Goal: Task Accomplishment & Management: Manage account settings

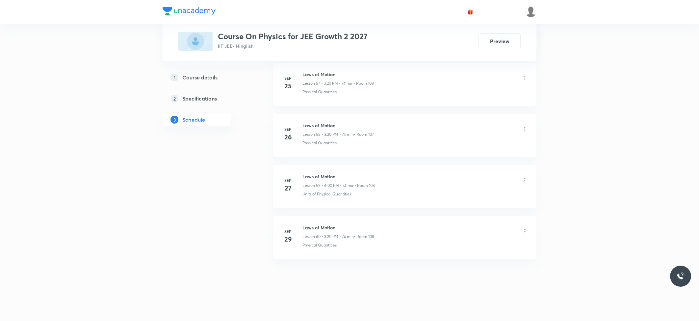
click at [332, 228] on h6 "Laws of Motion" at bounding box center [339, 227] width 72 height 7
copy h6 "Laws of Motion"
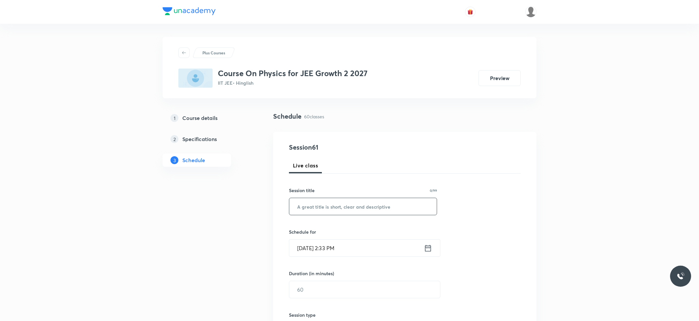
click at [336, 211] on input "text" at bounding box center [362, 206] width 147 height 17
paste input "Laws of Motion"
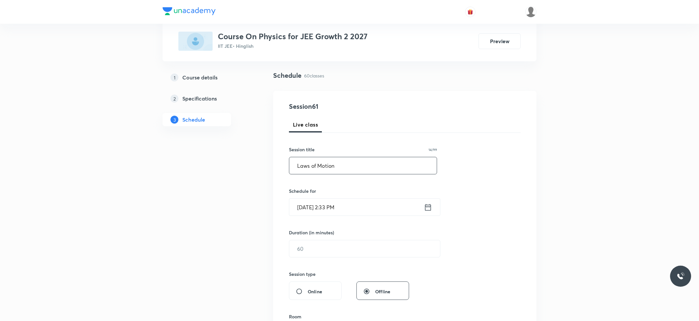
scroll to position [88, 0]
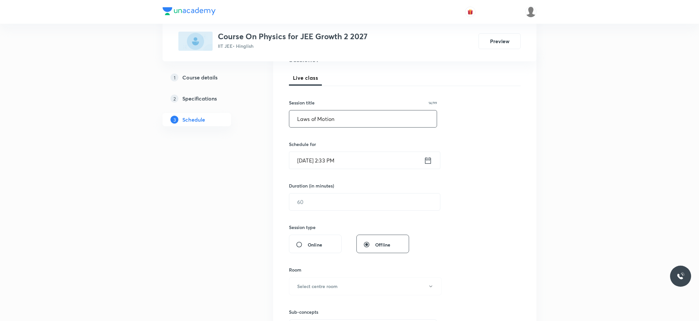
type input "Laws of Motion"
click at [349, 164] on input "Sep 30, 2025, 2:33 PM" at bounding box center [356, 160] width 135 height 17
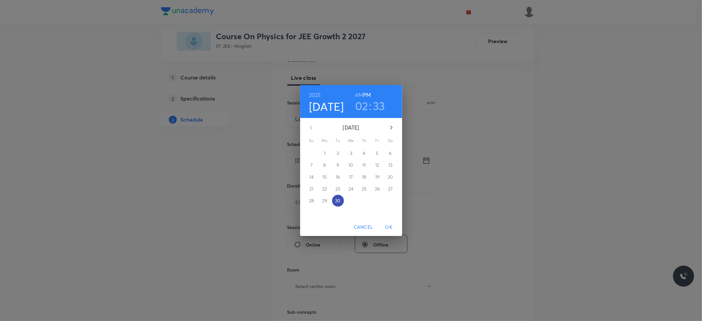
click at [339, 200] on p "30" at bounding box center [337, 200] width 5 height 7
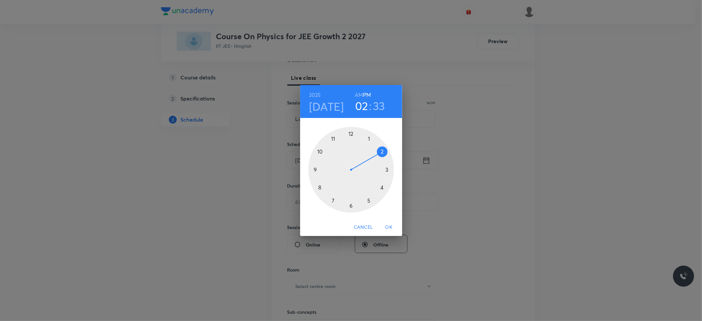
click at [387, 170] on div at bounding box center [351, 170] width 86 height 86
click at [382, 188] on div at bounding box center [351, 170] width 86 height 86
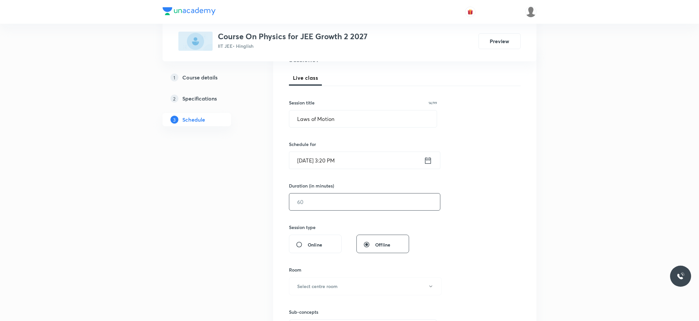
click at [332, 203] on input "text" at bounding box center [364, 201] width 151 height 17
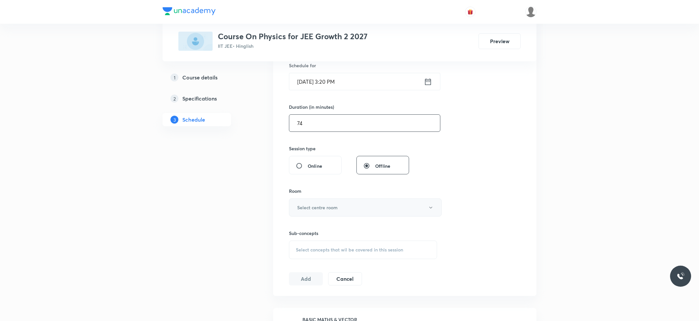
scroll to position [175, 0]
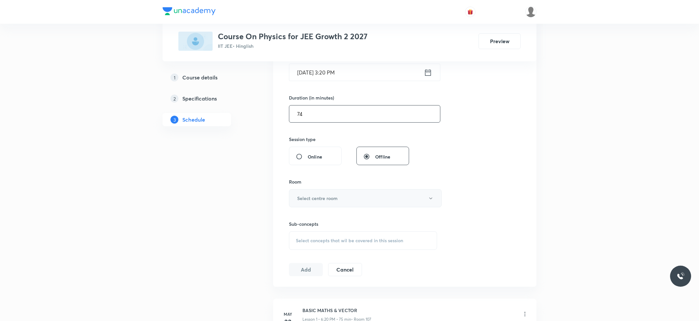
type input "74"
click at [330, 204] on button "Select centre room" at bounding box center [365, 198] width 153 height 18
click at [298, 242] on span "103" at bounding box center [364, 244] width 144 height 7
click at [326, 239] on span "Select concepts that wil be covered in this session" at bounding box center [349, 240] width 107 height 5
click at [325, 291] on p "Physical Quantities" at bounding box center [324, 291] width 40 height 7
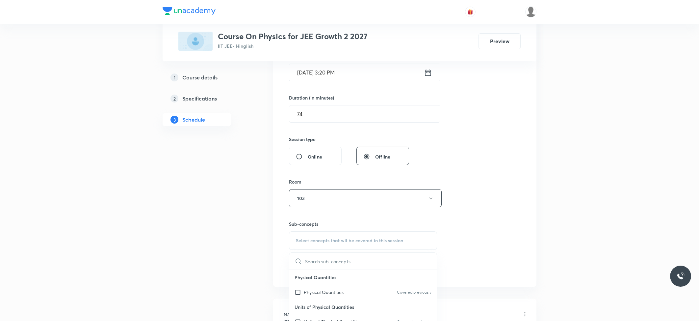
checkbox input "true"
click at [308, 277] on button "Add" at bounding box center [306, 276] width 34 height 13
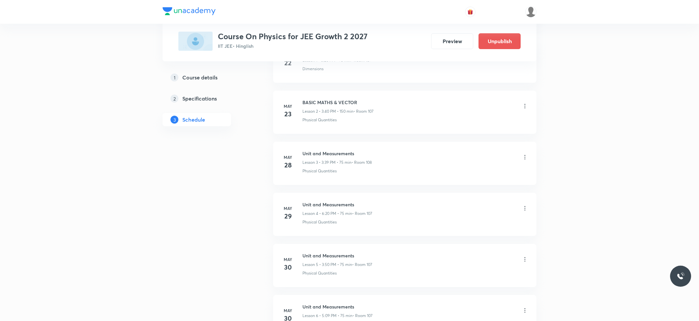
scroll to position [3030, 0]
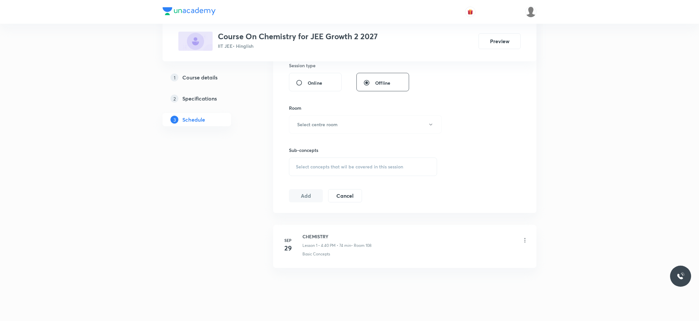
scroll to position [259, 0]
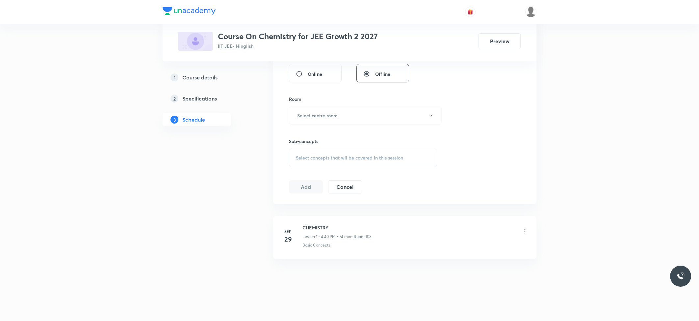
click at [318, 221] on li "Sep 29 CHEMISTRY Lesson 1 • 4:40 PM • 74 min • Room 108 Basic Concepts" at bounding box center [404, 237] width 263 height 43
copy h6 "CHEMISTRY"
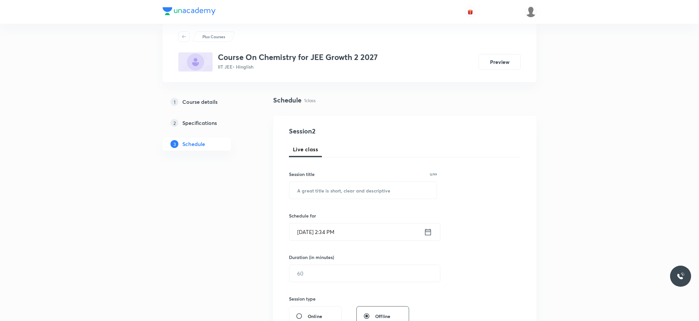
scroll to position [0, 0]
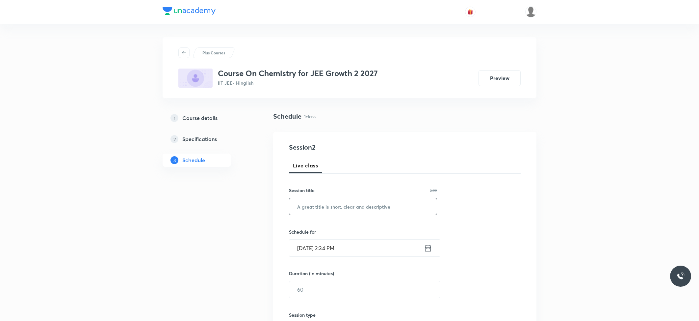
click at [319, 215] on input "text" at bounding box center [362, 206] width 147 height 17
paste input "CHEMISTRY"
type input "CHEMISTRY"
click at [327, 256] on input "Sep 30, 2025, 2:34 PM" at bounding box center [356, 247] width 135 height 17
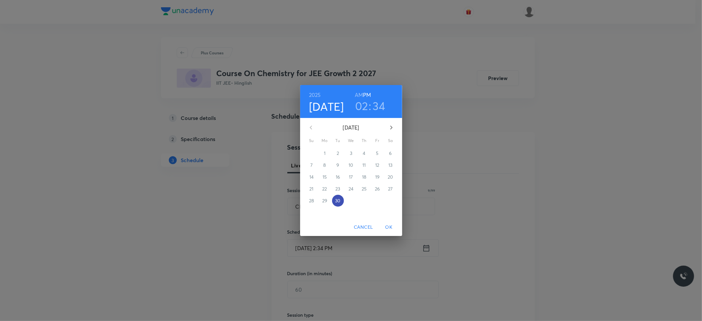
click at [338, 201] on p "30" at bounding box center [337, 200] width 5 height 7
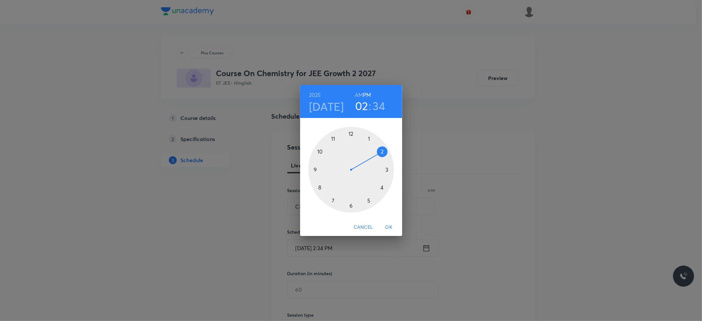
click at [384, 188] on div at bounding box center [351, 170] width 86 height 86
click at [321, 187] on div at bounding box center [351, 170] width 86 height 86
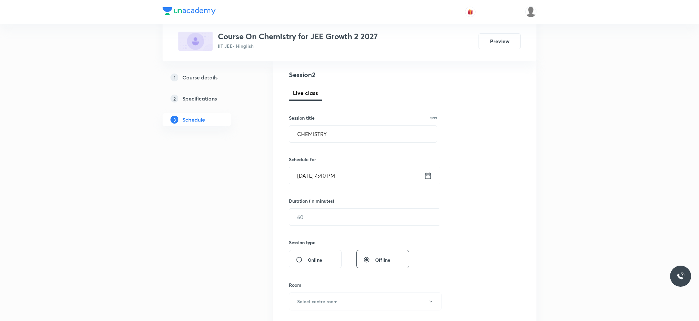
scroll to position [88, 0]
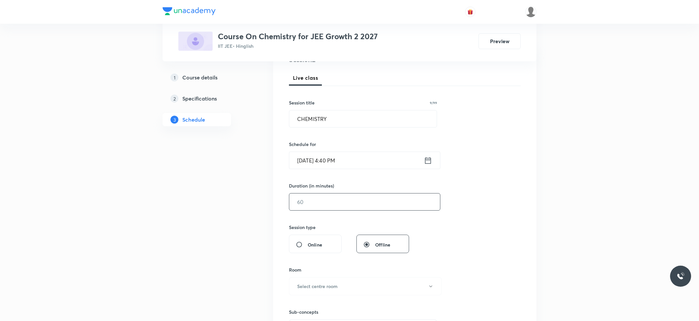
click at [320, 208] on input "text" at bounding box center [364, 201] width 151 height 17
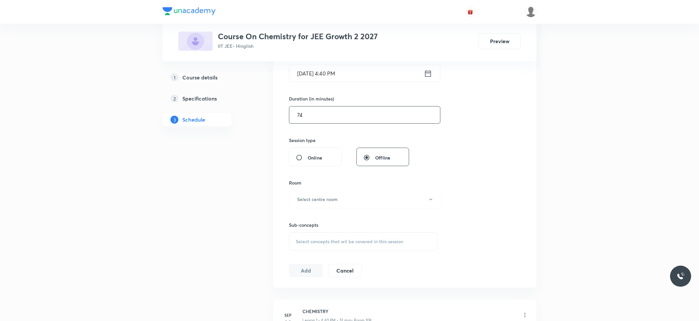
scroll to position [175, 0]
type input "74"
click at [327, 200] on h6 "Select centre room" at bounding box center [317, 198] width 40 height 7
click at [300, 246] on span "103" at bounding box center [364, 244] width 144 height 7
click at [344, 240] on span "Select concepts that wil be covered in this session" at bounding box center [349, 240] width 107 height 5
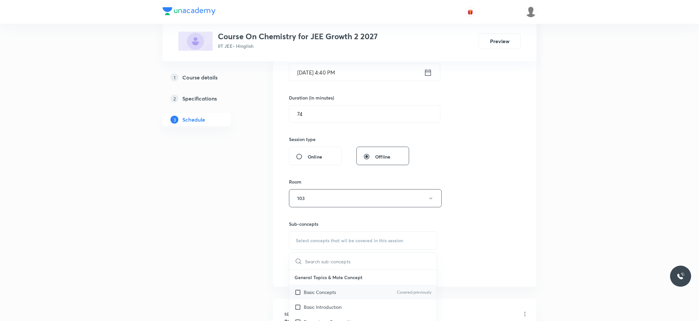
click at [321, 291] on p "Basic Concepts" at bounding box center [320, 291] width 32 height 7
click at [234, 245] on div "1 Course details 2 Specifications 3 Schedule" at bounding box center [208, 167] width 90 height 463
click at [306, 275] on button "Add" at bounding box center [306, 276] width 34 height 13
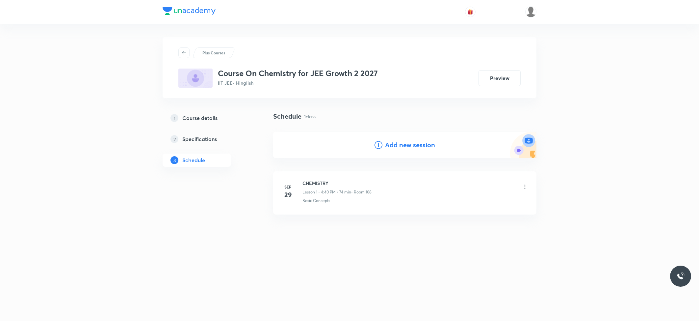
scroll to position [0, 0]
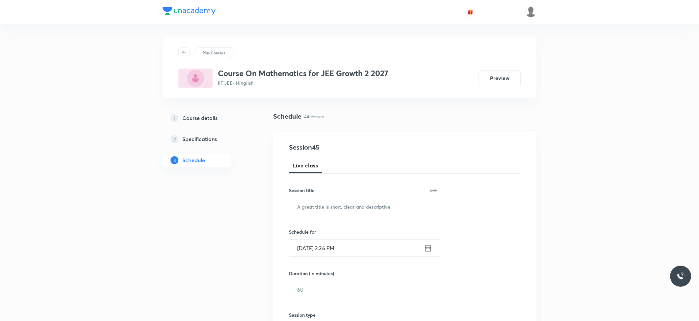
scroll to position [2463, 0]
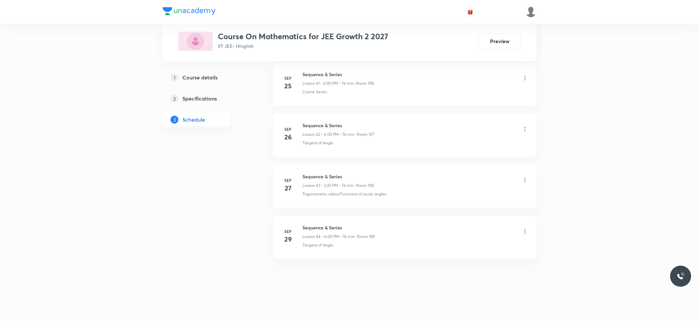
click at [315, 222] on li "Sep 29 Sequence & Series Lesson 44 • 6:00 PM • 74 min • Room 108 Tangent of Ang…" at bounding box center [404, 237] width 263 height 43
copy h6 "Sequence & Series"
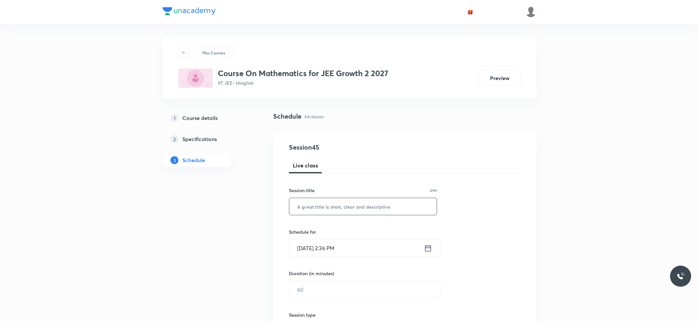
click at [320, 205] on input "text" at bounding box center [362, 206] width 147 height 17
paste input "Sequence & Series"
type input "Sequence & Series"
click at [338, 242] on input "Sep 30, 2025, 2:36 PM" at bounding box center [356, 247] width 135 height 17
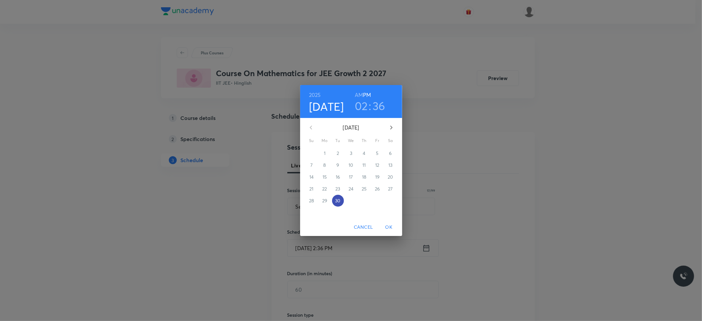
click at [338, 200] on p "30" at bounding box center [337, 200] width 5 height 7
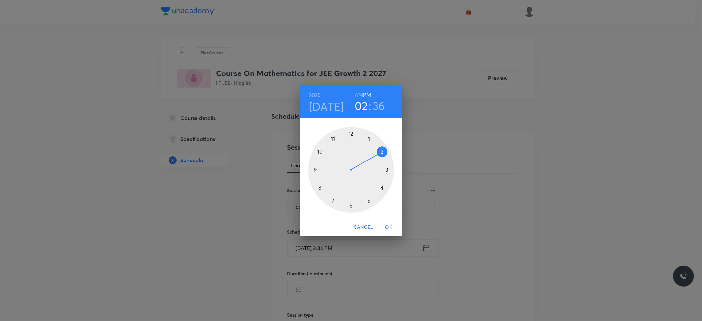
click at [352, 205] on div at bounding box center [351, 170] width 86 height 86
click at [352, 134] on div at bounding box center [351, 170] width 86 height 86
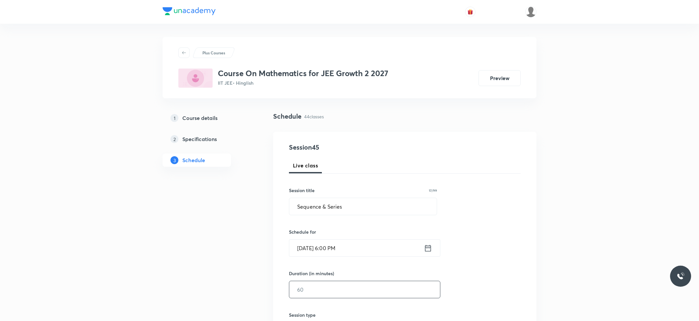
click at [335, 284] on input "text" at bounding box center [364, 289] width 151 height 17
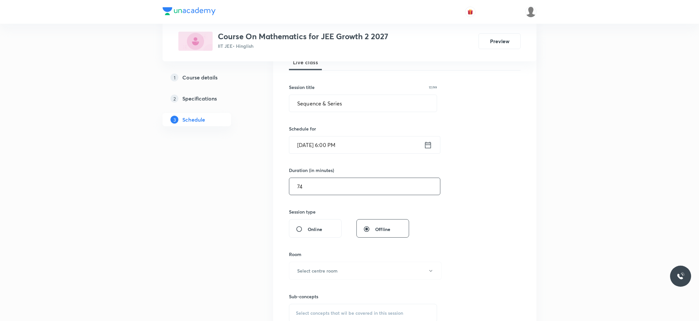
scroll to position [132, 0]
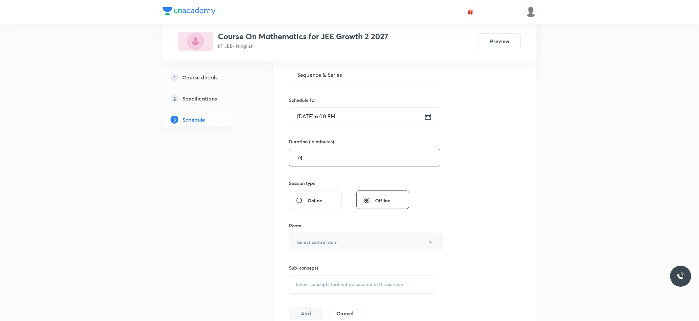
type input "74"
click at [322, 242] on h6 "Select centre room" at bounding box center [317, 241] width 40 height 7
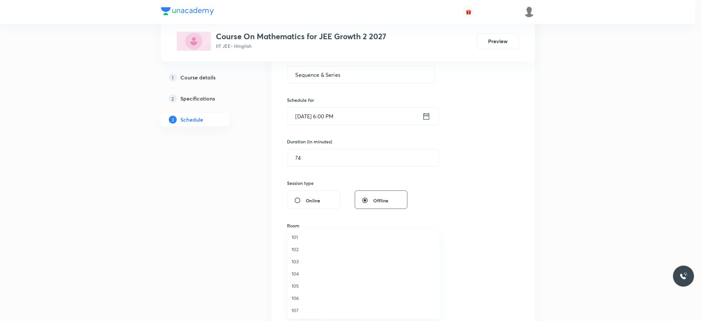
click at [301, 261] on span "103" at bounding box center [364, 261] width 144 height 7
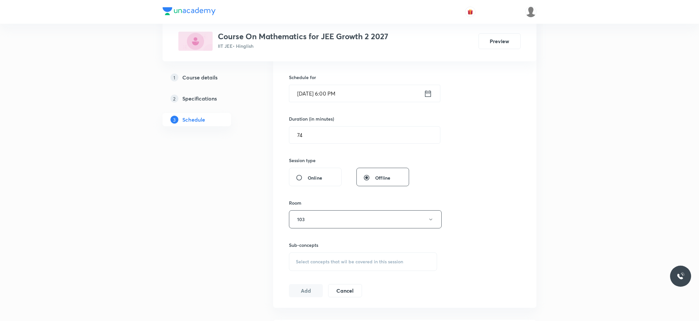
scroll to position [175, 0]
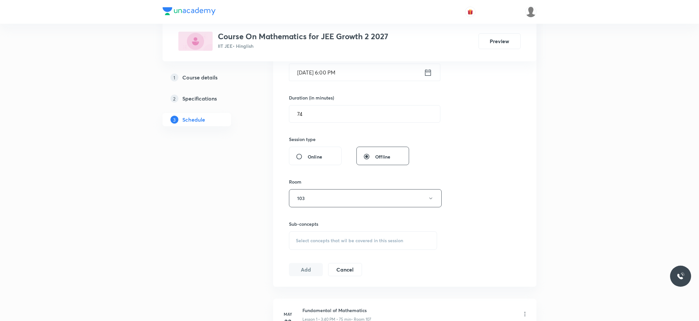
click at [331, 235] on div "Select concepts that wil be covered in this session" at bounding box center [363, 240] width 148 height 18
click at [315, 289] on p "Cosine Series" at bounding box center [318, 291] width 28 height 7
checkbox input "true"
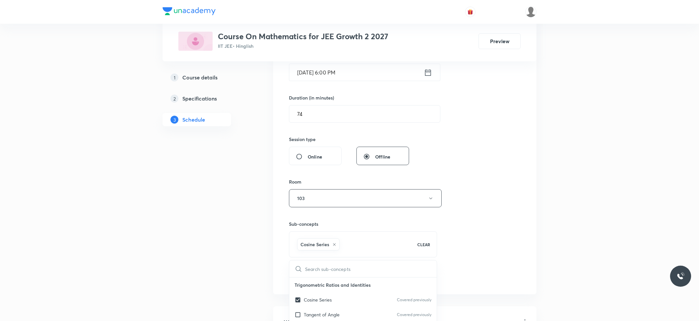
click at [303, 275] on button "Add" at bounding box center [306, 276] width 34 height 13
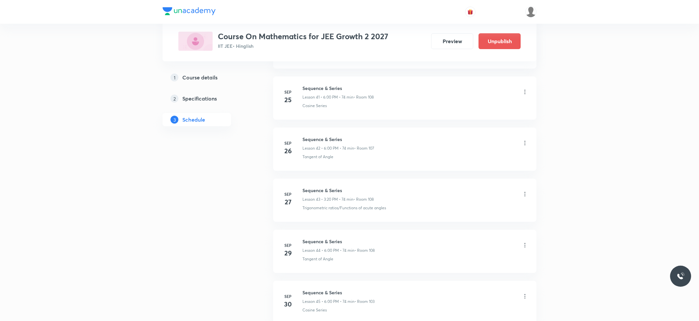
scroll to position [2210, 0]
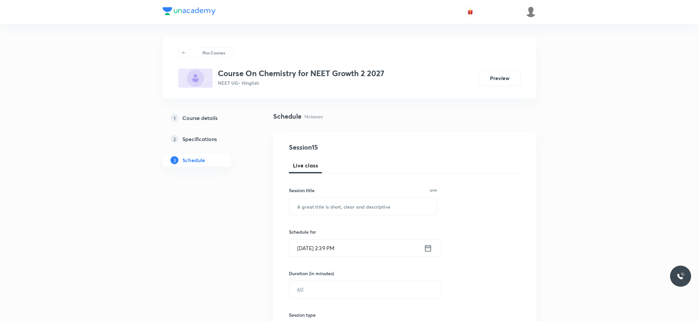
scroll to position [925, 0]
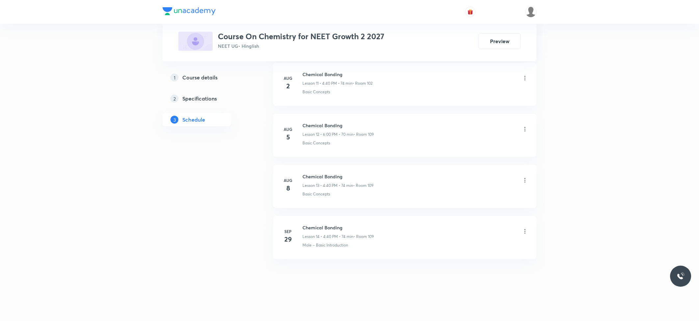
click at [315, 223] on li "[DATE] Chemical Bonding Lesson 14 • 4:40 PM • 74 min • Room 109 Mole – Basic In…" at bounding box center [404, 237] width 263 height 43
copy h6 "Chemical Bonding"
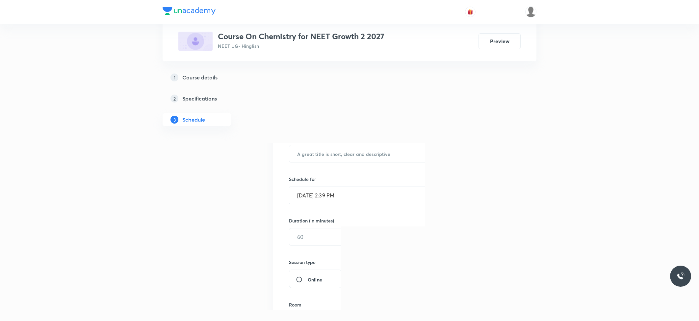
scroll to position [0, 0]
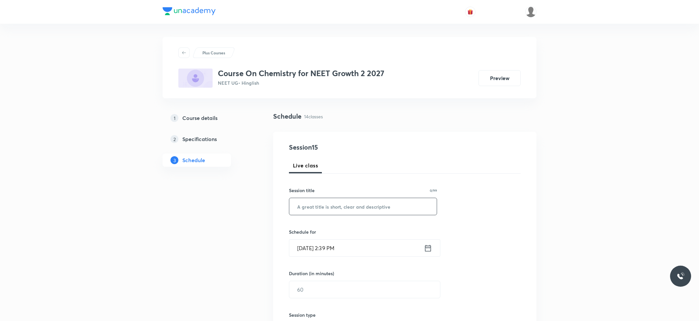
click at [317, 212] on input "text" at bounding box center [362, 206] width 147 height 17
paste input "Chemical Bonding"
type input "Chemical Bonding"
click at [334, 244] on input "[DATE] 2:39 PM" at bounding box center [356, 247] width 135 height 17
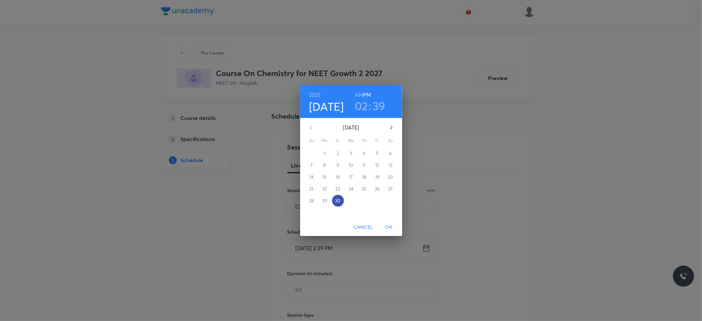
click at [340, 202] on p "30" at bounding box center [337, 200] width 5 height 7
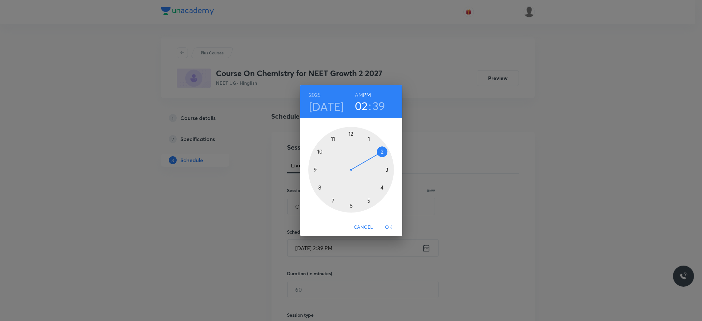
click at [382, 188] on div at bounding box center [351, 170] width 86 height 86
click at [318, 190] on div at bounding box center [351, 170] width 86 height 86
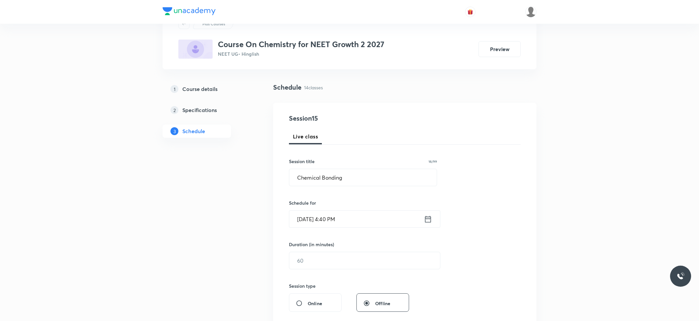
scroll to position [44, 0]
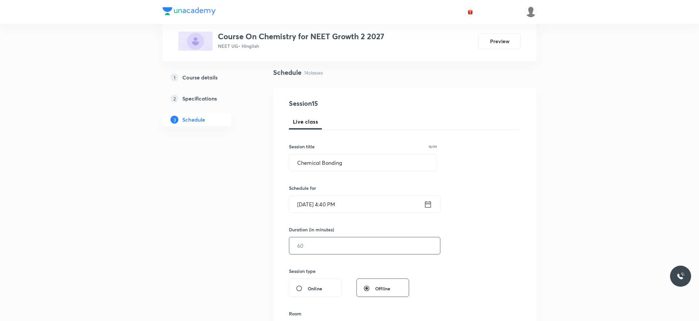
click at [316, 247] on input "text" at bounding box center [364, 245] width 151 height 17
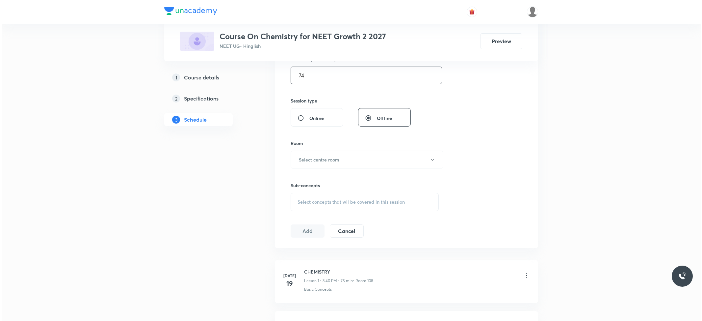
scroll to position [219, 0]
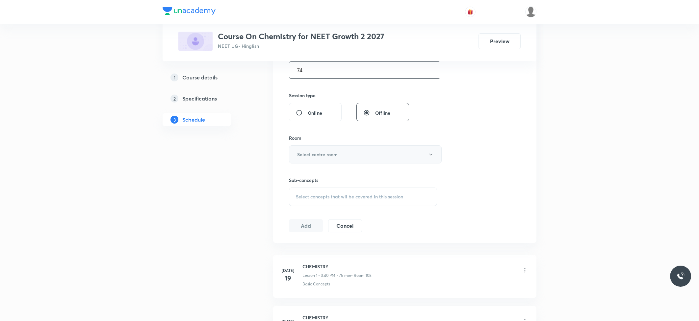
type input "74"
click at [325, 158] on h6 "Select centre room" at bounding box center [317, 154] width 40 height 7
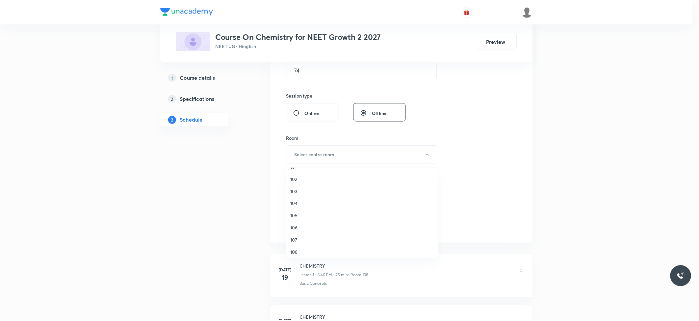
scroll to position [25, 0]
click at [296, 244] on li "109" at bounding box center [364, 249] width 152 height 12
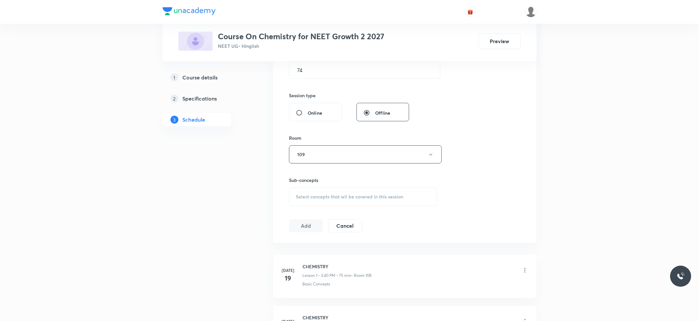
click at [313, 203] on div "Select concepts that wil be covered in this session" at bounding box center [363, 196] width 148 height 18
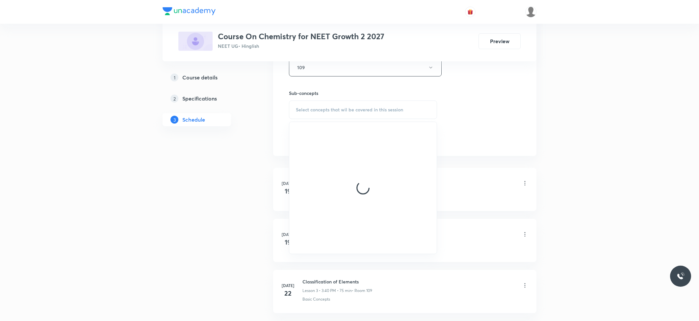
scroll to position [307, 0]
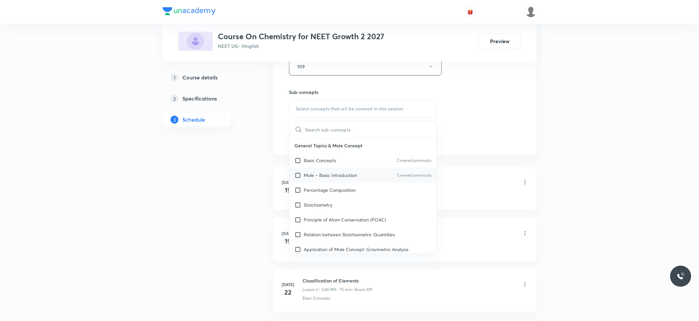
click at [321, 176] on p "Mole – Basic Introduction" at bounding box center [330, 175] width 53 height 7
checkbox input "true"
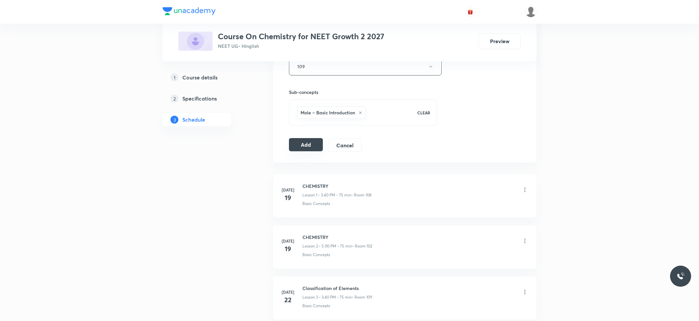
click at [310, 150] on button "Add" at bounding box center [306, 144] width 34 height 13
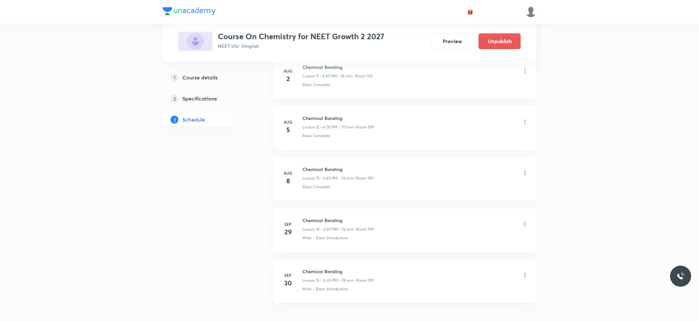
scroll to position [673, 0]
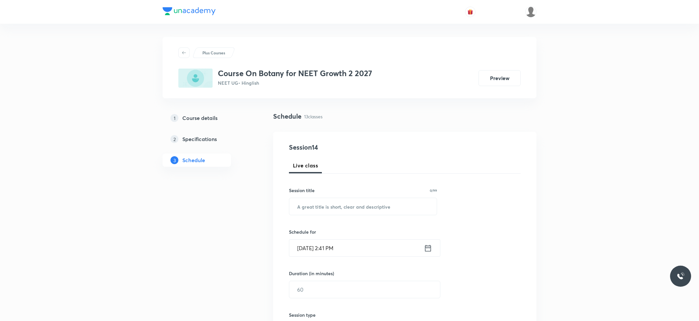
scroll to position [874, 0]
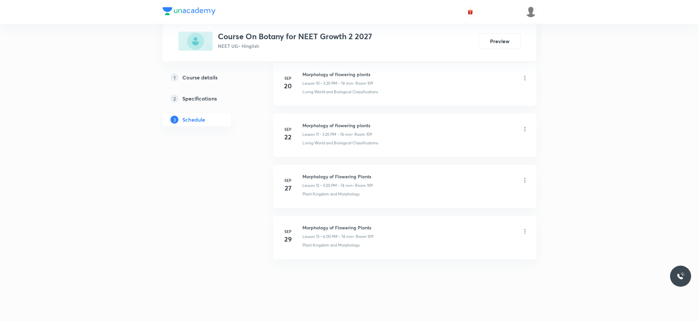
click at [353, 226] on h6 "Morphology of Flowering Plants" at bounding box center [338, 227] width 71 height 7
copy h6 "Morphology of Flowering Plants"
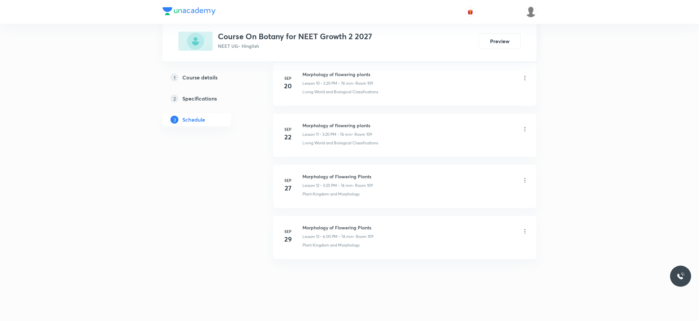
click at [353, 226] on h6 "Morphology of Flowering Plants" at bounding box center [338, 227] width 71 height 7
copy h6 "Morphology of Flowering Plants"
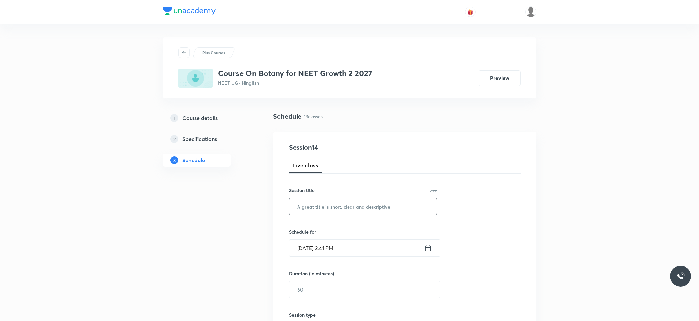
click at [358, 203] on input "text" at bounding box center [362, 206] width 147 height 17
paste input "Morphology of Flowering Plants"
type input "Morphology of Flowering Plants"
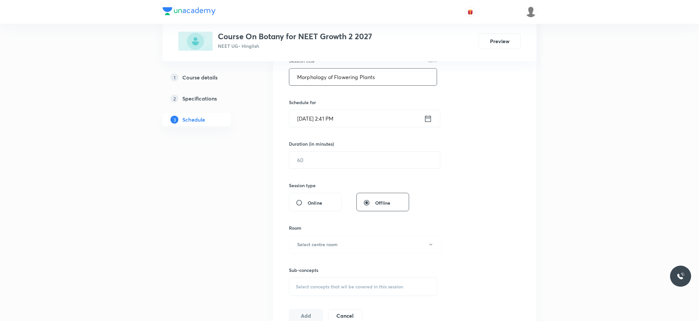
scroll to position [132, 0]
click at [367, 163] on input "text" at bounding box center [364, 157] width 151 height 17
type input "74"
click at [359, 124] on input "[DATE] 2:41 PM" at bounding box center [356, 116] width 135 height 17
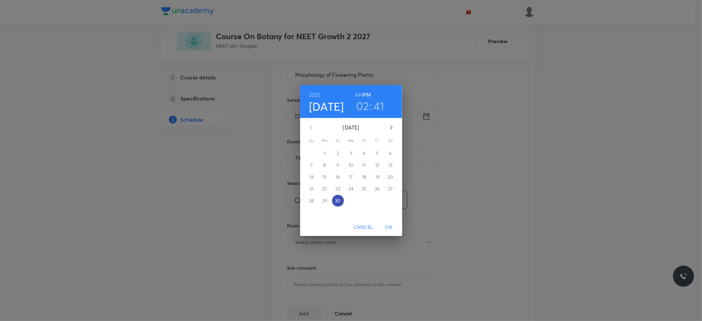
click at [338, 200] on p "30" at bounding box center [337, 200] width 5 height 7
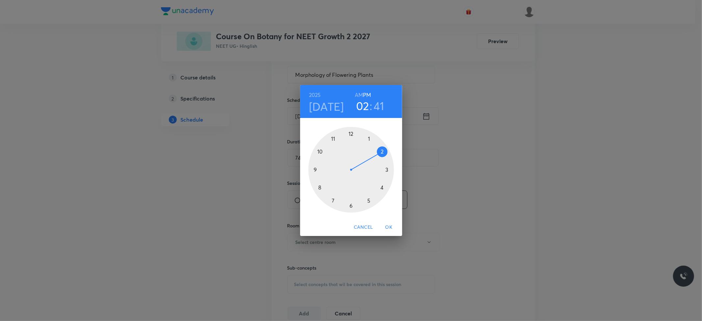
click at [351, 207] on div at bounding box center [351, 170] width 86 height 86
click at [350, 136] on div at bounding box center [351, 170] width 86 height 86
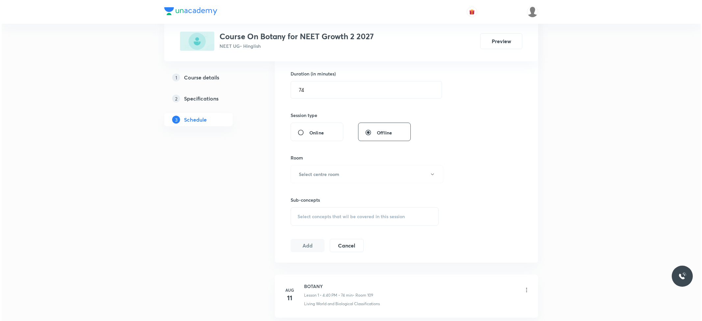
scroll to position [219, 0]
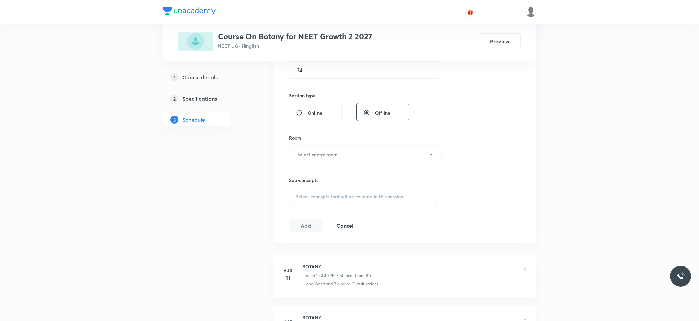
click at [319, 164] on div "Sub-concepts Select concepts that wil be covered in this session" at bounding box center [363, 184] width 148 height 42
click at [320, 157] on h6 "Select centre room" at bounding box center [317, 154] width 40 height 7
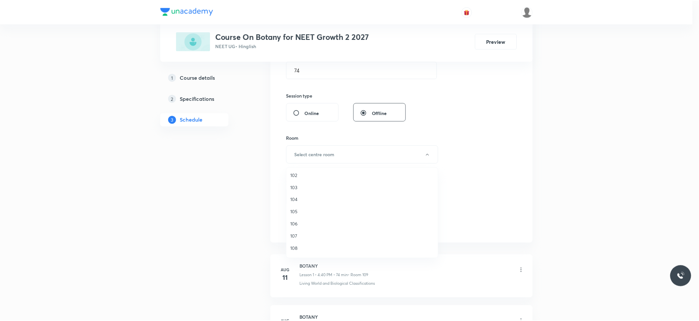
scroll to position [25, 0]
click at [298, 246] on span "109" at bounding box center [364, 249] width 144 height 7
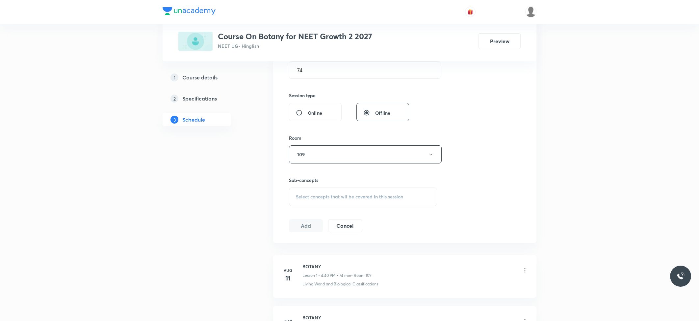
click at [330, 194] on span "Select concepts that wil be covered in this session" at bounding box center [349, 196] width 107 height 5
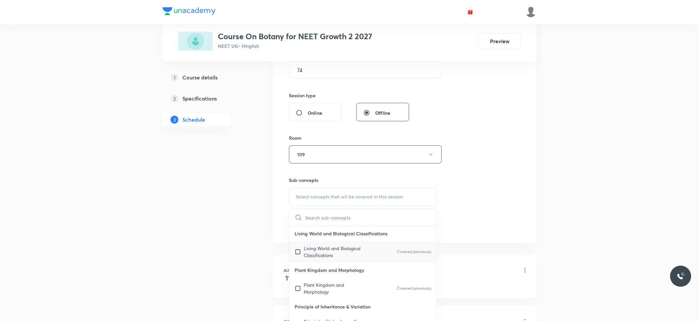
click at [319, 252] on p "Living World and Biological Classifications" at bounding box center [337, 252] width 67 height 14
checkbox input "true"
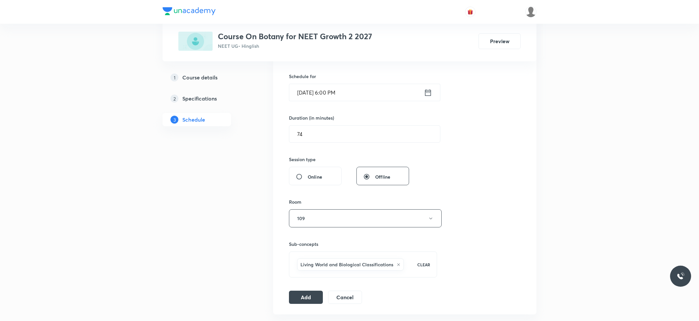
scroll to position [175, 0]
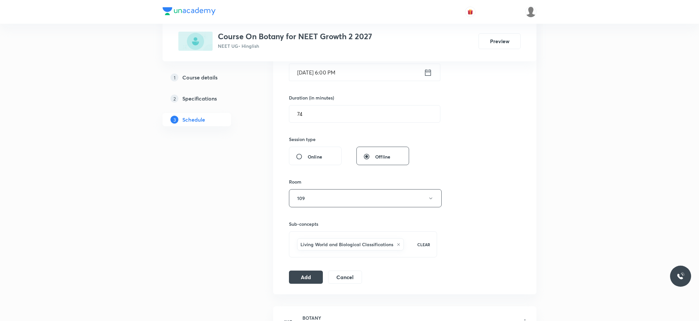
drag, startPoint x: 310, startPoint y: 272, endPoint x: 319, endPoint y: 265, distance: 11.3
click at [310, 272] on button "Add" at bounding box center [306, 276] width 34 height 13
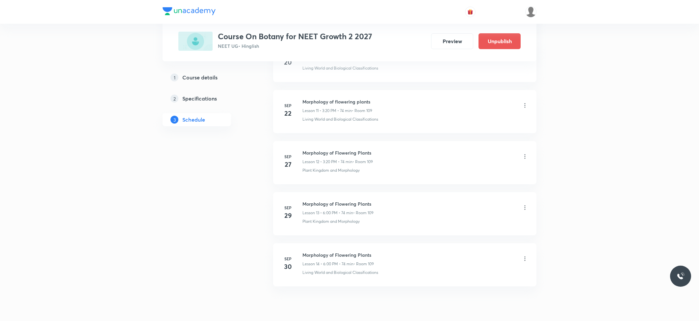
scroll to position [622, 0]
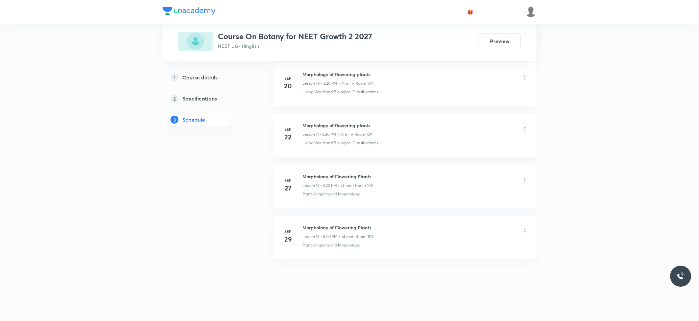
click at [362, 225] on h6 "Morphology of Flowering Plants" at bounding box center [338, 227] width 71 height 7
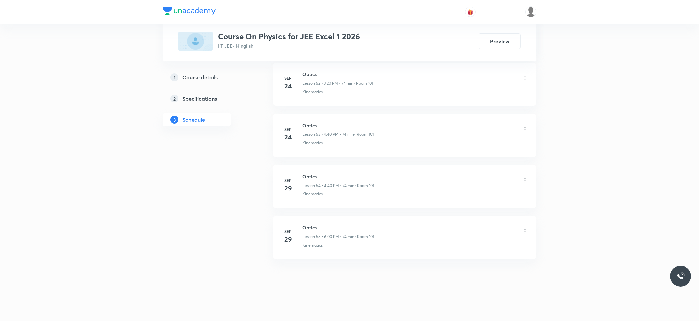
click at [307, 225] on h6 "Optics" at bounding box center [338, 227] width 71 height 7
copy h6 "Optics"
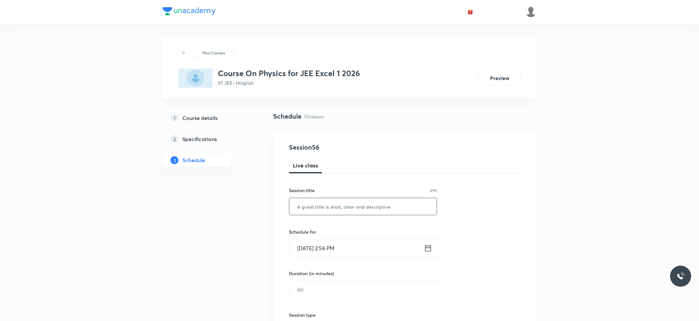
click at [332, 208] on input "text" at bounding box center [362, 206] width 147 height 17
paste input "Optics"
type input "Optics"
click at [347, 241] on input "Sep 30, 2025, 2:56 PM" at bounding box center [356, 247] width 135 height 17
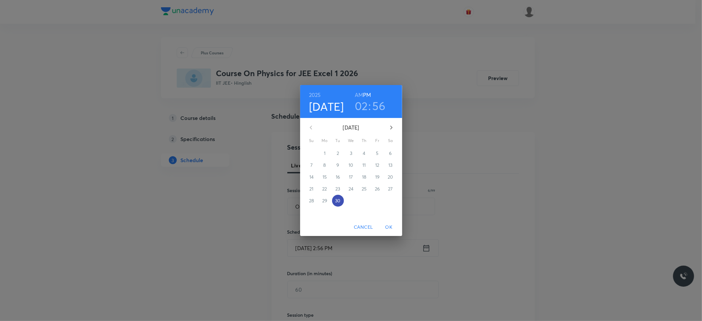
click at [337, 202] on p "30" at bounding box center [337, 200] width 5 height 7
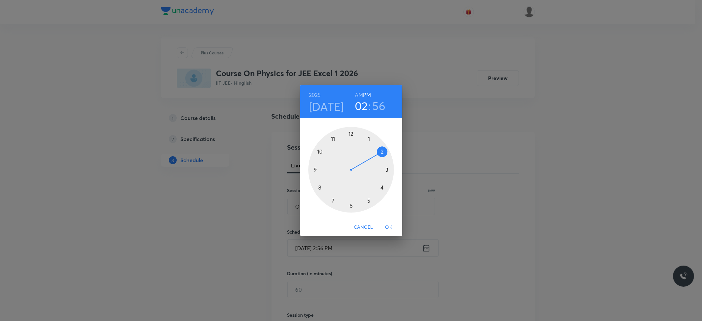
click at [386, 169] on div at bounding box center [351, 170] width 86 height 86
click at [383, 187] on div at bounding box center [351, 170] width 86 height 86
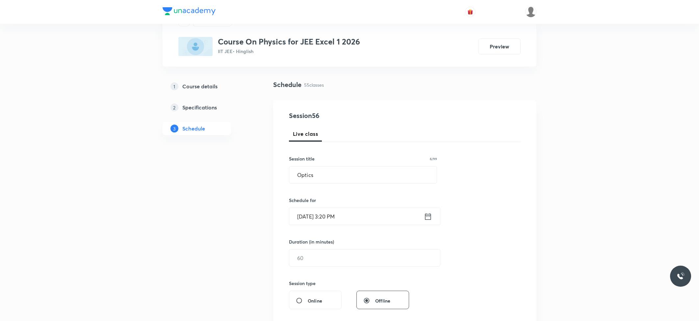
scroll to position [88, 0]
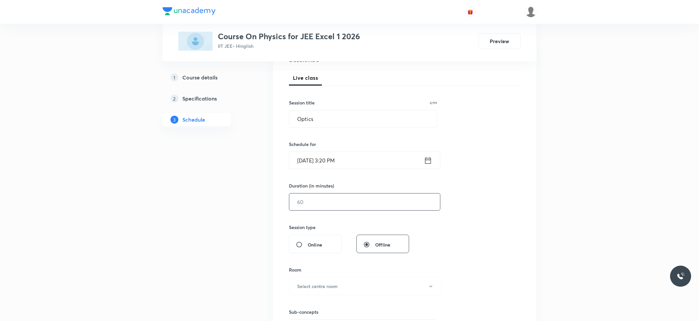
click at [331, 205] on input "text" at bounding box center [364, 201] width 151 height 17
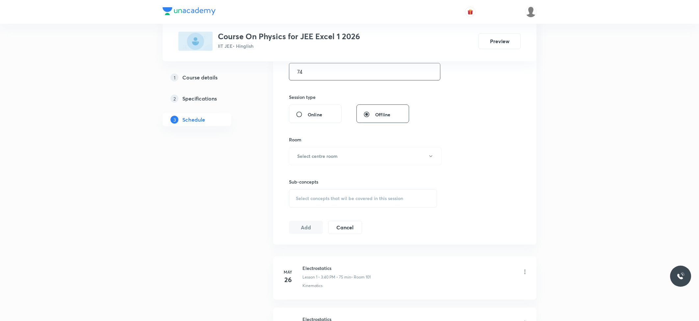
scroll to position [219, 0]
type input "74"
click at [326, 157] on h6 "Select centre room" at bounding box center [317, 154] width 40 height 7
click at [490, 115] on div at bounding box center [351, 160] width 702 height 321
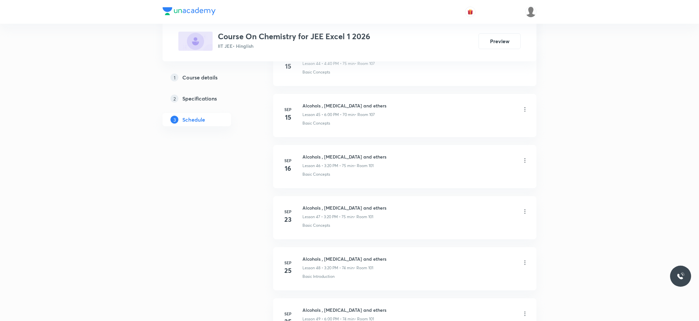
scroll to position [2821, 0]
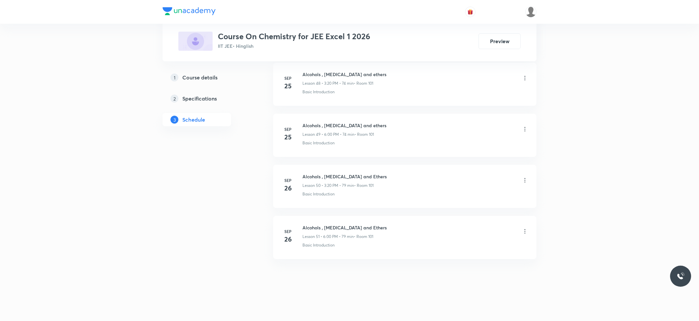
click at [332, 227] on h6 "Alcohols , [MEDICAL_DATA] and Ethers" at bounding box center [345, 227] width 84 height 7
copy h6 "Alcohols , [MEDICAL_DATA] and Ethers"
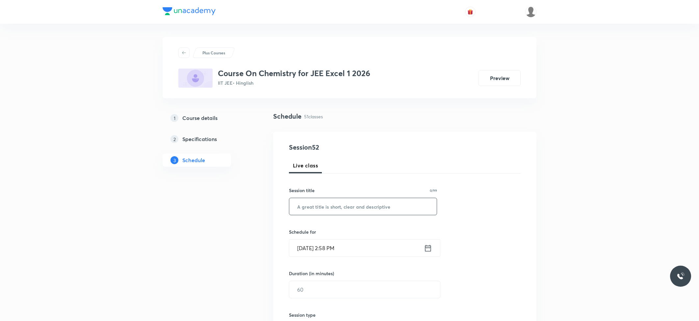
click at [333, 215] on div "​" at bounding box center [363, 206] width 148 height 17
paste input "Alcohols , [MEDICAL_DATA] and Ethers"
type input "Alcohols , [MEDICAL_DATA] and Ethers"
click at [343, 246] on input "[DATE] 2:58 PM" at bounding box center [356, 247] width 135 height 17
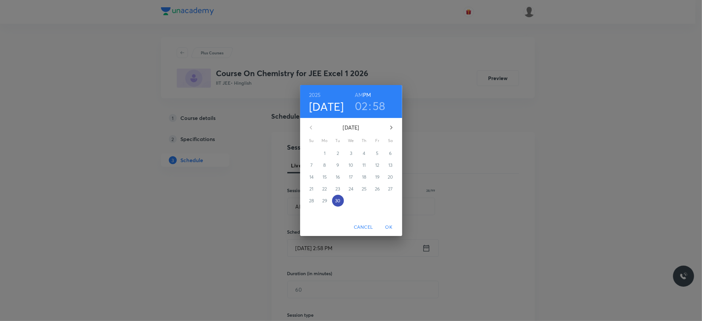
click at [333, 200] on span "30" at bounding box center [338, 200] width 12 height 7
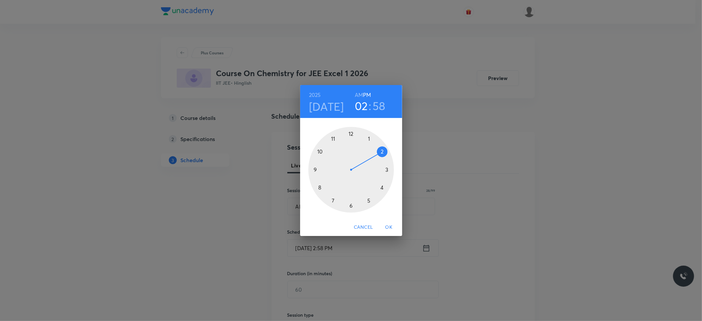
click at [352, 205] on div at bounding box center [351, 170] width 86 height 86
click at [351, 136] on div at bounding box center [351, 170] width 86 height 86
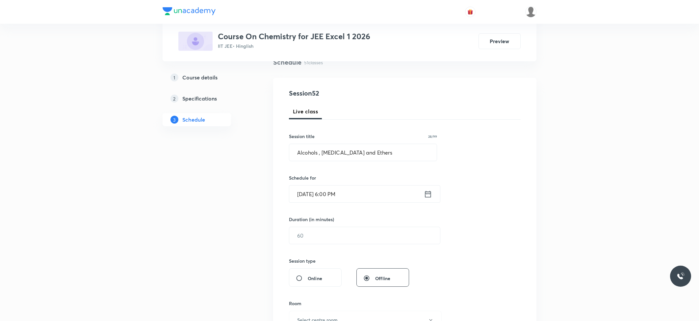
scroll to position [88, 0]
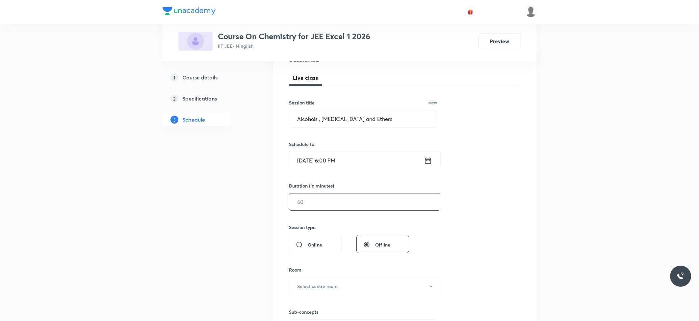
click at [336, 198] on input "text" at bounding box center [364, 201] width 151 height 17
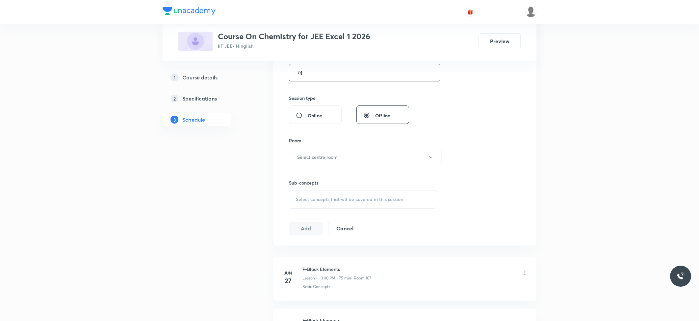
scroll to position [219, 0]
type input "74"
click at [328, 154] on h6 "Select centre room" at bounding box center [317, 154] width 40 height 7
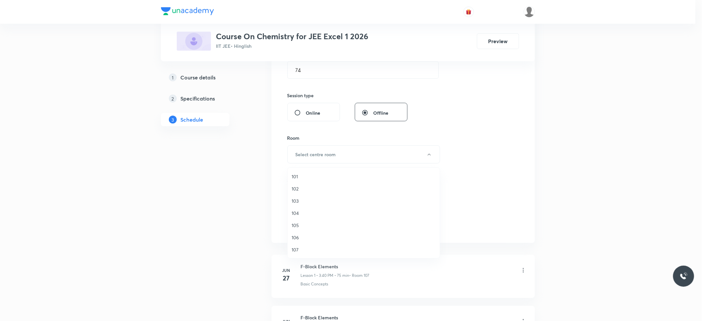
click at [291, 175] on li "101" at bounding box center [364, 176] width 152 height 12
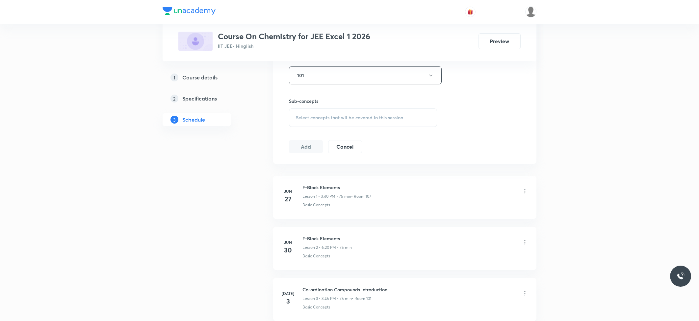
scroll to position [307, 0]
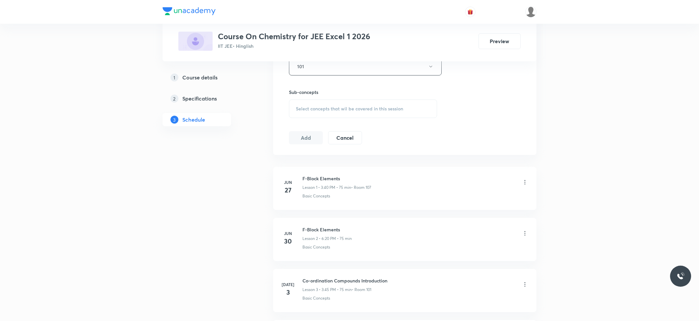
click at [320, 106] on div "Select concepts that wil be covered in this session" at bounding box center [363, 108] width 148 height 18
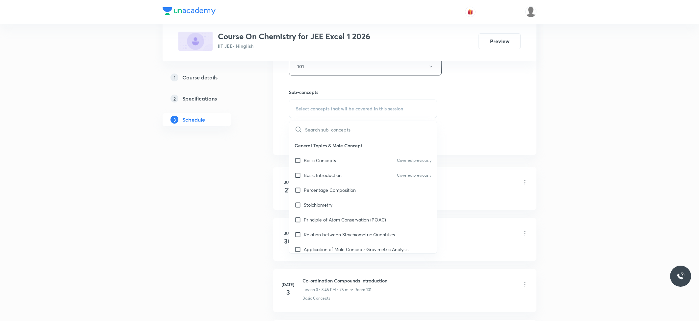
click at [331, 178] on p "Basic Introduction" at bounding box center [323, 175] width 38 height 7
checkbox input "true"
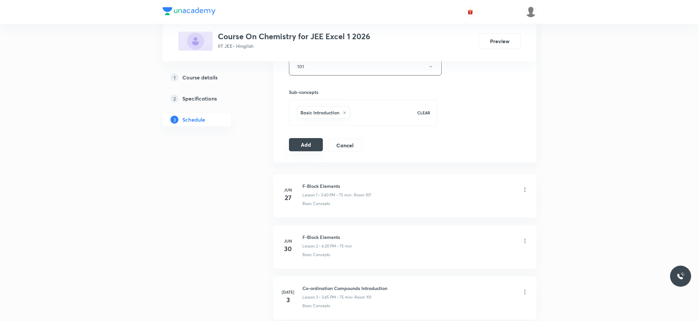
click at [311, 144] on button "Add" at bounding box center [306, 144] width 34 height 13
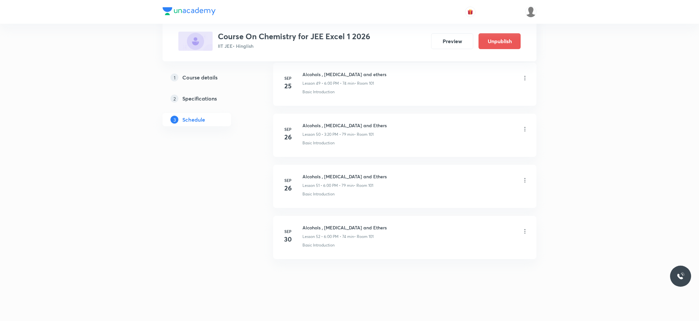
scroll to position [2569, 0]
click at [353, 227] on h6 "Alcohols , [MEDICAL_DATA] and Ethers" at bounding box center [345, 227] width 84 height 7
copy h6 "Alcohols , [MEDICAL_DATA] and Ethers"
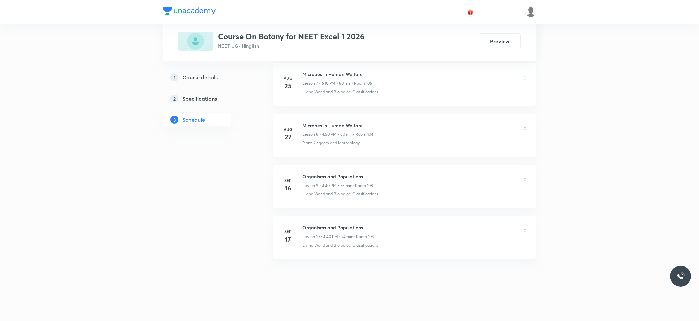
click at [320, 227] on h6 "Organisms and Populations" at bounding box center [338, 227] width 71 height 7
copy h6 "Organisms and Populations"
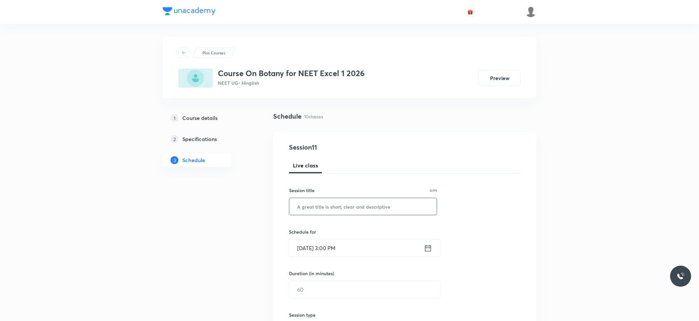
click at [327, 207] on input "text" at bounding box center [362, 206] width 147 height 17
paste input "Organisms and Populations"
type input "Organisms and Populations"
click at [335, 256] on input "[DATE] 3:00 PM" at bounding box center [356, 247] width 135 height 17
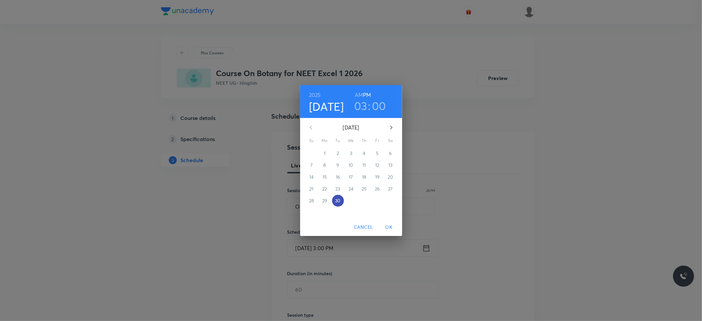
click at [337, 198] on p "30" at bounding box center [337, 200] width 5 height 7
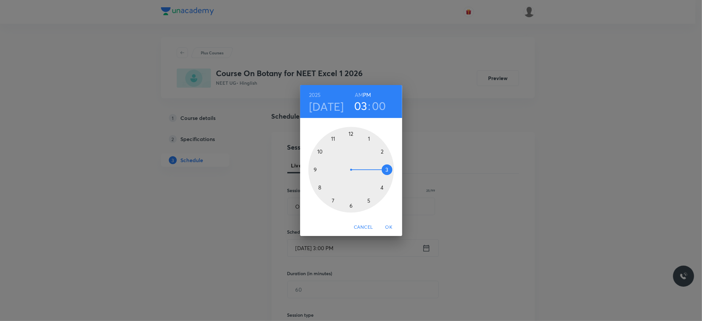
click at [388, 171] on div at bounding box center [351, 170] width 86 height 86
click at [384, 188] on div at bounding box center [351, 170] width 86 height 86
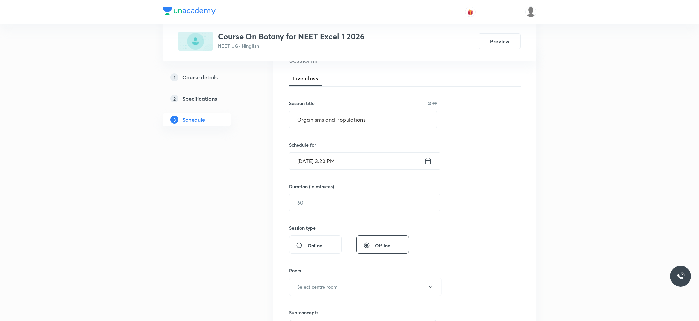
scroll to position [88, 0]
click at [318, 205] on input "text" at bounding box center [364, 201] width 151 height 17
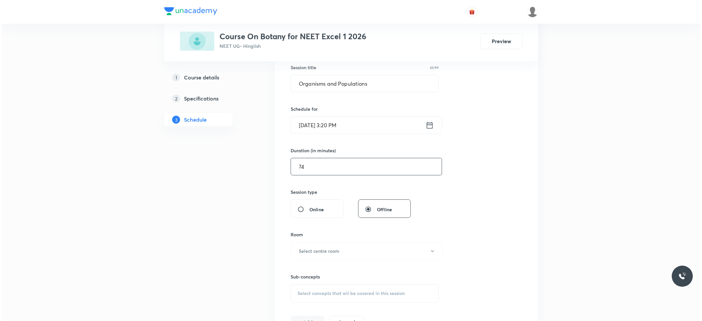
scroll to position [175, 0]
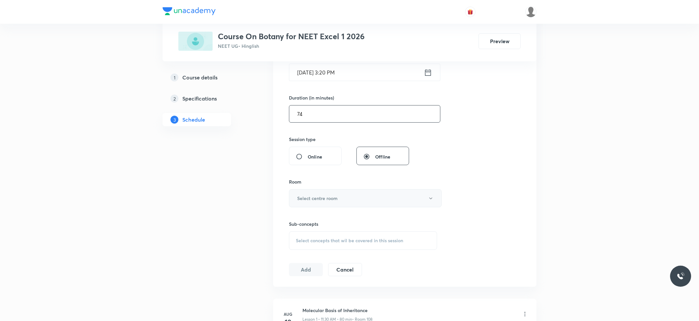
type input "74"
click at [320, 194] on button "Select centre room" at bounding box center [365, 198] width 153 height 18
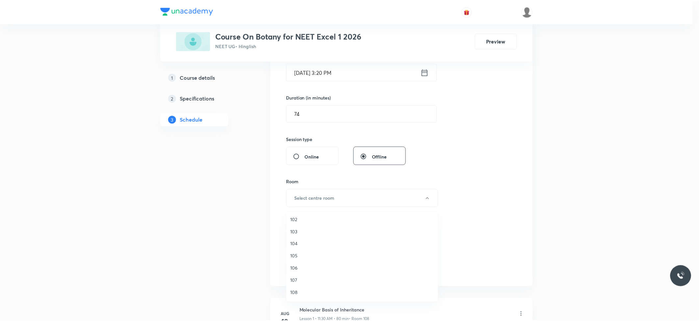
scroll to position [24, 0]
click at [300, 276] on li "108" at bounding box center [364, 281] width 152 height 12
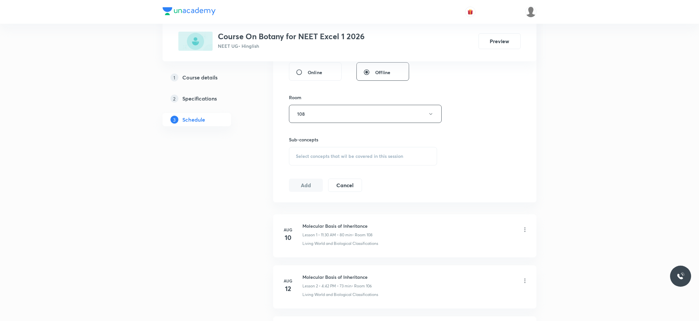
scroll to position [263, 0]
click at [344, 145] on div "Select concepts that wil be covered in this session" at bounding box center [363, 152] width 148 height 18
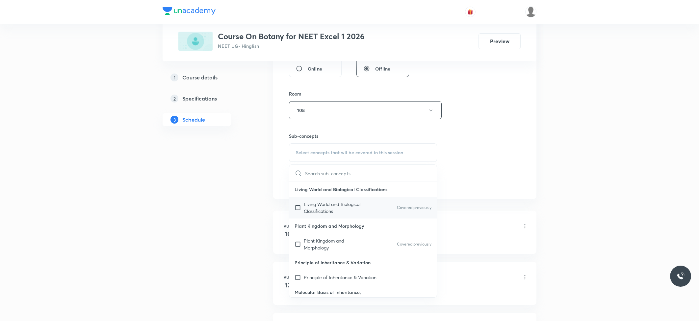
click at [338, 209] on p "Living World and Biological Classifications" at bounding box center [337, 207] width 67 height 14
checkbox input "true"
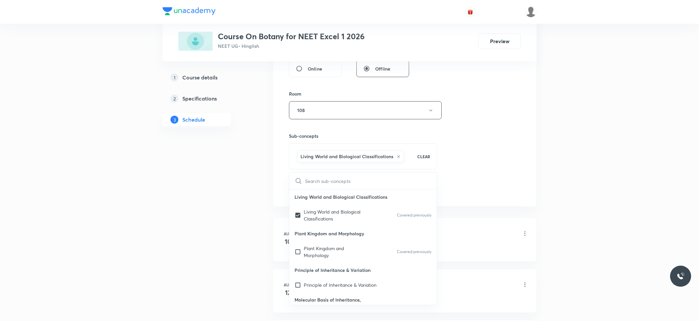
click at [223, 188] on div "1 Course details 2 Specifications 3 Schedule" at bounding box center [208, 309] width 90 height 922
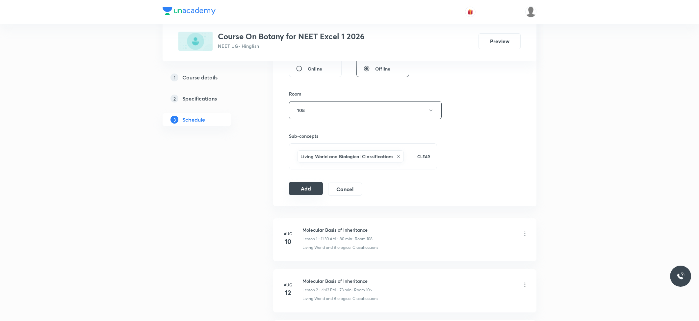
drag, startPoint x: 288, startPoint y: 194, endPoint x: 308, endPoint y: 191, distance: 20.9
click at [292, 194] on div "Session 11 Live class Session title 25/99 Organisms and Populations ​ Schedule …" at bounding box center [404, 37] width 263 height 338
click at [308, 191] on button "Add" at bounding box center [306, 188] width 34 height 13
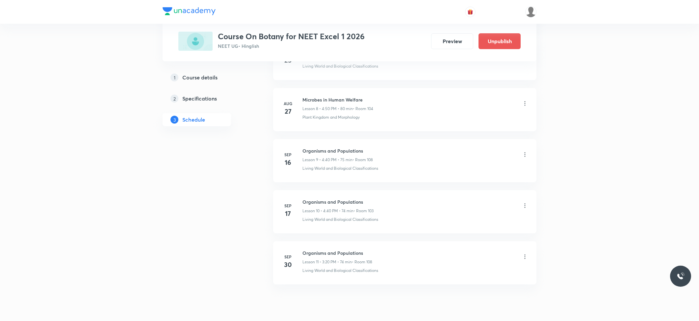
scroll to position [468, 0]
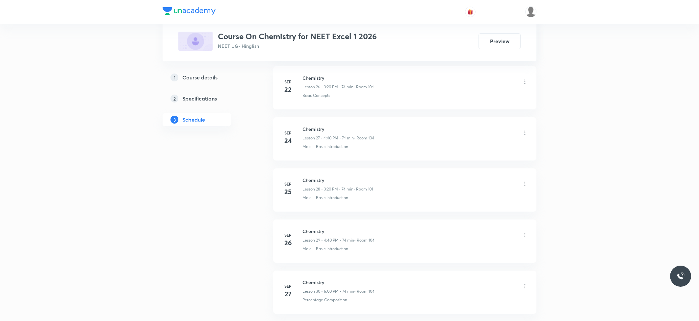
scroll to position [1745, 0]
click at [311, 224] on h6 "Chemistry" at bounding box center [339, 227] width 72 height 7
copy h6 "Chemistry"
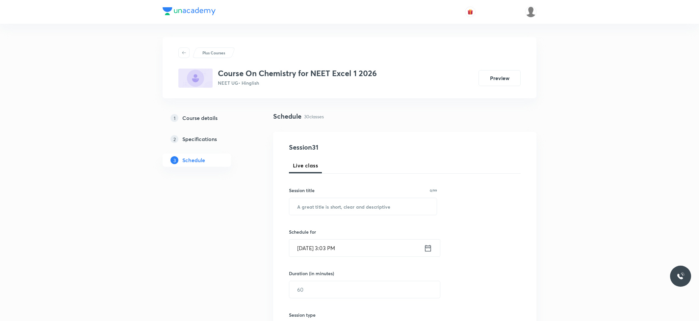
click at [333, 216] on div "Session 31 Live class Session title 0/99 ​ Schedule for Sep 30, 2025, 3:03 PM ​…" at bounding box center [405, 296] width 232 height 309
click at [352, 211] on input "text" at bounding box center [362, 206] width 147 height 17
paste input "Chemistry"
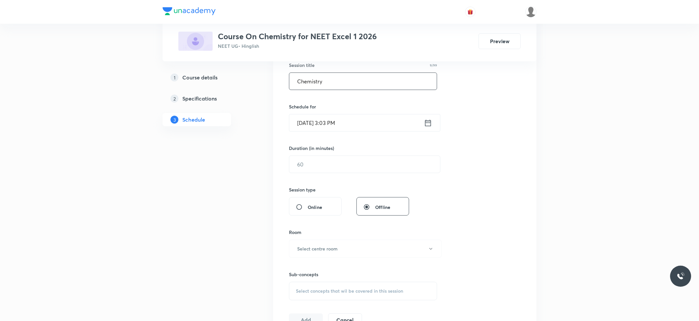
scroll to position [132, 0]
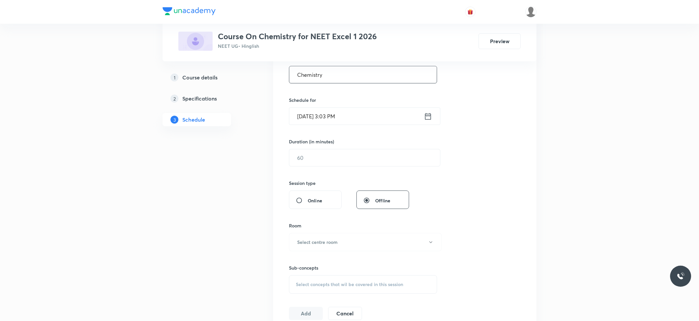
type input "Chemistry"
click at [330, 120] on input "Sep 30, 2025, 3:03 PM" at bounding box center [356, 116] width 135 height 17
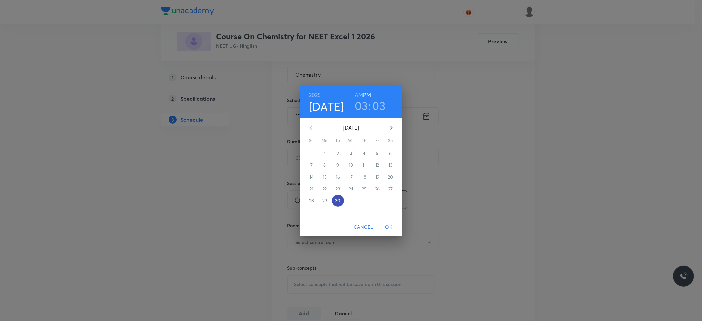
click at [337, 197] on p "30" at bounding box center [337, 200] width 5 height 7
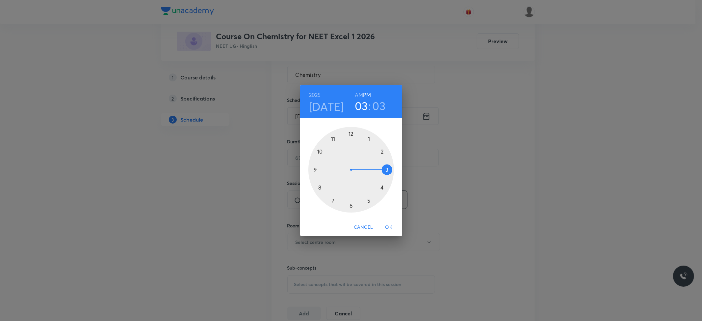
click at [352, 205] on div at bounding box center [351, 170] width 86 height 86
click at [352, 135] on div at bounding box center [351, 170] width 86 height 86
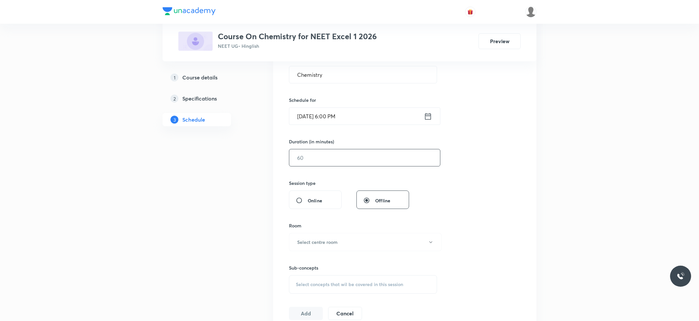
click at [319, 149] on div "​" at bounding box center [364, 157] width 151 height 17
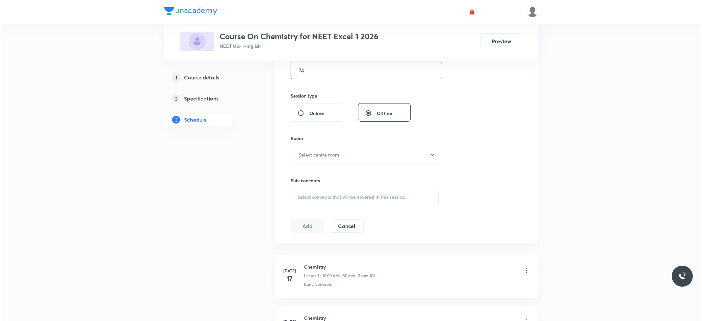
scroll to position [219, 0]
type input "74"
click at [326, 157] on h6 "Select centre room" at bounding box center [317, 154] width 40 height 7
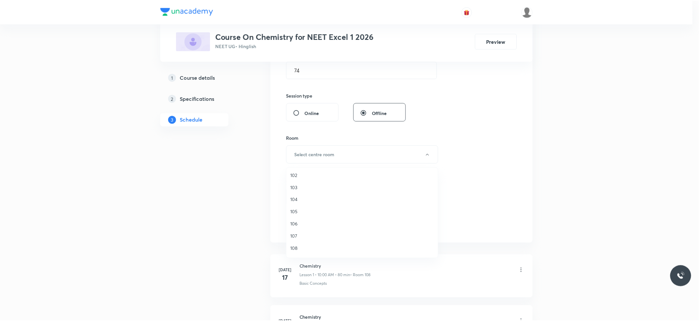
scroll to position [25, 0]
click at [299, 237] on span "108" at bounding box center [364, 236] width 144 height 7
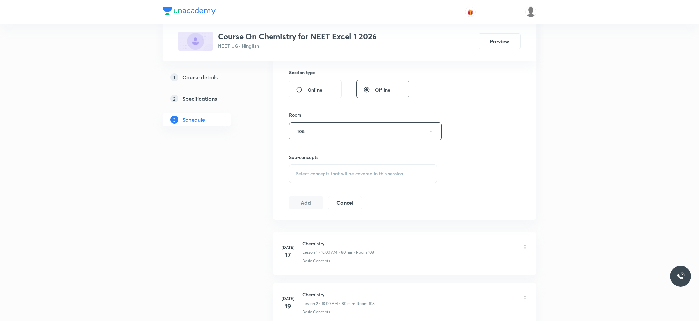
scroll to position [263, 0]
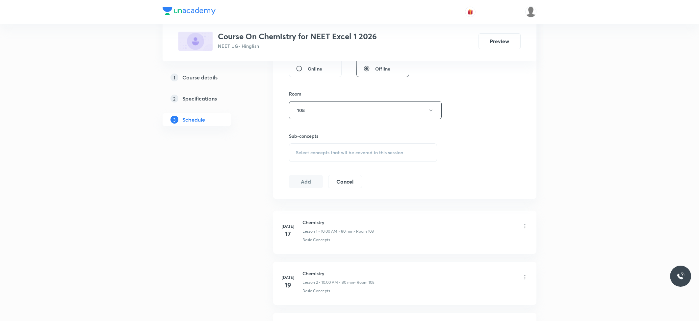
click at [342, 153] on span "Select concepts that wil be covered in this session" at bounding box center [349, 152] width 107 height 5
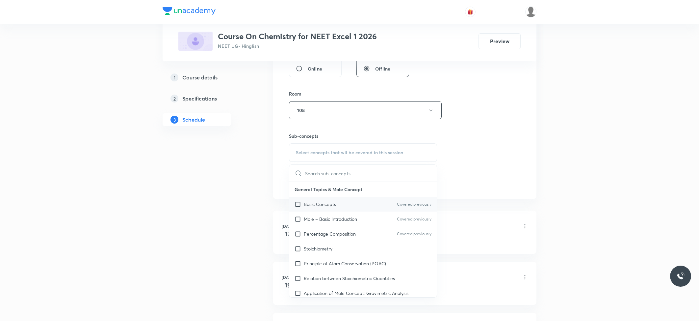
click at [333, 203] on p "Basic Concepts" at bounding box center [320, 203] width 32 height 7
checkbox input "true"
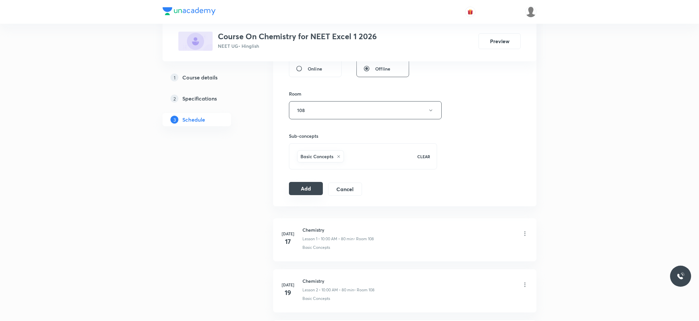
click at [304, 190] on button "Add" at bounding box center [306, 188] width 34 height 13
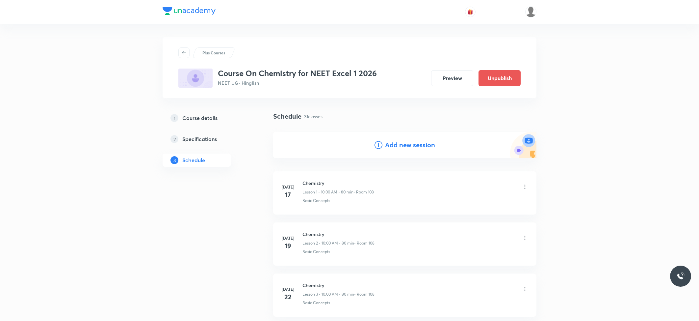
scroll to position [1493, 0]
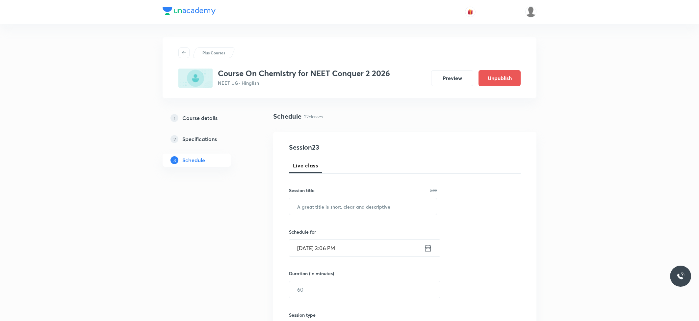
scroll to position [1335, 0]
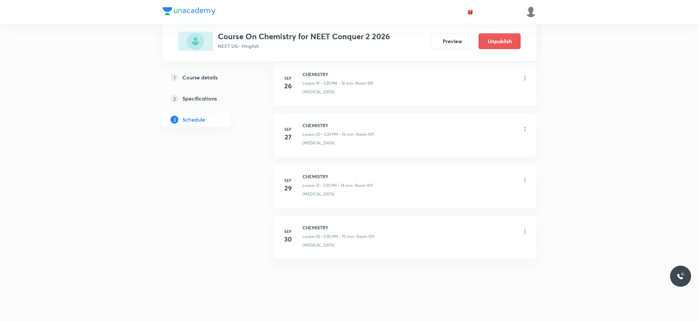
click at [307, 226] on h6 "CHEMISTRY" at bounding box center [339, 227] width 72 height 7
copy h6 "CHEMISTRY"
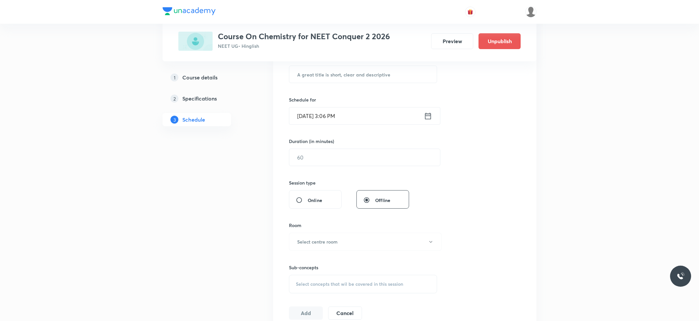
scroll to position [0, 0]
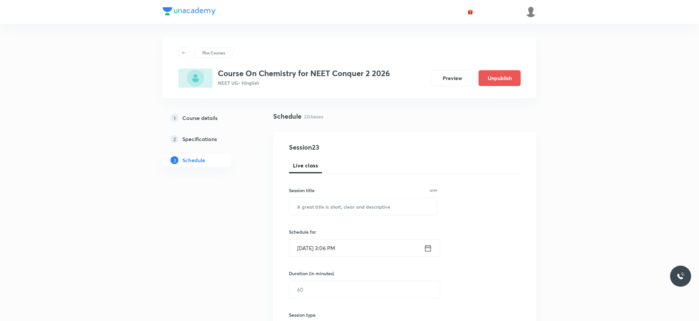
click at [423, 216] on div "Session 23 Live class Session title 0/99 ​ Schedule for [DATE] 3:06 PM ​ Durati…" at bounding box center [405, 296] width 232 height 309
click at [425, 209] on input "text" at bounding box center [362, 206] width 147 height 17
paste input "CHEMISTRY"
type input "CHEMISTRY"
click at [373, 246] on input "[DATE] 3:06 PM" at bounding box center [356, 247] width 135 height 17
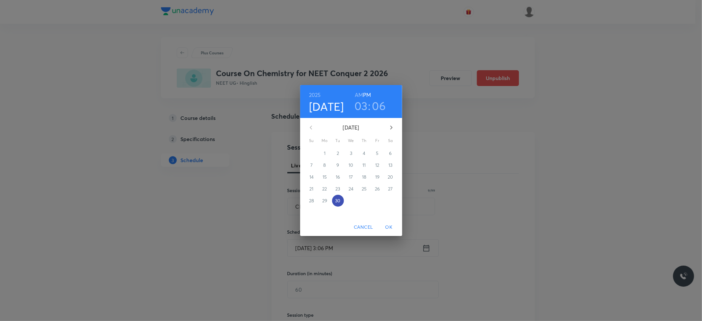
click at [339, 199] on p "30" at bounding box center [337, 200] width 5 height 7
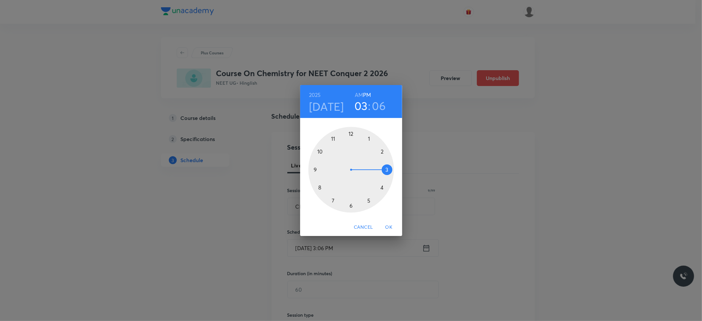
click at [388, 170] on div at bounding box center [351, 170] width 86 height 86
click at [384, 186] on div at bounding box center [351, 170] width 86 height 86
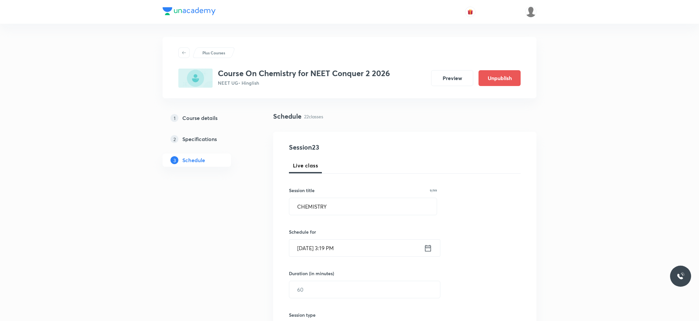
click at [337, 246] on input "[DATE] 3:19 PM" at bounding box center [356, 247] width 135 height 17
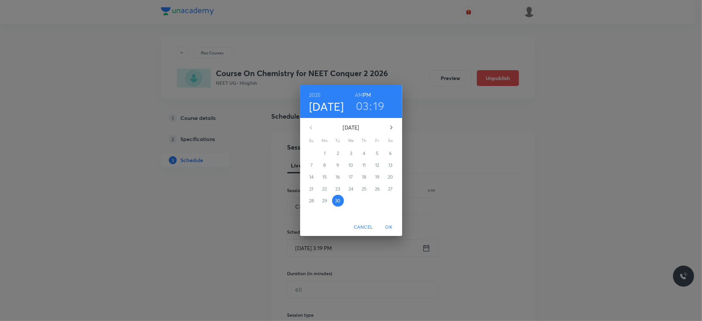
click at [378, 106] on h3 "19" at bounding box center [379, 106] width 11 height 14
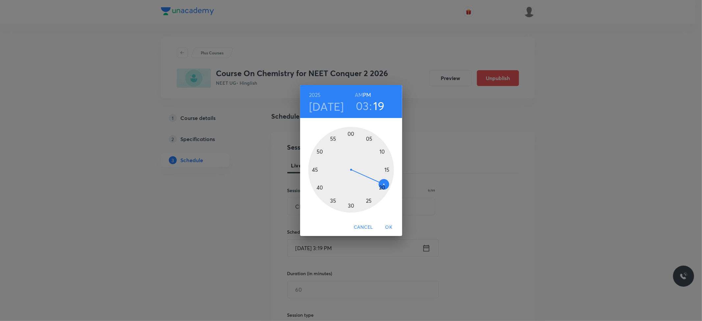
click at [381, 187] on div at bounding box center [351, 170] width 86 height 86
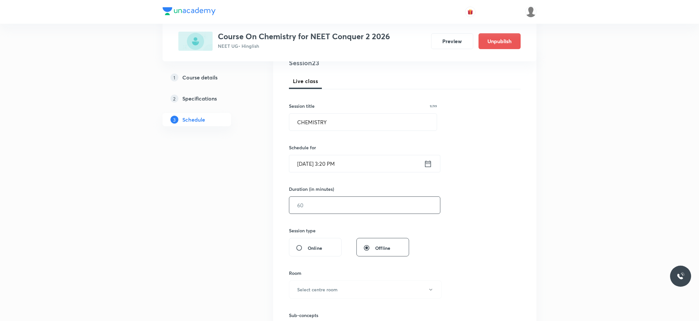
scroll to position [88, 0]
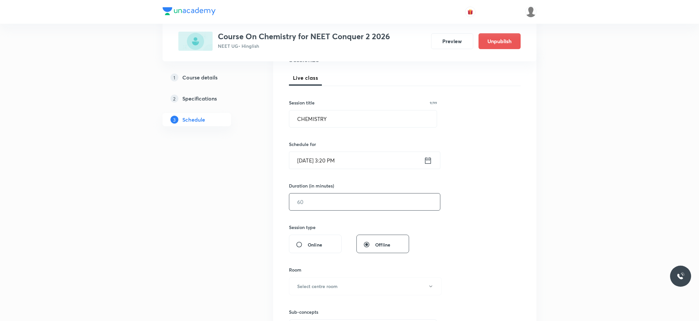
click at [310, 204] on input "text" at bounding box center [364, 201] width 151 height 17
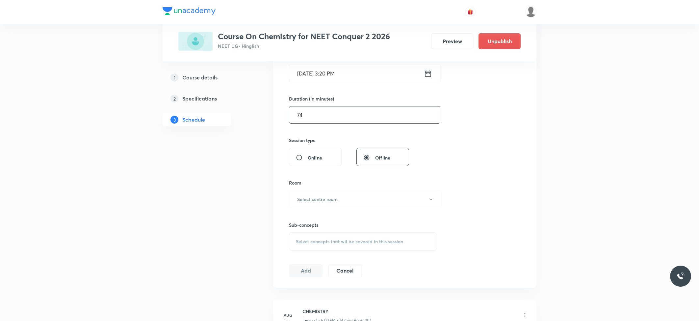
scroll to position [175, 0]
type input "74"
click at [311, 202] on button "Select centre room" at bounding box center [365, 198] width 153 height 18
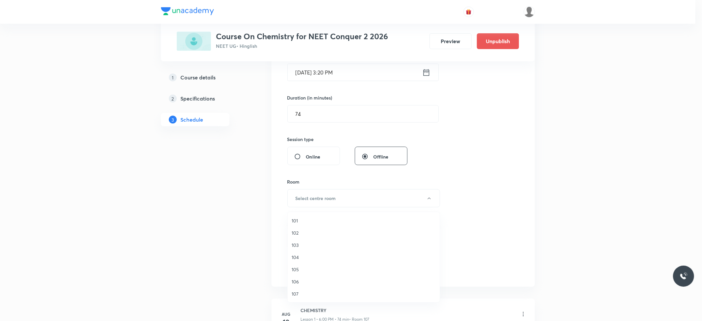
click at [302, 231] on span "102" at bounding box center [364, 232] width 144 height 7
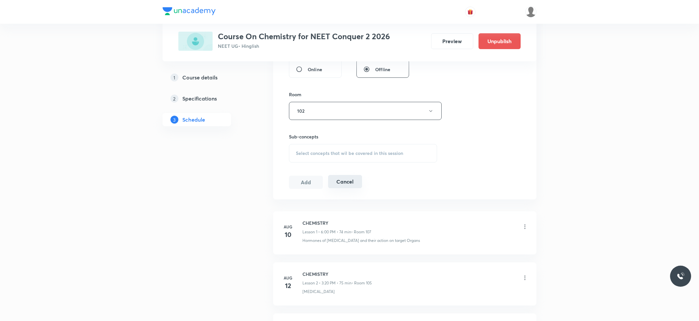
scroll to position [263, 0]
click at [323, 159] on div "Select concepts that wil be covered in this session" at bounding box center [363, 152] width 148 height 18
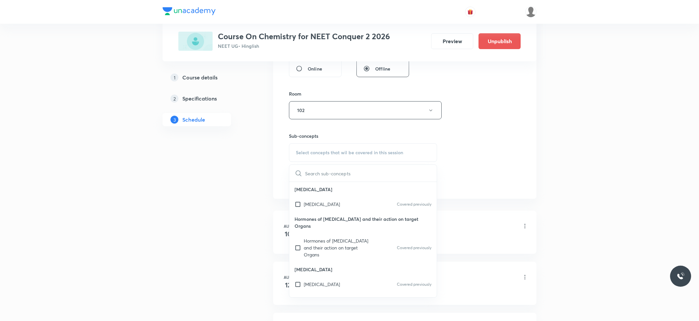
click at [302, 248] on input "checkbox" at bounding box center [299, 247] width 9 height 21
checkbox input "true"
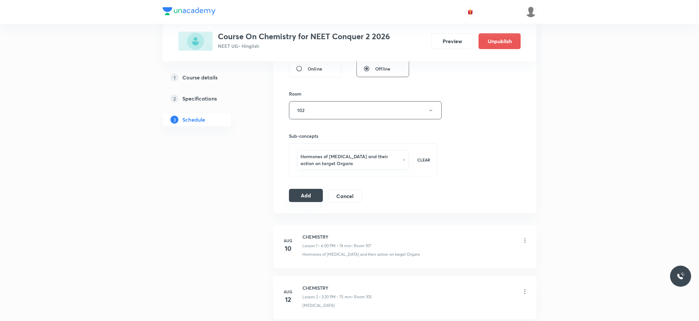
click at [311, 194] on button "Add" at bounding box center [306, 195] width 34 height 13
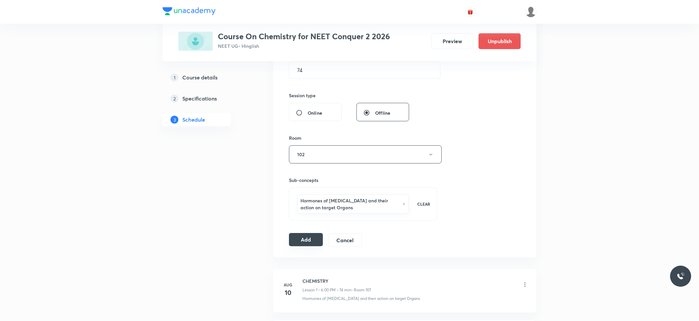
scroll to position [175, 0]
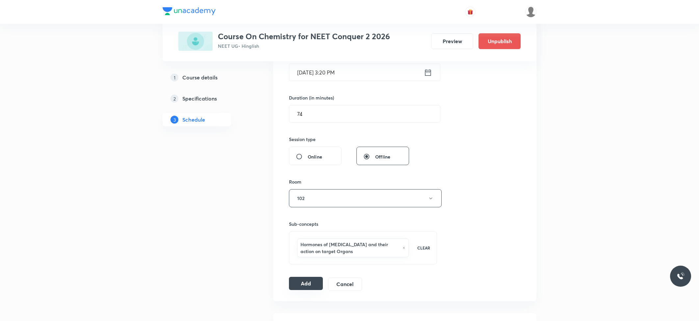
click at [300, 283] on button "Add" at bounding box center [306, 283] width 34 height 13
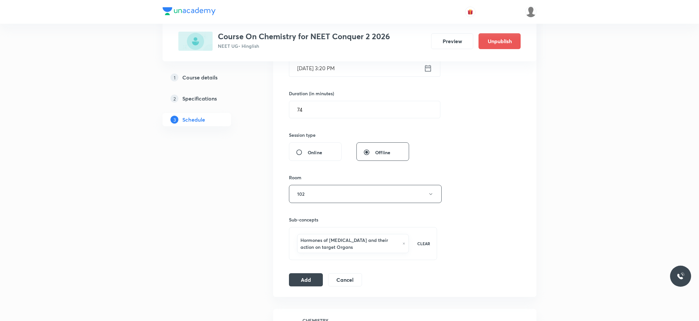
scroll to position [165, 0]
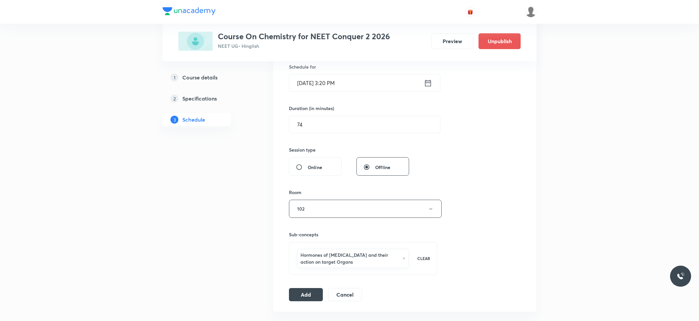
click at [339, 79] on input "Sep 30, 2025, 3:20 PM" at bounding box center [356, 82] width 135 height 17
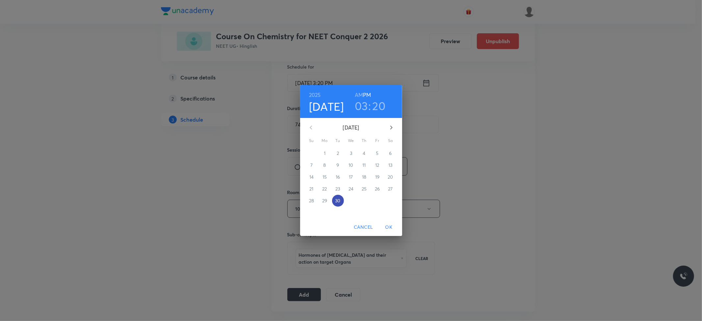
click at [337, 198] on p "30" at bounding box center [337, 200] width 5 height 7
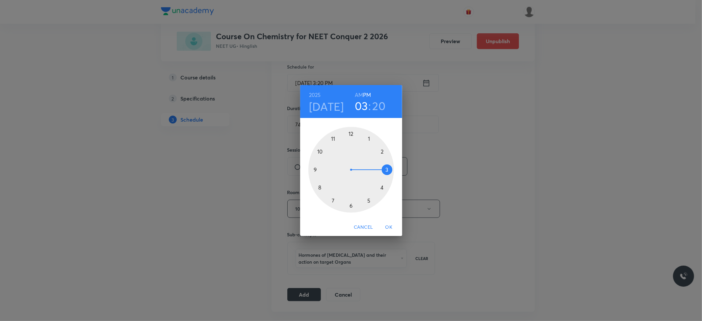
click at [388, 173] on div at bounding box center [351, 170] width 86 height 86
click at [382, 188] on div at bounding box center [351, 170] width 86 height 86
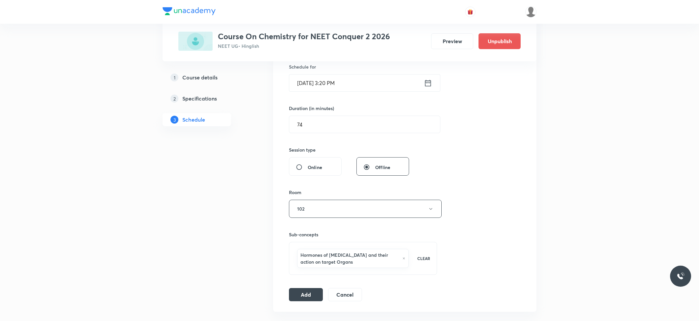
click at [339, 83] on input "Sep 30, 2025, 3:20 PM" at bounding box center [356, 82] width 135 height 17
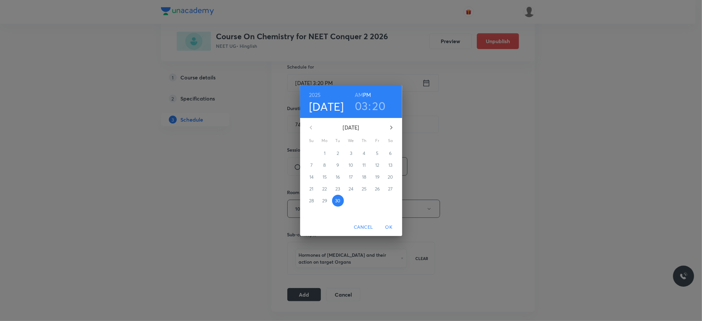
click at [363, 107] on h3 "03" at bounding box center [361, 106] width 13 height 14
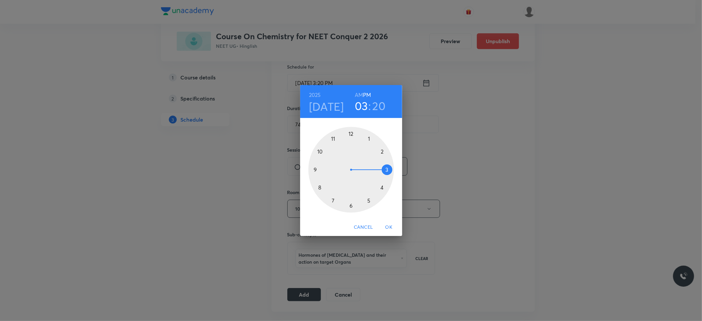
click at [378, 107] on h3 "20" at bounding box center [379, 106] width 13 height 14
click at [381, 191] on div at bounding box center [351, 170] width 86 height 86
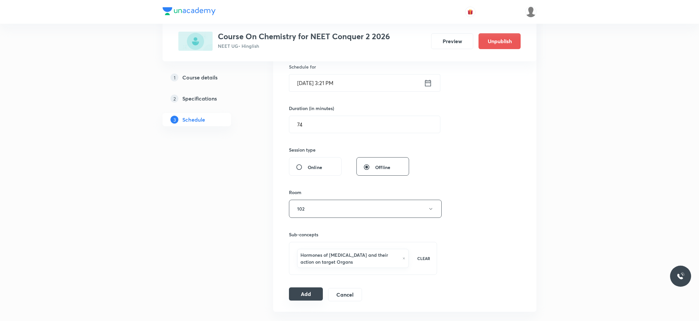
click at [301, 299] on button "Add" at bounding box center [306, 293] width 34 height 13
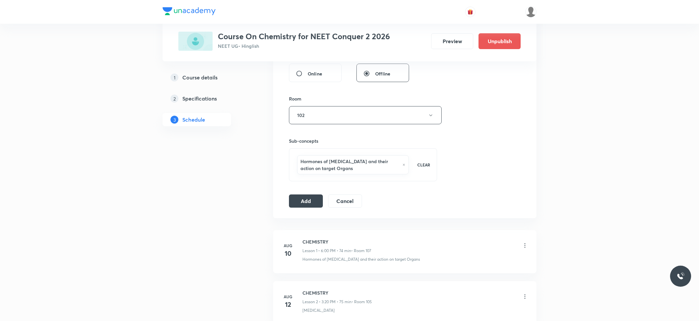
scroll to position [307, 0]
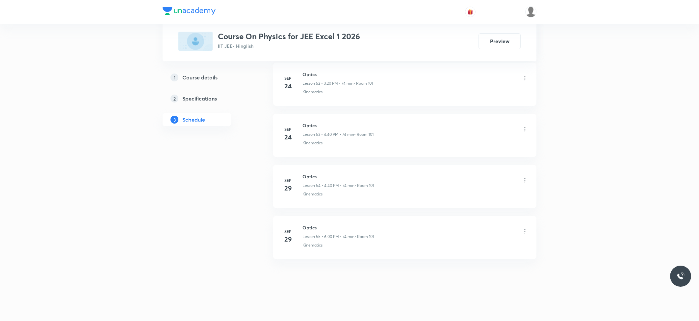
click at [306, 227] on h6 "Optics" at bounding box center [338, 227] width 71 height 7
copy h6 "Optics"
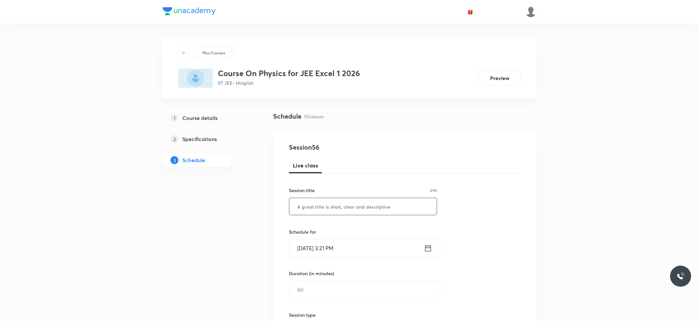
click at [355, 206] on input "text" at bounding box center [362, 206] width 147 height 17
paste input "Optics"
type input "Optics"
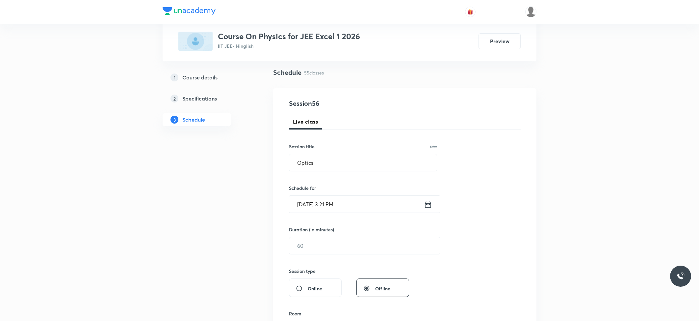
click at [340, 203] on input "[DATE] 3:21 PM" at bounding box center [356, 204] width 135 height 17
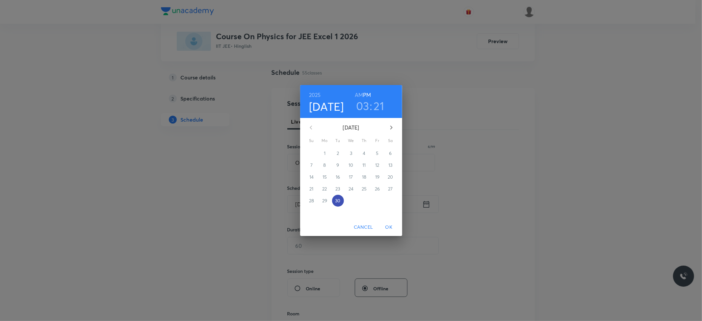
click at [337, 198] on p "30" at bounding box center [337, 200] width 5 height 7
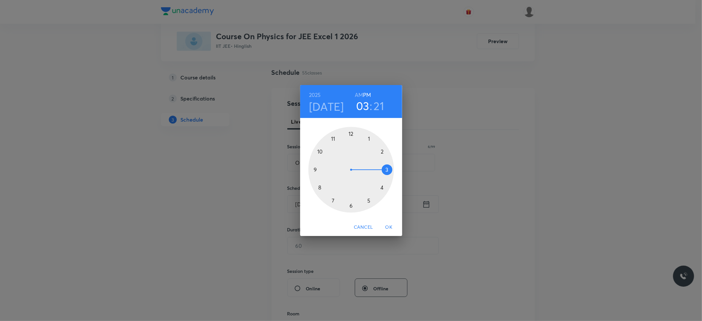
click at [387, 169] on div at bounding box center [351, 170] width 86 height 86
click at [370, 200] on div at bounding box center [351, 170] width 86 height 86
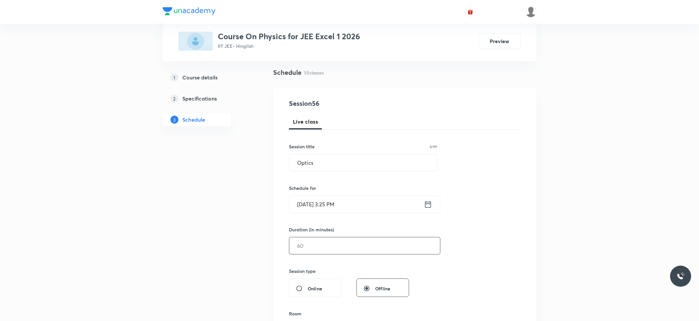
click at [361, 244] on input "text" at bounding box center [364, 245] width 151 height 17
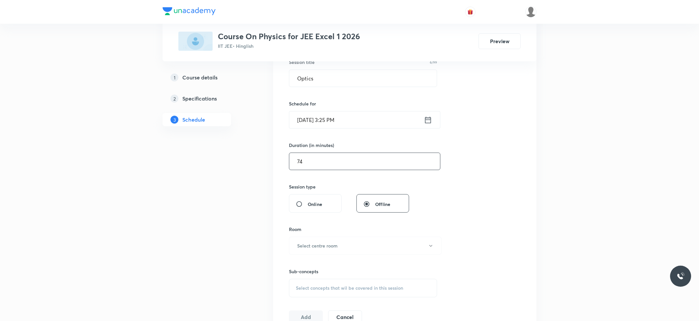
scroll to position [132, 0]
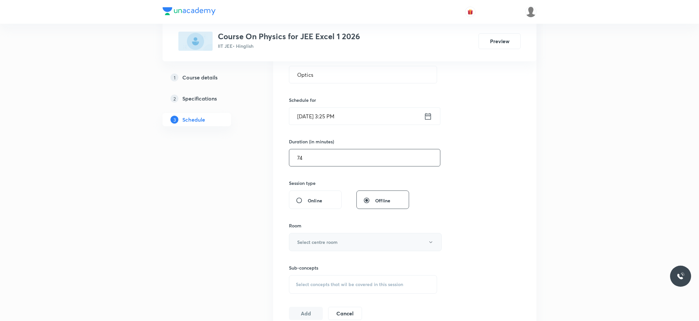
type input "74"
click at [363, 244] on button "Select centre room" at bounding box center [365, 242] width 153 height 18
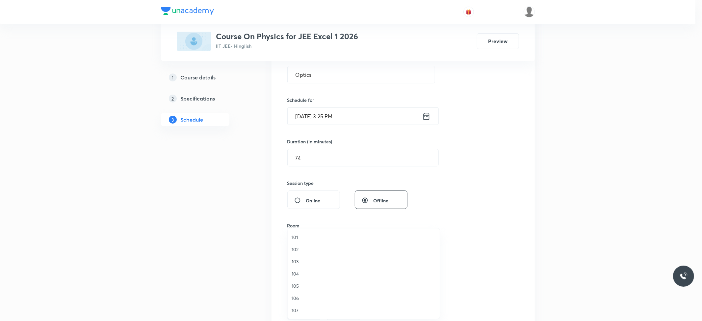
click at [299, 236] on span "101" at bounding box center [364, 236] width 144 height 7
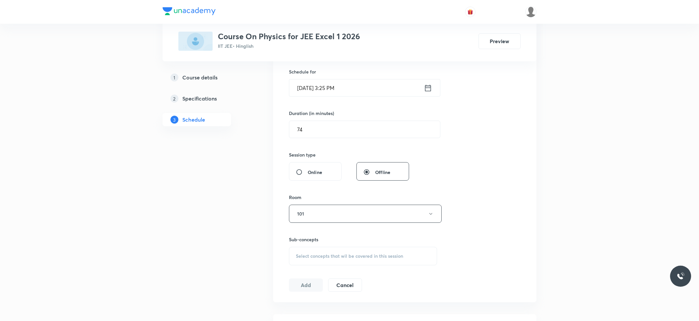
scroll to position [175, 0]
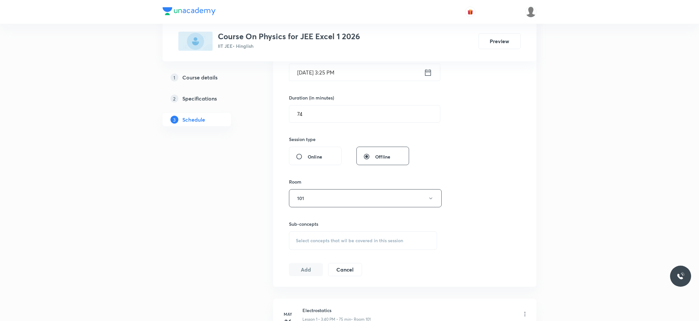
click at [337, 238] on span "Select concepts that wil be covered in this session" at bounding box center [349, 240] width 107 height 5
click at [311, 290] on p "Kinematics" at bounding box center [315, 291] width 23 height 7
checkbox input "true"
click at [302, 275] on button "Add" at bounding box center [306, 276] width 34 height 13
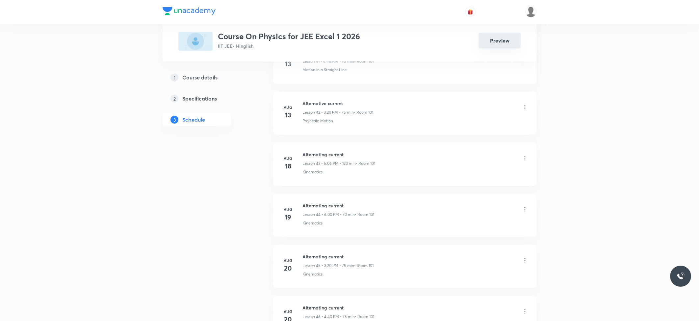
scroll to position [2723, 0]
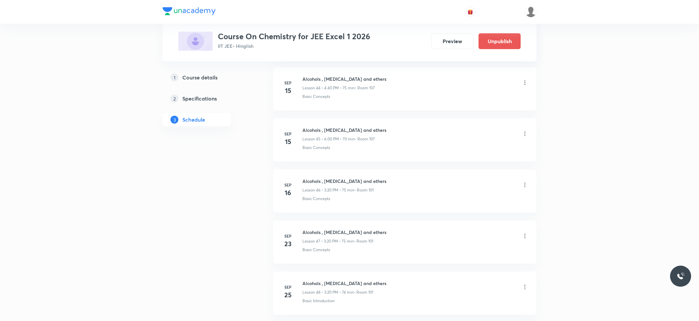
scroll to position [2873, 0]
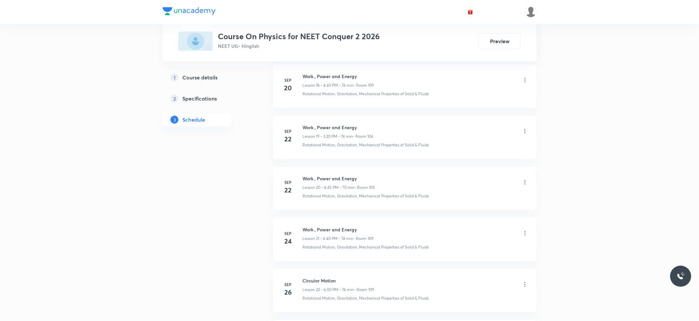
scroll to position [1438, 0]
click at [317, 227] on h6 "Circular Motion" at bounding box center [339, 227] width 72 height 7
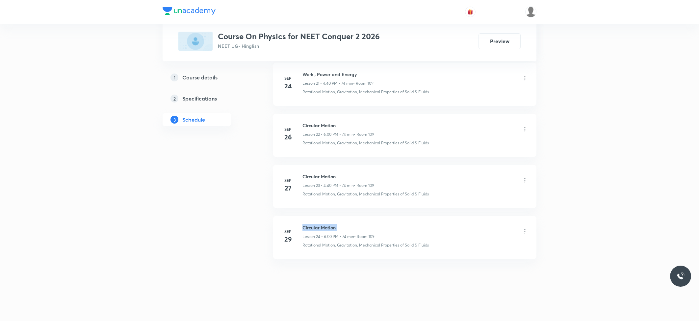
click at [317, 227] on h6 "Circular Motion" at bounding box center [339, 227] width 72 height 7
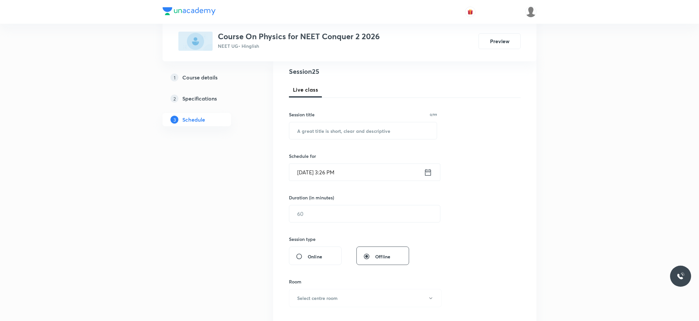
scroll to position [0, 0]
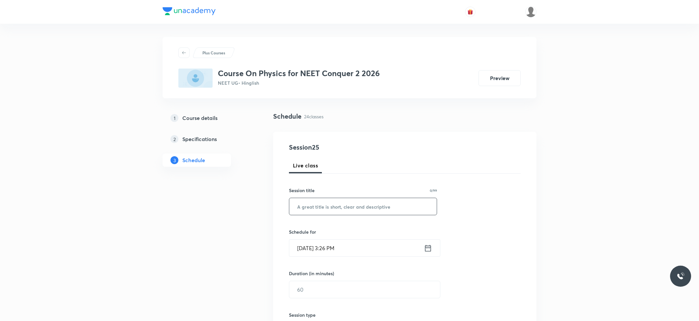
click at [332, 204] on input "text" at bounding box center [362, 206] width 147 height 17
paste input "Circular Motion"
type input "Circular Motion"
click at [323, 244] on input "[DATE] 3:26 PM" at bounding box center [356, 247] width 135 height 17
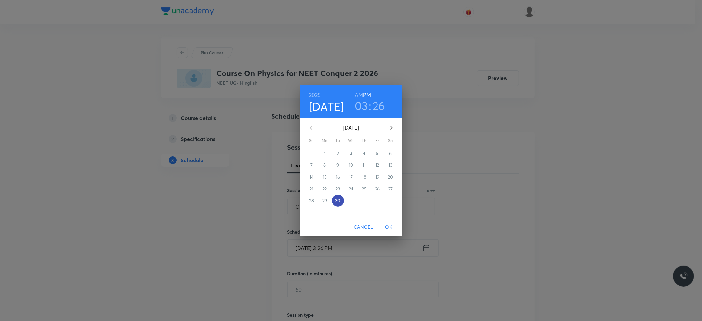
click at [340, 196] on button "30" at bounding box center [338, 201] width 12 height 12
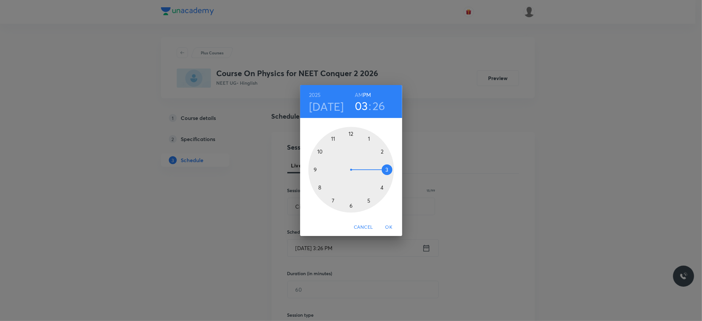
click at [384, 186] on div at bounding box center [351, 170] width 86 height 86
click at [319, 188] on div at bounding box center [351, 170] width 86 height 86
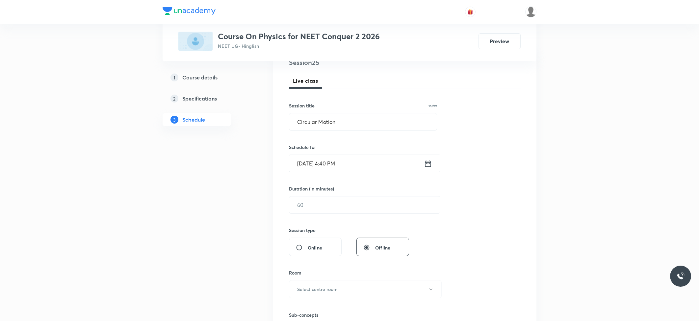
scroll to position [88, 0]
click at [325, 201] on input "text" at bounding box center [364, 201] width 151 height 17
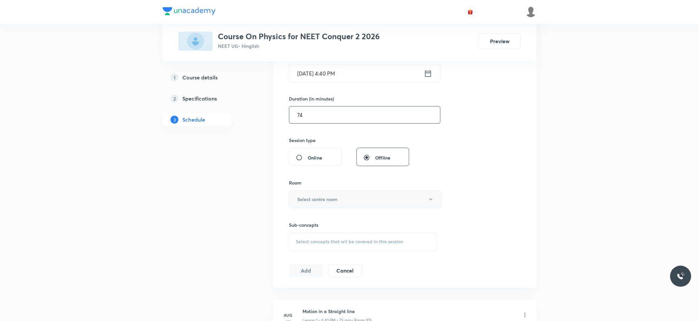
scroll to position [175, 0]
type input "74"
click at [334, 196] on h6 "Select centre room" at bounding box center [317, 198] width 40 height 7
click at [334, 196] on div at bounding box center [351, 160] width 702 height 321
click at [361, 205] on button "Select centre room" at bounding box center [365, 198] width 153 height 18
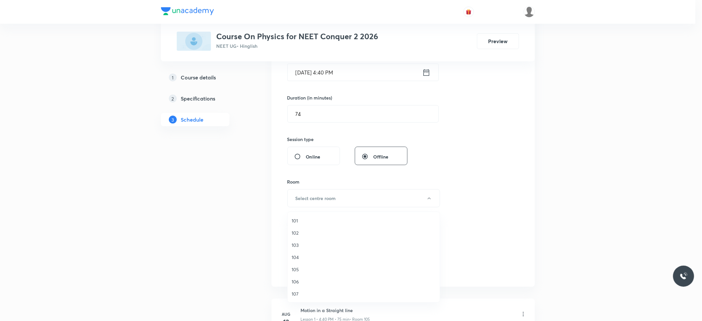
click at [300, 229] on span "102" at bounding box center [364, 232] width 144 height 7
click at [338, 241] on span "Select concepts that wil be covered in this session" at bounding box center [349, 240] width 107 height 5
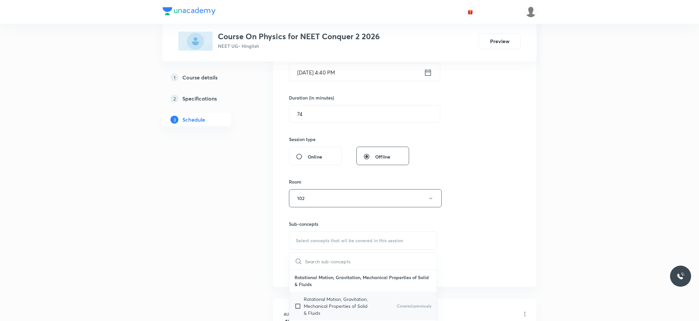
click at [345, 298] on p "Rotational Motion, Gravitation, Mechanical Properties of Solid & Fluids" at bounding box center [337, 305] width 67 height 21
checkbox input "true"
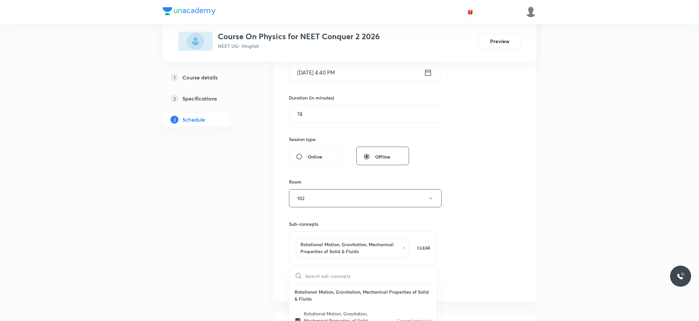
click at [463, 219] on div "Session 25 Live class Session title 15/99 Circular Motion ​ Schedule for Sep 30…" at bounding box center [405, 129] width 232 height 324
click at [291, 285] on button "Add" at bounding box center [306, 283] width 34 height 13
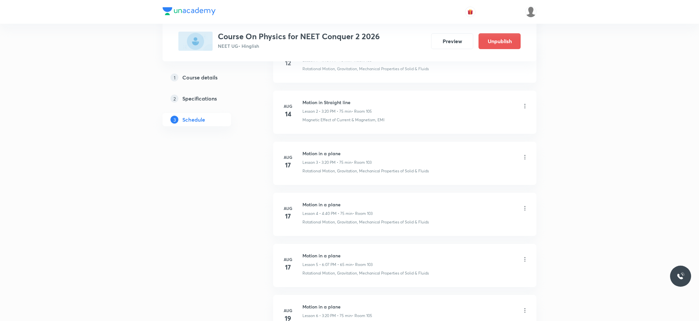
scroll to position [1186, 0]
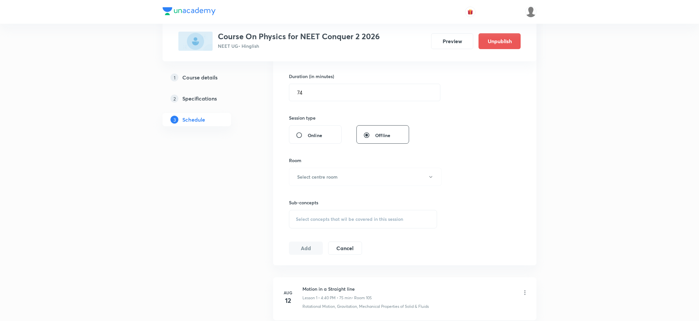
scroll to position [219, 0]
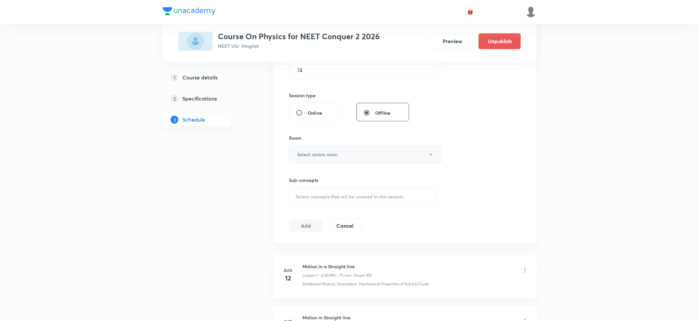
click at [380, 157] on button "Select centre room" at bounding box center [365, 154] width 153 height 18
click at [477, 140] on div at bounding box center [351, 160] width 702 height 321
click at [373, 155] on button "Select centre room" at bounding box center [365, 154] width 153 height 18
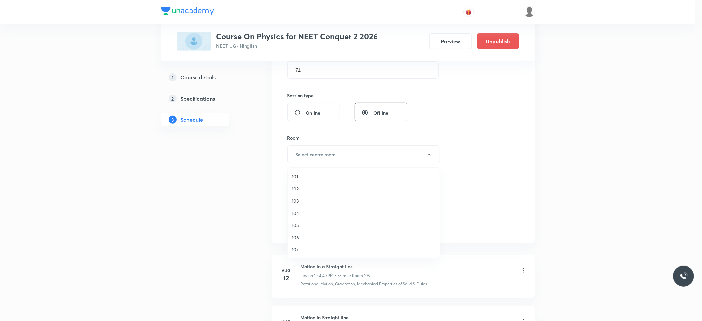
click at [292, 186] on span "102" at bounding box center [364, 188] width 144 height 7
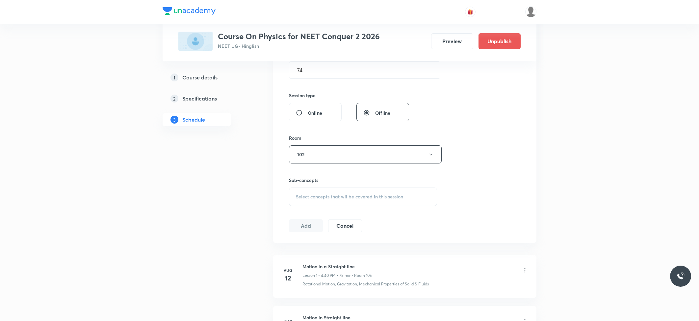
click at [307, 194] on span "Select concepts that wil be covered in this session" at bounding box center [349, 196] width 107 height 5
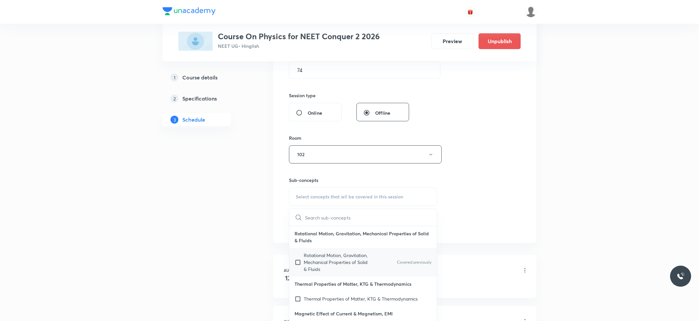
click at [315, 252] on p "Rotational Motion, Gravitation, Mechanical Properties of Solid & Fluids" at bounding box center [337, 262] width 67 height 21
checkbox input "true"
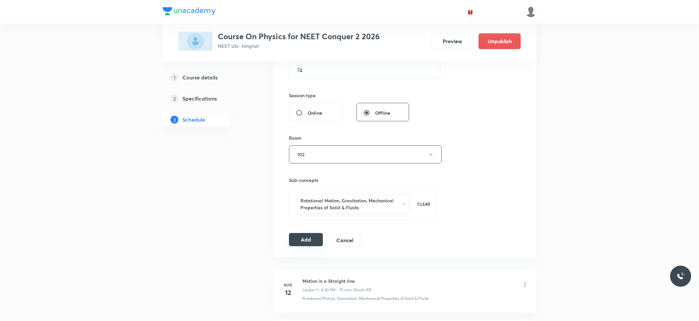
click at [308, 235] on button "Add" at bounding box center [306, 239] width 34 height 13
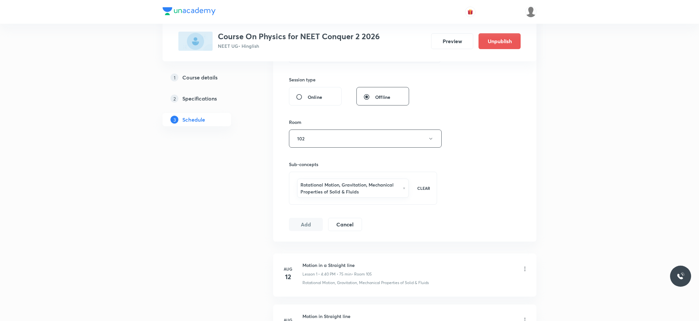
scroll to position [263, 0]
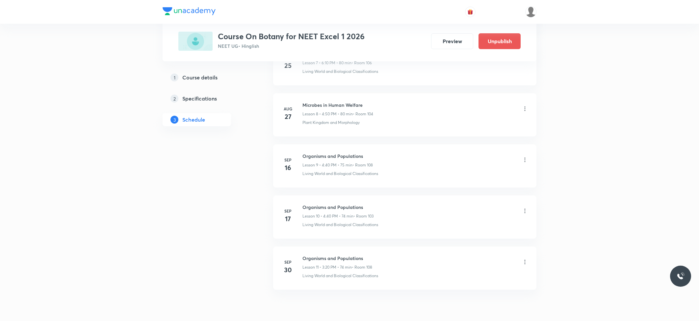
scroll to position [468, 0]
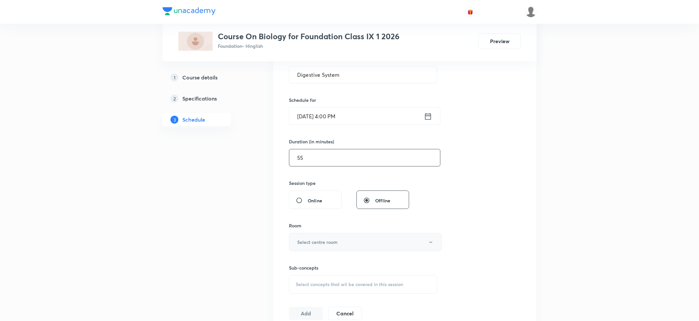
type input "55"
click at [324, 235] on button "Select centre room" at bounding box center [365, 242] width 153 height 18
click at [338, 242] on div at bounding box center [351, 160] width 702 height 321
click at [348, 242] on button "Select centre room" at bounding box center [365, 242] width 153 height 18
click at [348, 242] on div at bounding box center [351, 160] width 702 height 321
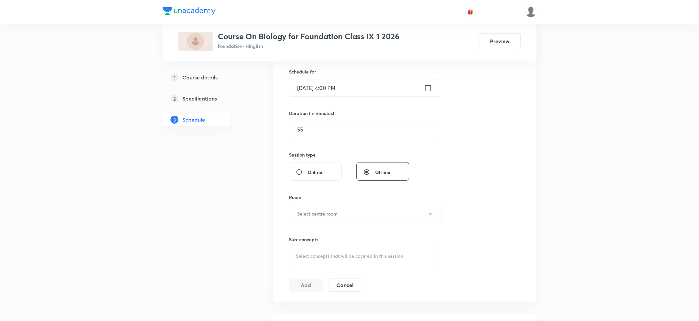
scroll to position [175, 0]
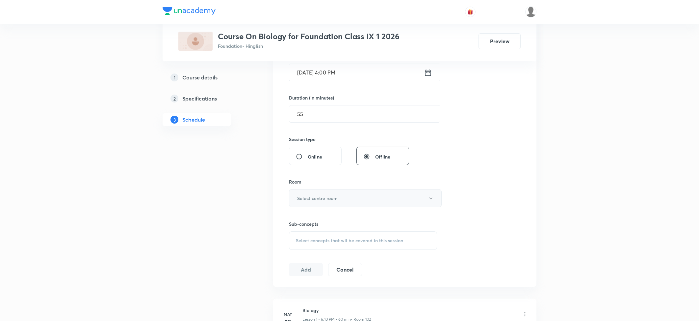
click at [412, 196] on button "Select centre room" at bounding box center [365, 198] width 153 height 18
click at [412, 196] on div at bounding box center [351, 160] width 702 height 321
click at [529, 182] on div "Session 28 Live class Session title 16/99 Digestive System ​ Schedule for Sep 3…" at bounding box center [404, 121] width 263 height 330
click at [362, 198] on button "Select centre room" at bounding box center [365, 198] width 153 height 18
click at [362, 198] on div at bounding box center [351, 160] width 702 height 321
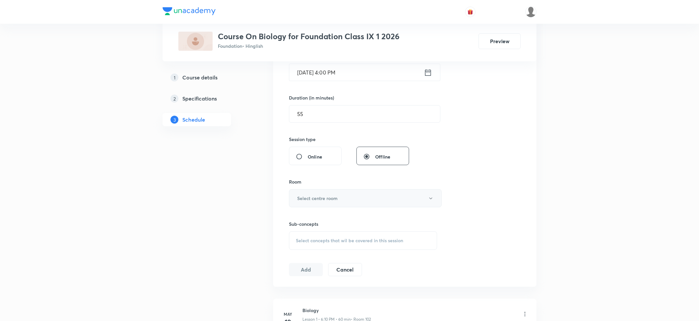
click at [412, 201] on button "Select centre room" at bounding box center [365, 198] width 153 height 18
click at [410, 198] on div at bounding box center [351, 160] width 702 height 321
click at [523, 186] on div "Session 28 Live class Session title 16/99 Digestive System ​ Schedule for Sep 3…" at bounding box center [404, 121] width 263 height 330
click at [382, 197] on button "Select centre room" at bounding box center [365, 198] width 153 height 18
click at [382, 197] on div at bounding box center [351, 160] width 702 height 321
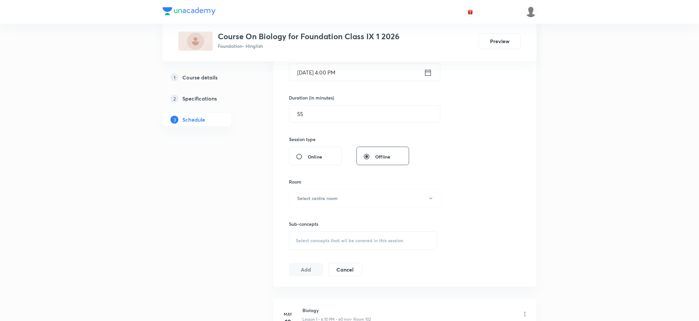
click at [497, 156] on div "Session 28 Live class Session title 16/99 Digestive System ​ Schedule for Sep 3…" at bounding box center [405, 121] width 232 height 309
click at [387, 205] on button "Select centre room" at bounding box center [365, 198] width 153 height 18
click at [387, 201] on div at bounding box center [351, 160] width 702 height 321
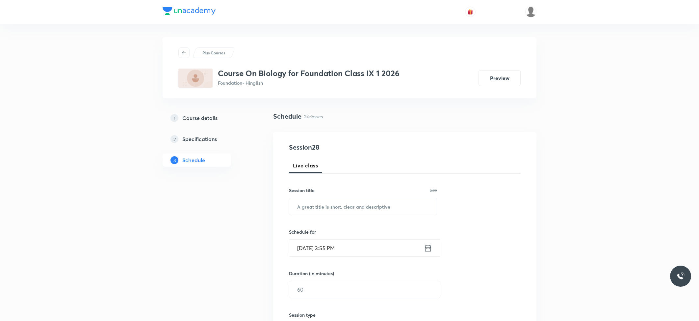
scroll to position [1591, 0]
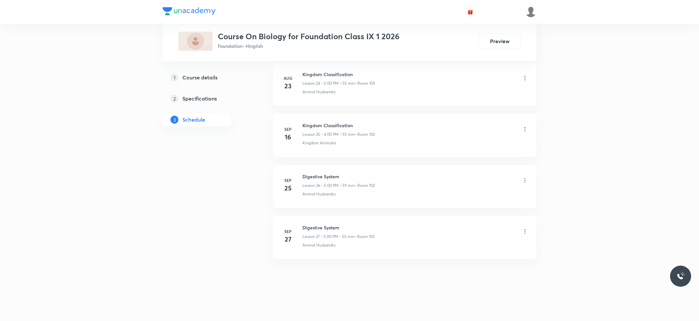
click at [317, 226] on h6 "Digestive System" at bounding box center [339, 227] width 72 height 7
copy h6 "Digestive"
click at [317, 226] on h6 "Digestive System" at bounding box center [339, 227] width 72 height 7
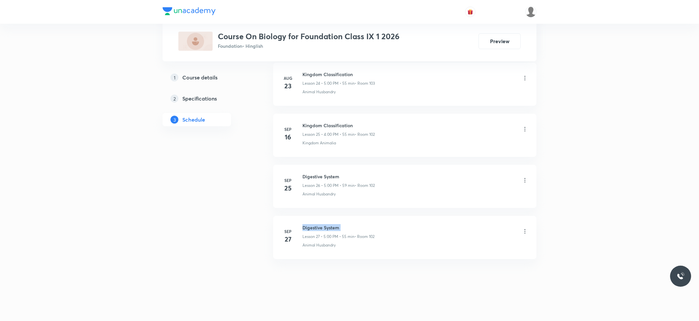
click at [317, 226] on h6 "Digestive System" at bounding box center [339, 227] width 72 height 7
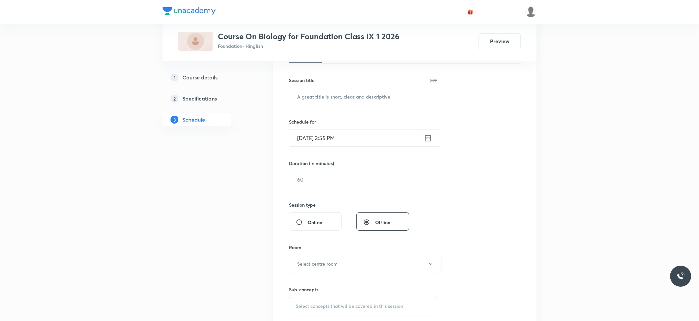
scroll to position [0, 0]
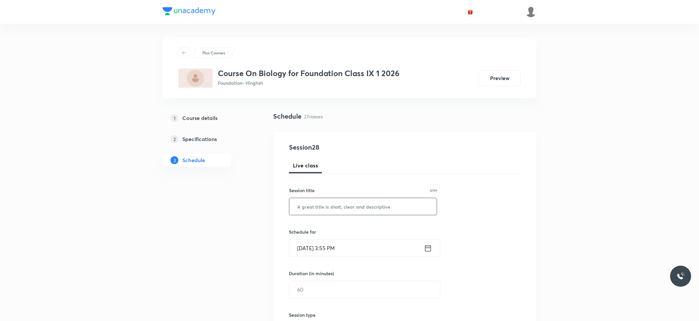
click at [337, 207] on input "text" at bounding box center [362, 206] width 147 height 17
paste input "Digestive System"
type input "Digestive System"
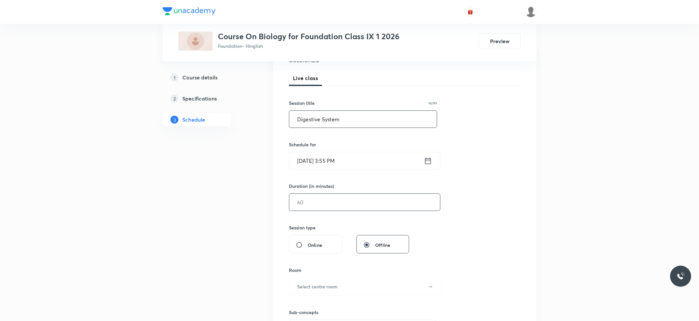
scroll to position [88, 0]
click at [345, 160] on input "[DATE] 3:55 PM" at bounding box center [356, 160] width 135 height 17
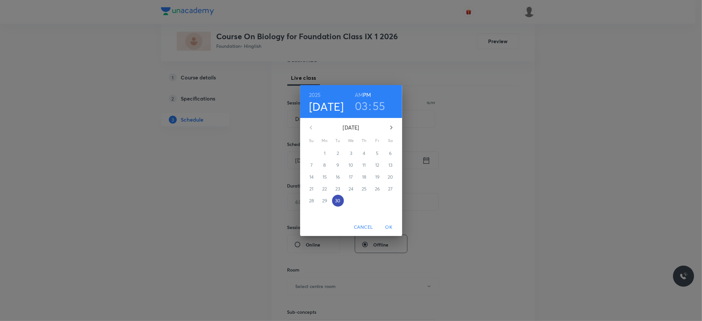
click at [338, 200] on p "30" at bounding box center [337, 200] width 5 height 7
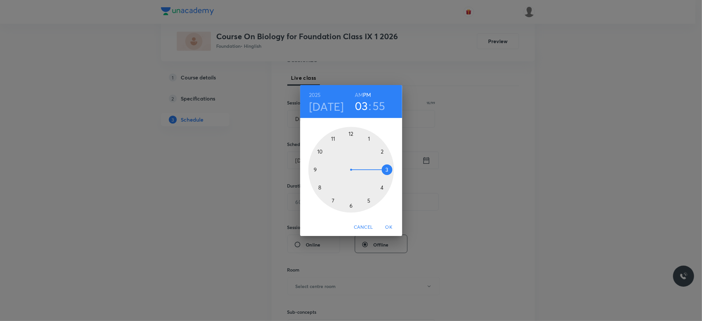
click at [381, 187] on div at bounding box center [351, 170] width 86 height 86
drag, startPoint x: 352, startPoint y: 135, endPoint x: 348, endPoint y: 149, distance: 15.3
click at [352, 134] on div at bounding box center [351, 170] width 86 height 86
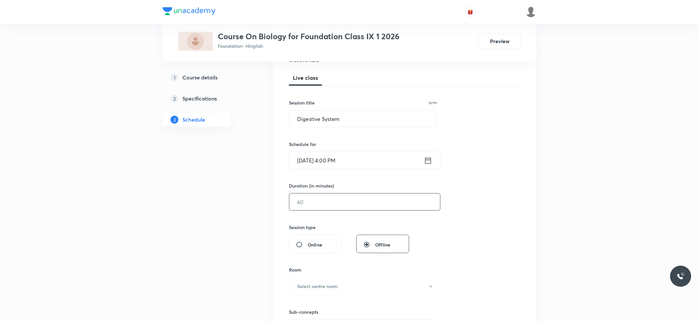
click at [323, 202] on input "text" at bounding box center [364, 201] width 151 height 17
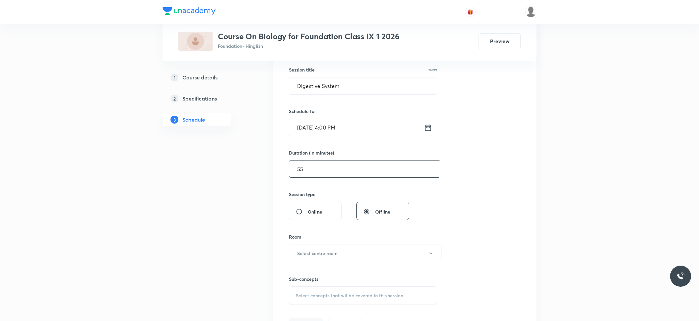
scroll to position [175, 0]
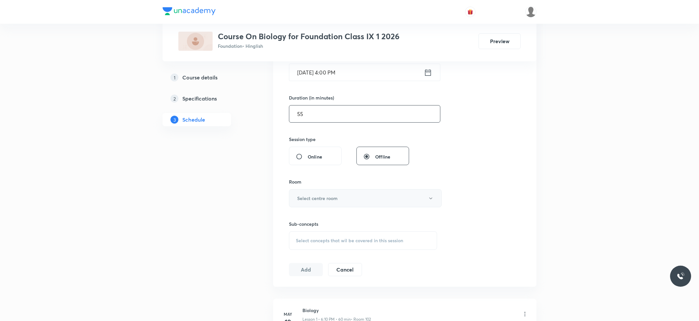
type input "55"
click at [341, 190] on button "Select centre room" at bounding box center [365, 198] width 153 height 18
click at [301, 231] on span "102" at bounding box center [364, 232] width 144 height 7
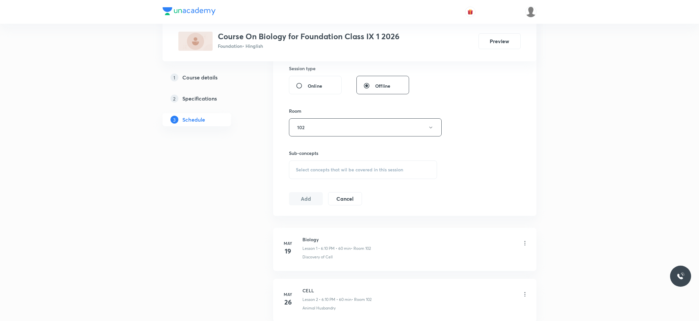
scroll to position [263, 0]
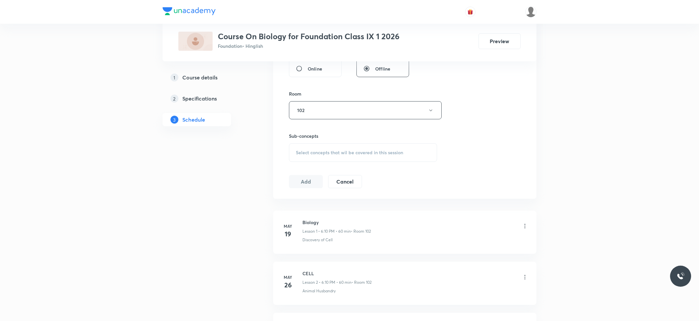
click at [365, 155] on span "Select concepts that wil be covered in this session" at bounding box center [349, 152] width 107 height 5
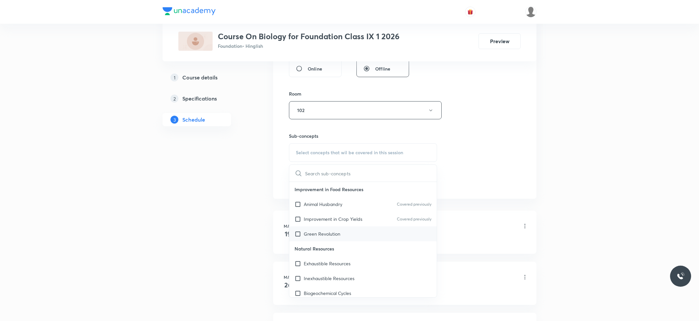
click at [315, 236] on p "Green Revolution" at bounding box center [322, 233] width 37 height 7
checkbox input "true"
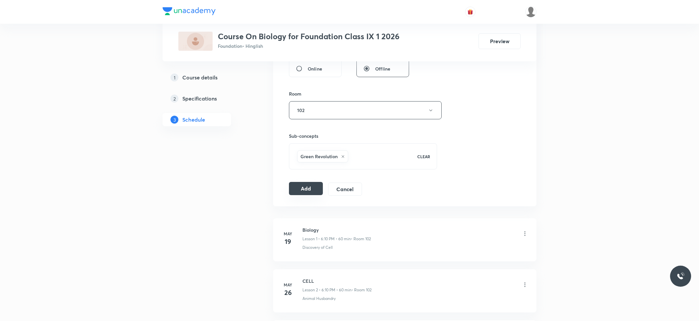
click at [300, 192] on button "Add" at bounding box center [306, 188] width 34 height 13
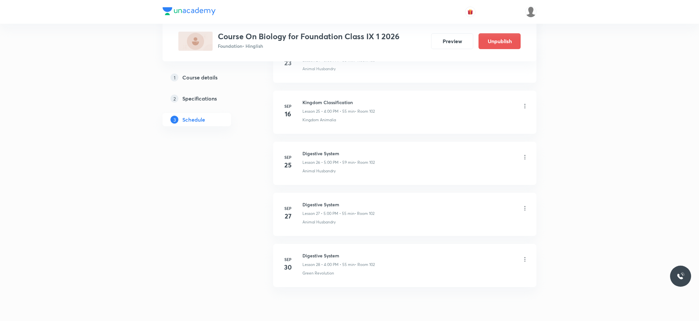
scroll to position [1339, 0]
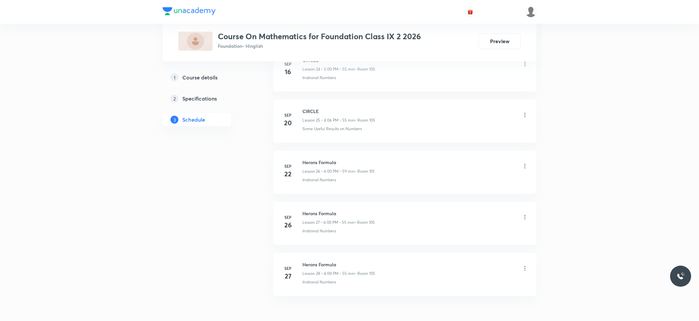
click at [330, 268] on h6 "Herons Formula" at bounding box center [339, 264] width 73 height 7
copy h6 "Herons Formula"
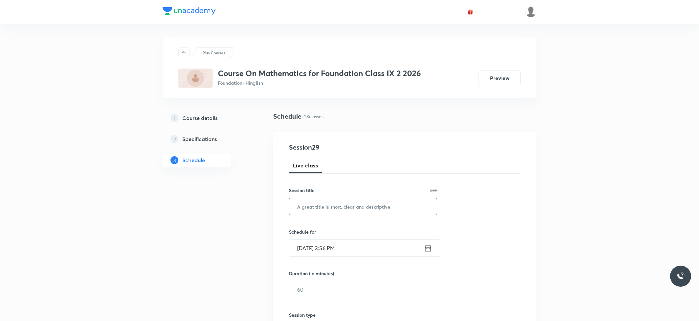
click at [348, 211] on input "text" at bounding box center [362, 206] width 147 height 17
paste input "Herons Formula"
type input "Herons Formula"
click at [356, 251] on input "Sep 30, 2025, 3:56 PM" at bounding box center [356, 247] width 135 height 17
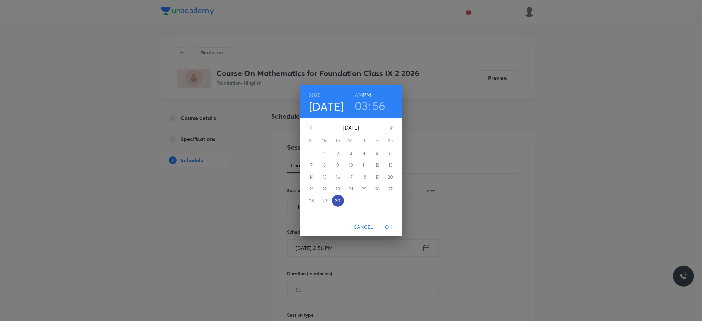
click at [337, 200] on p "30" at bounding box center [337, 200] width 5 height 7
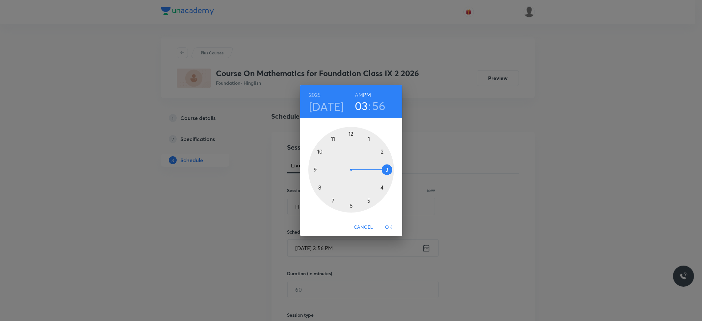
click at [382, 187] on div at bounding box center [351, 170] width 86 height 86
click at [350, 133] on div at bounding box center [351, 170] width 86 height 86
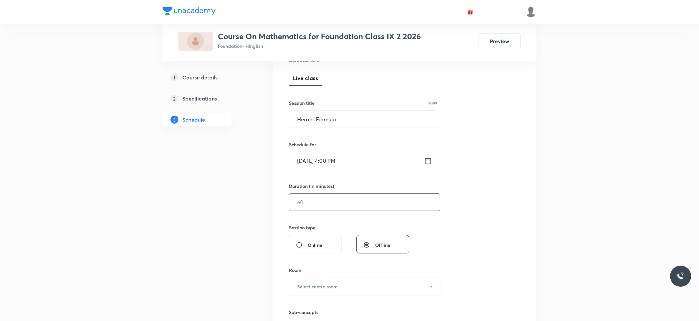
scroll to position [88, 0]
click at [317, 199] on input "text" at bounding box center [364, 201] width 151 height 17
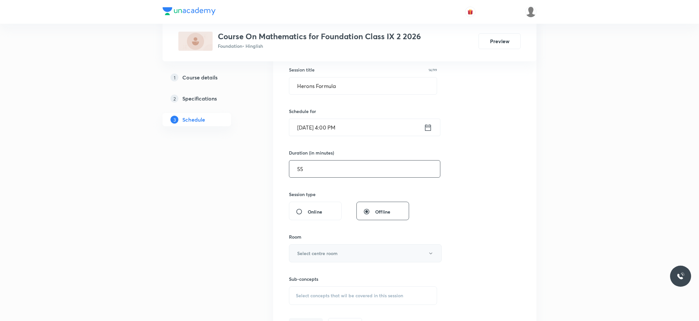
scroll to position [219, 0]
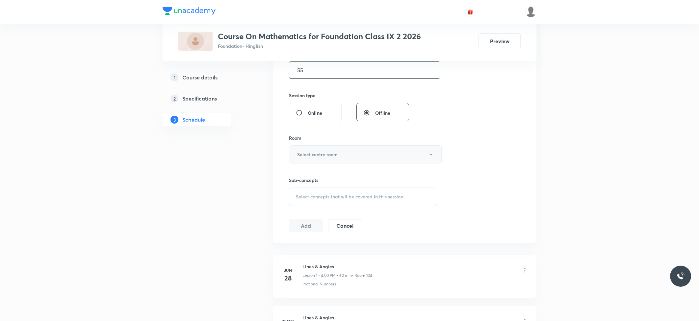
type input "55"
click at [329, 157] on h6 "Select centre room" at bounding box center [317, 154] width 40 height 7
click at [301, 220] on li "105" at bounding box center [364, 225] width 152 height 12
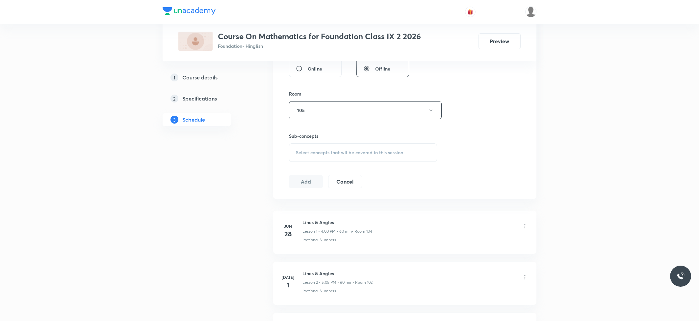
click at [339, 151] on span "Select concepts that wil be covered in this session" at bounding box center [349, 152] width 107 height 5
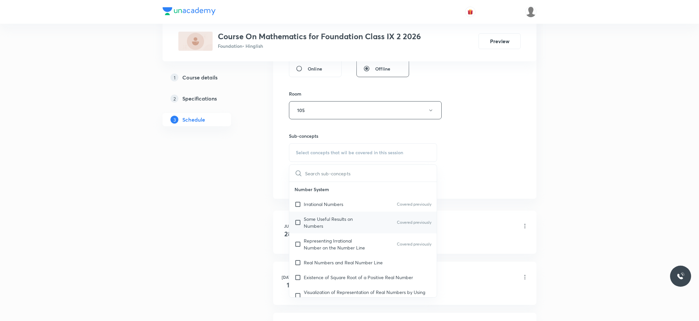
click at [315, 221] on p "Some Useful Results on Numbers" at bounding box center [337, 222] width 67 height 14
checkbox input "true"
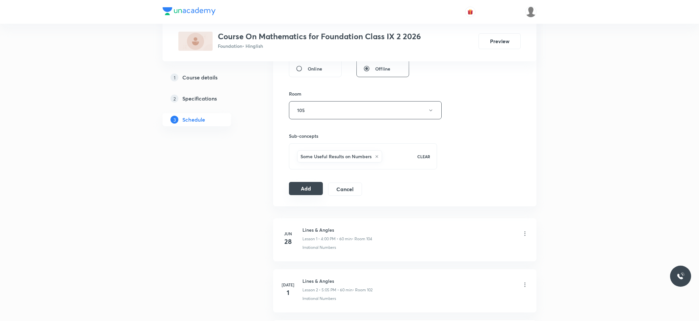
click at [302, 195] on button "Add" at bounding box center [306, 188] width 34 height 13
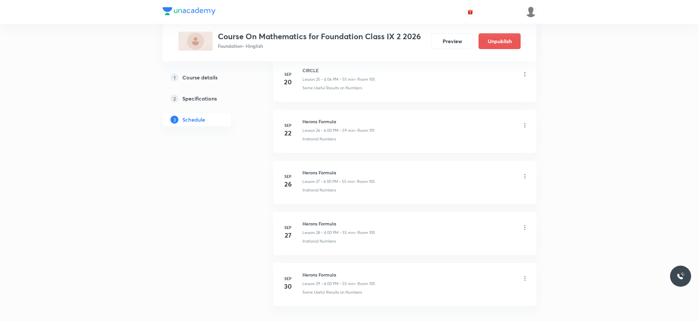
scroll to position [1391, 0]
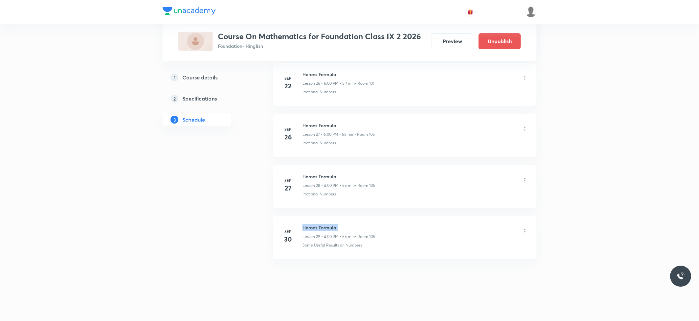
click at [327, 227] on h6 "Herons Formula" at bounding box center [339, 227] width 73 height 7
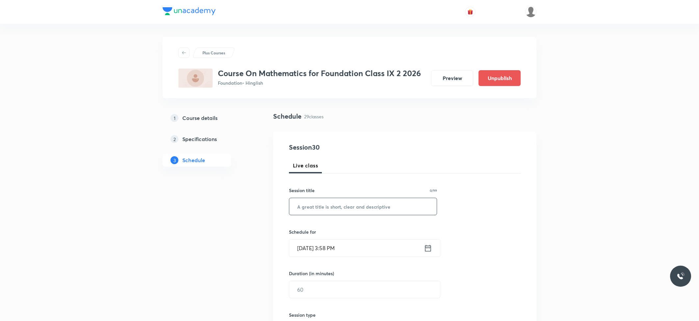
click at [340, 207] on input "text" at bounding box center [362, 206] width 147 height 17
paste input "Herons Formula"
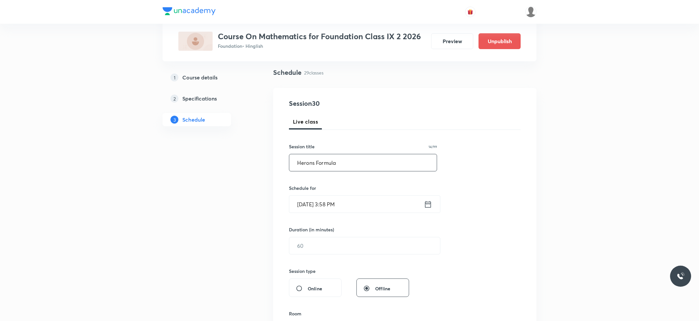
type input "Herons Formula"
click at [344, 206] on input "[DATE] 3:58 PM" at bounding box center [356, 204] width 135 height 17
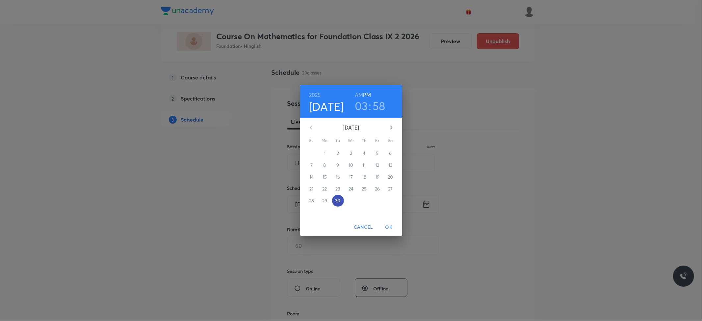
click at [338, 201] on p "30" at bounding box center [337, 200] width 5 height 7
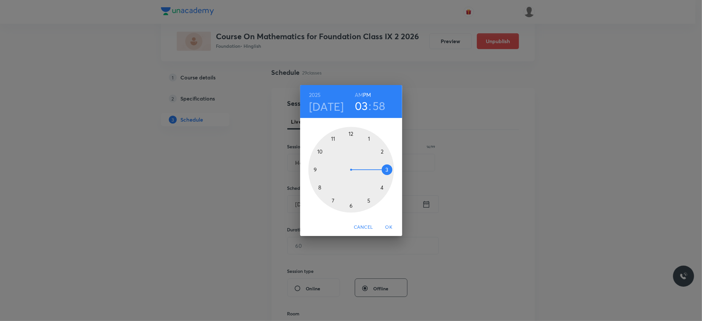
click at [369, 201] on div at bounding box center [351, 170] width 86 height 86
click at [350, 133] on div at bounding box center [351, 170] width 86 height 86
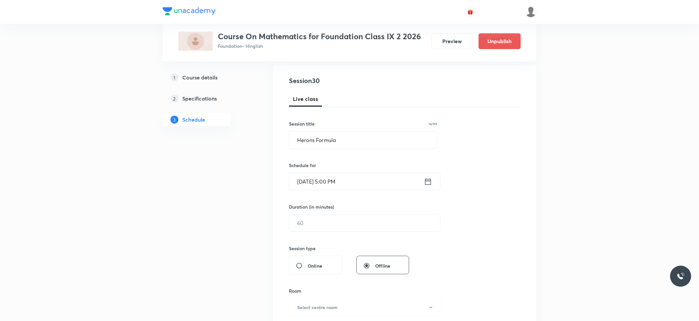
scroll to position [88, 0]
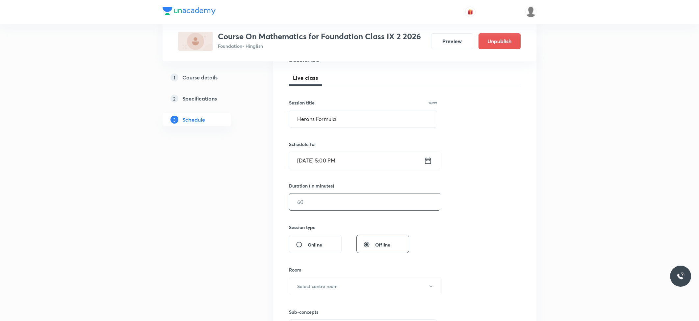
click at [335, 199] on input "text" at bounding box center [364, 201] width 151 height 17
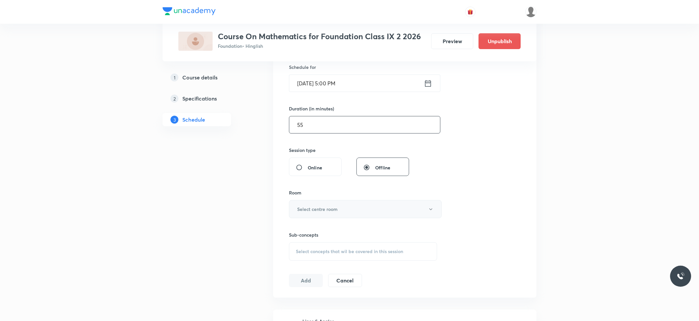
scroll to position [175, 0]
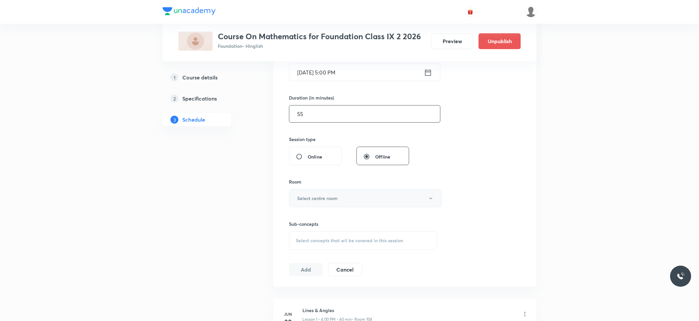
type input "55"
click at [333, 201] on h6 "Select centre room" at bounding box center [317, 198] width 40 height 7
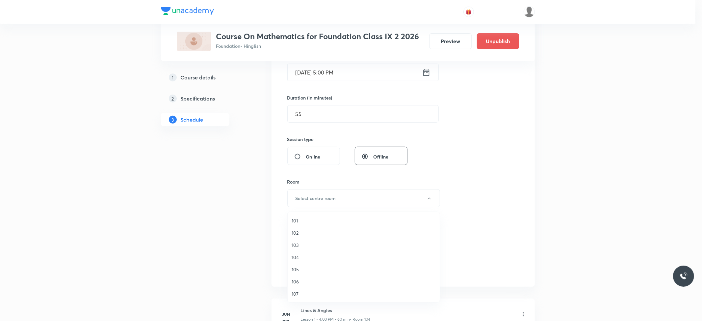
click at [306, 230] on span "102" at bounding box center [364, 232] width 144 height 7
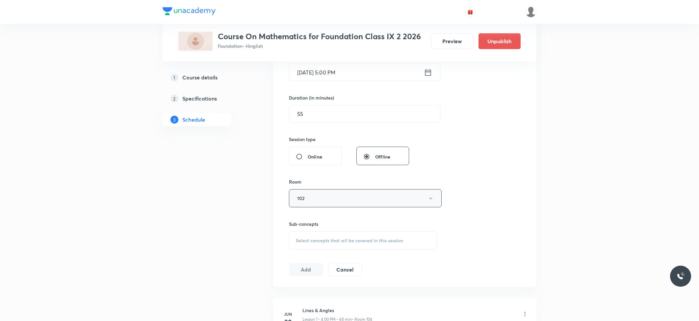
click at [323, 201] on button "102" at bounding box center [365, 198] width 153 height 18
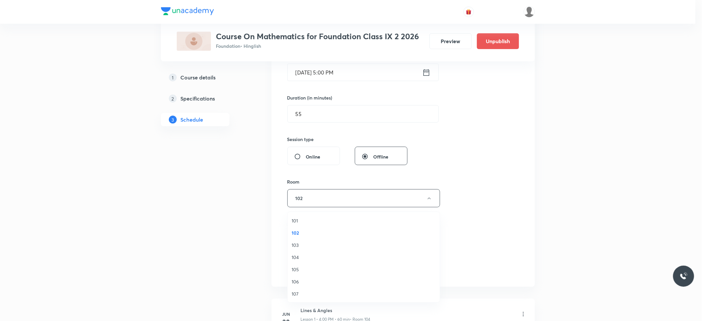
click at [298, 265] on li "105" at bounding box center [364, 269] width 152 height 12
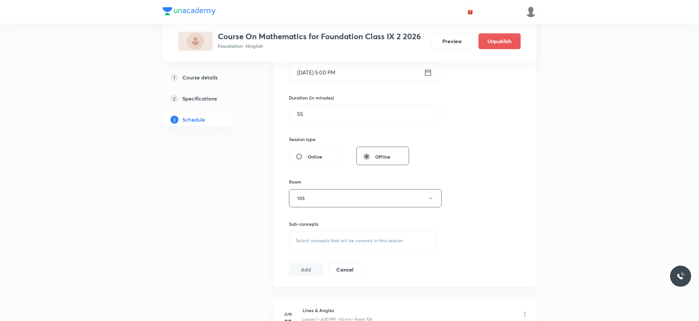
click at [321, 232] on div "Select concepts that wil be covered in this session" at bounding box center [363, 240] width 148 height 18
click at [317, 290] on p "Irrational Numbers" at bounding box center [324, 291] width 40 height 7
checkbox input "true"
click at [292, 274] on button "Add" at bounding box center [306, 276] width 34 height 13
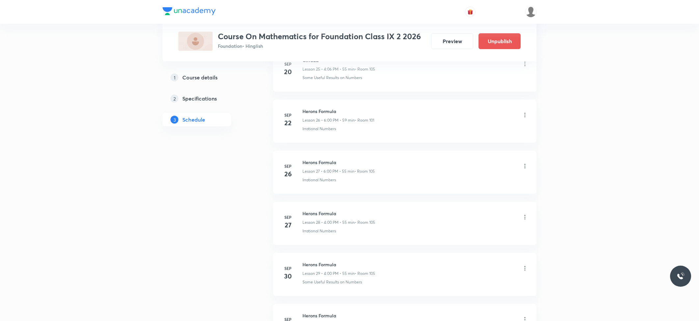
scroll to position [1442, 0]
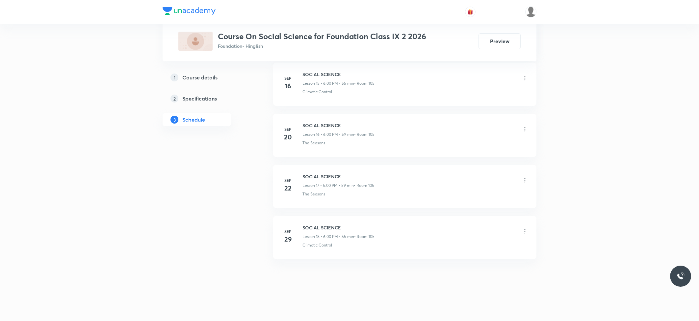
click at [333, 228] on h6 "SOCIAL SCIENCE" at bounding box center [339, 227] width 72 height 7
copy h6 "SOCIAL SCIENCE"
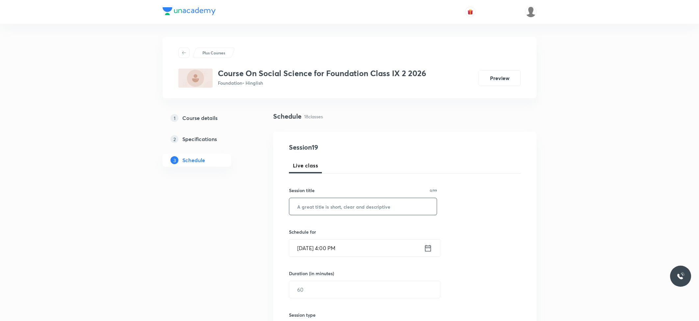
click at [333, 212] on input "text" at bounding box center [362, 206] width 147 height 17
paste input "SOCIAL SCIENCE"
type input "SOCIAL SCIENCE"
click at [338, 249] on input "Sep 30, 2025, 4:00 PM" at bounding box center [356, 247] width 135 height 17
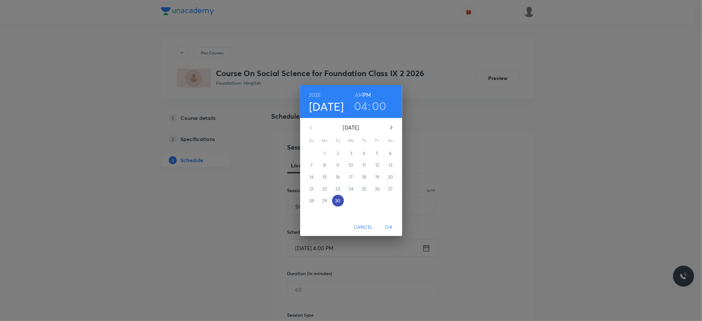
click at [338, 201] on p "30" at bounding box center [337, 200] width 5 height 7
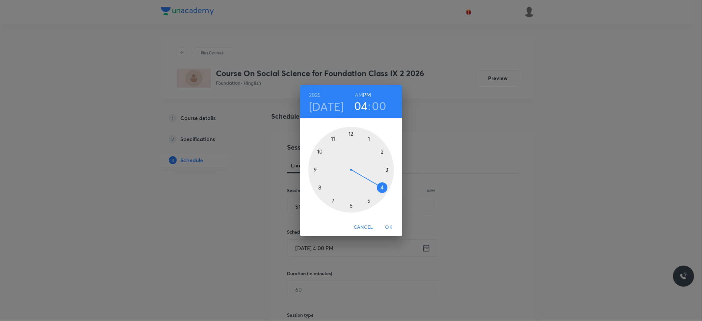
click at [350, 205] on div at bounding box center [351, 170] width 86 height 86
click at [351, 136] on div at bounding box center [351, 170] width 86 height 86
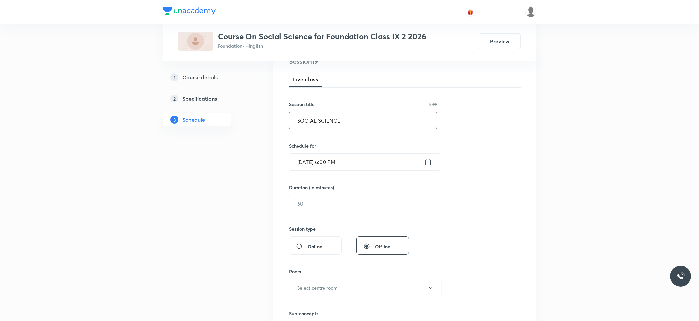
scroll to position [88, 0]
click at [338, 202] on input "text" at bounding box center [364, 201] width 151 height 17
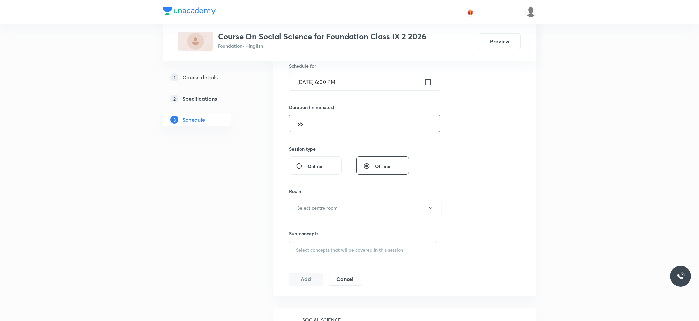
scroll to position [219, 0]
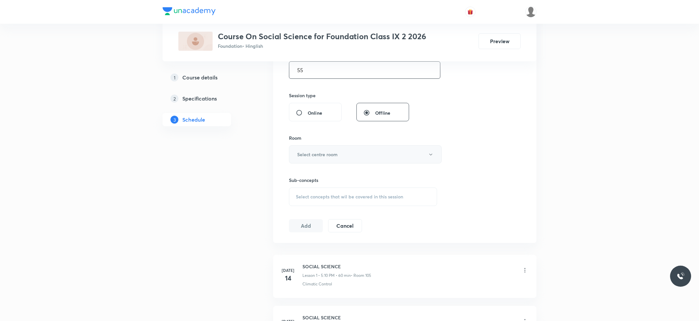
type input "55"
click at [328, 155] on h6 "Select centre room" at bounding box center [317, 154] width 40 height 7
click at [304, 220] on li "105" at bounding box center [364, 225] width 152 height 12
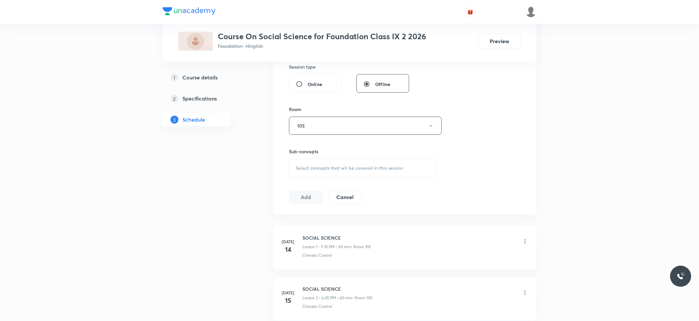
scroll to position [263, 0]
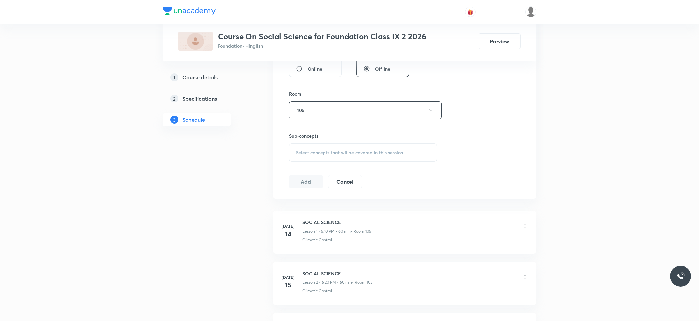
click at [332, 157] on div "Select concepts that wil be covered in this session" at bounding box center [363, 152] width 148 height 18
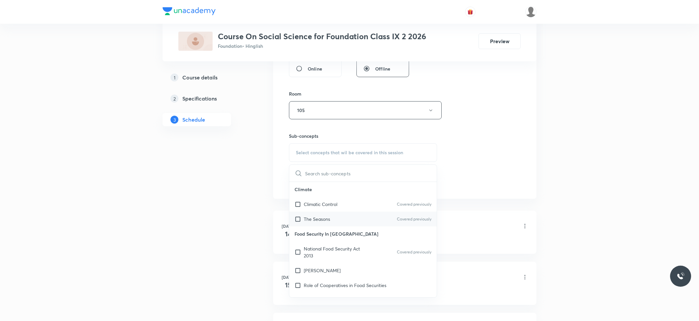
click at [316, 217] on p "The Seasons" at bounding box center [317, 218] width 26 height 7
checkbox input "true"
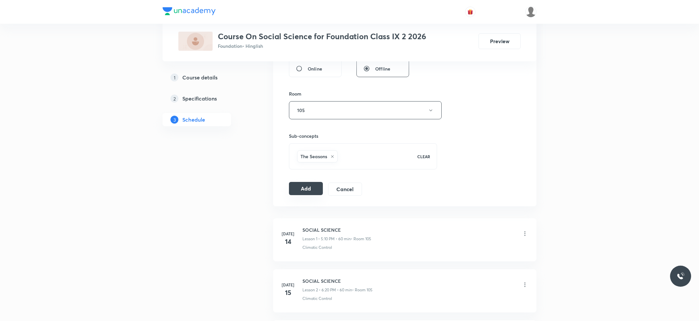
click at [299, 191] on button "Add" at bounding box center [306, 188] width 34 height 13
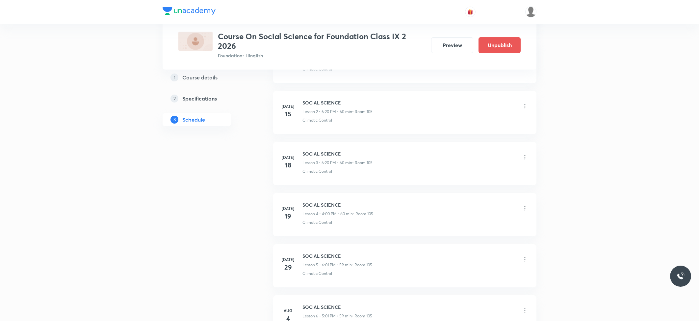
scroll to position [886, 0]
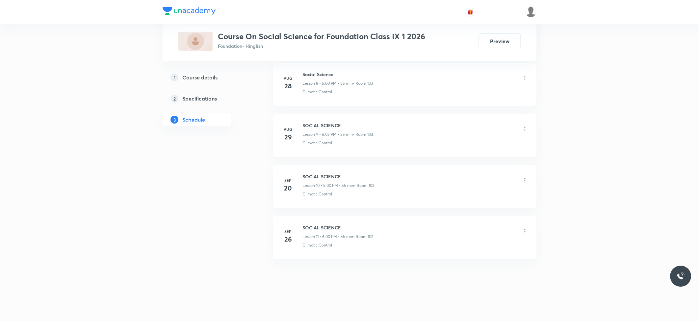
click at [311, 229] on h6 "SOCIAL SCIENCE" at bounding box center [338, 227] width 71 height 7
copy h6 "SOCIAL SCIENCE"
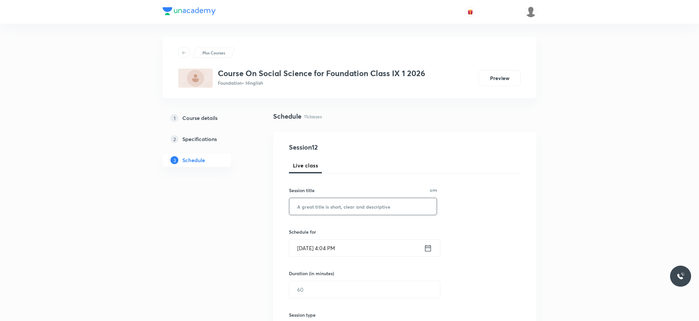
click at [327, 215] on div "​" at bounding box center [363, 206] width 148 height 17
paste input "SOCIAL SCIENCE"
type input "SOCIAL SCIENCE"
click at [339, 241] on input "[DATE] 4:04 PM" at bounding box center [356, 247] width 135 height 17
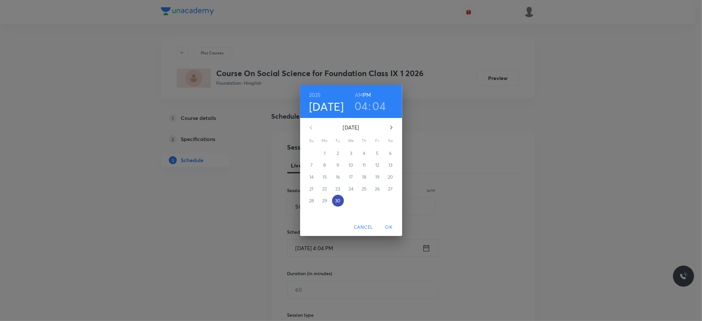
click at [339, 200] on p "30" at bounding box center [337, 200] width 5 height 7
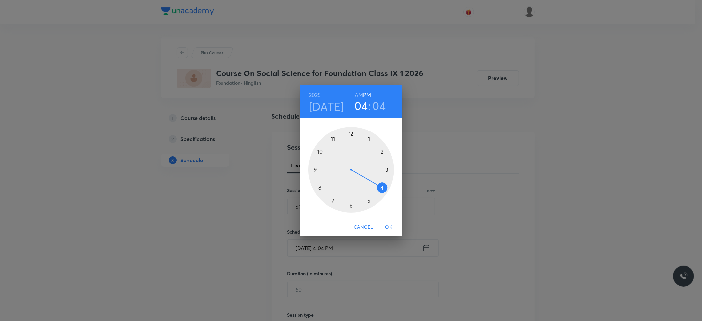
click at [369, 200] on div at bounding box center [351, 170] width 86 height 86
click at [351, 135] on div at bounding box center [351, 170] width 86 height 86
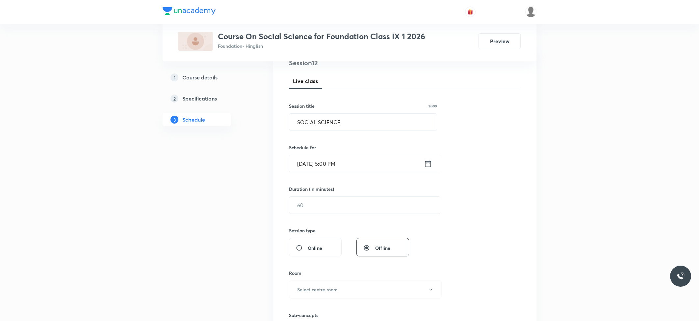
scroll to position [88, 0]
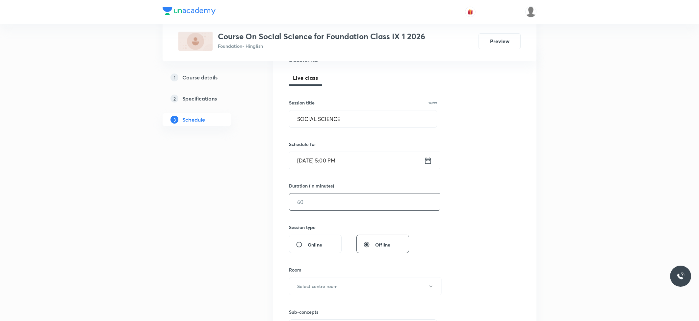
click at [341, 203] on input "text" at bounding box center [364, 201] width 151 height 17
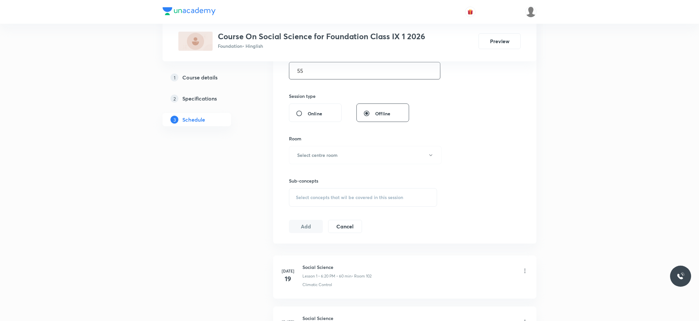
scroll to position [219, 0]
type input "55"
click at [338, 154] on h6 "Select centre room" at bounding box center [317, 154] width 40 height 7
click at [313, 190] on span "102" at bounding box center [364, 188] width 144 height 7
click at [315, 197] on span "Select concepts that wil be covered in this session" at bounding box center [349, 196] width 107 height 5
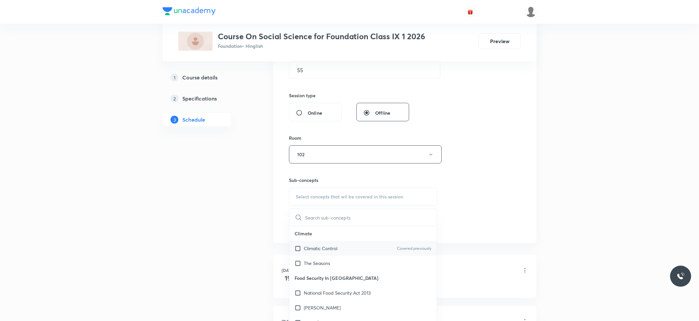
click at [316, 248] on p "Climatic Control" at bounding box center [321, 248] width 34 height 7
checkbox input "true"
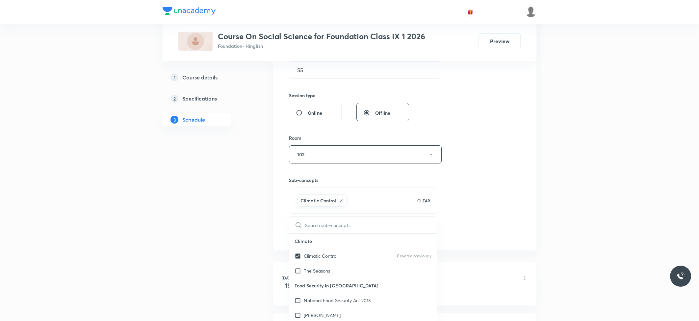
click at [307, 229] on button "Add" at bounding box center [306, 232] width 34 height 13
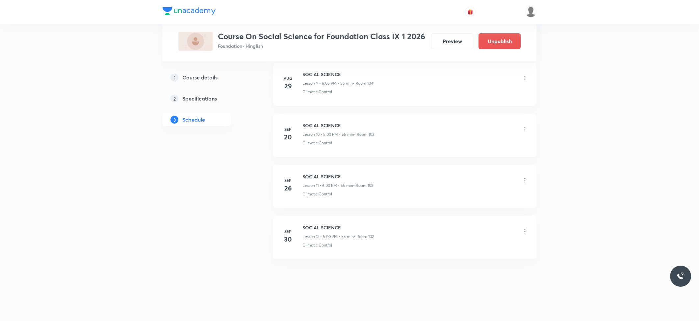
scroll to position [519, 0]
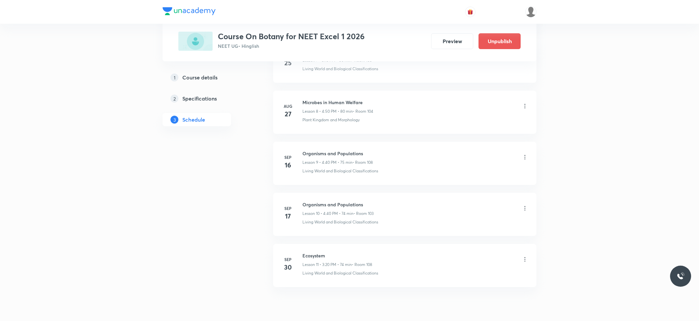
scroll to position [772, 0]
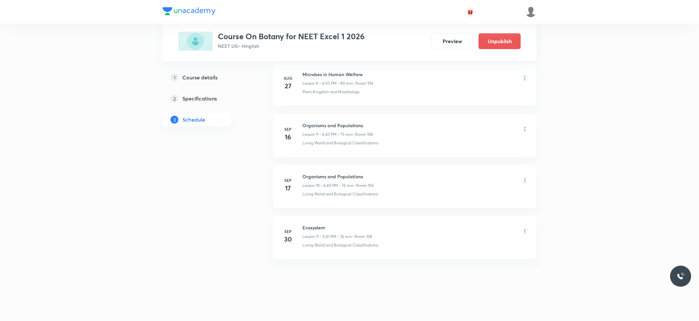
click at [321, 230] on h6 "Ecosystem" at bounding box center [338, 227] width 70 height 7
click at [321, 229] on h6 "Ecosystem" at bounding box center [338, 227] width 70 height 7
copy h6 "Ecosystem"
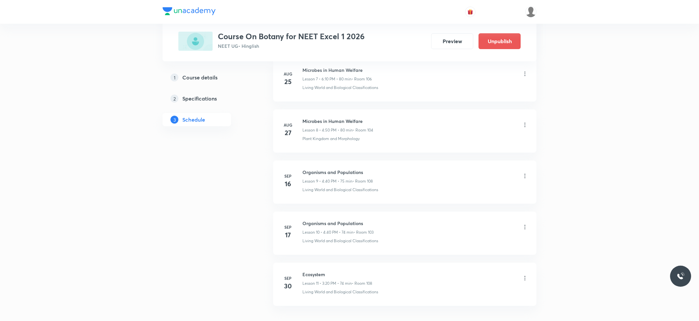
scroll to position [772, 0]
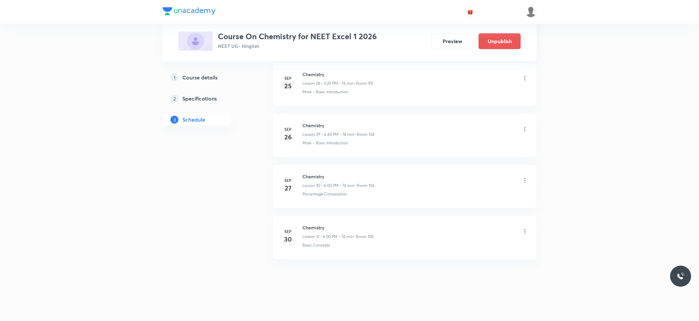
click at [526, 232] on icon at bounding box center [525, 231] width 7 height 7
click at [468, 259] on p "Delete" at bounding box center [466, 259] width 14 height 7
click at [456, 308] on button "Delete" at bounding box center [444, 307] width 58 height 16
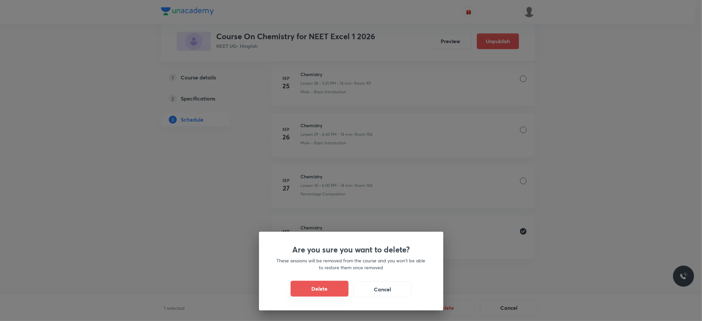
click at [329, 295] on button "Delete" at bounding box center [320, 288] width 58 height 16
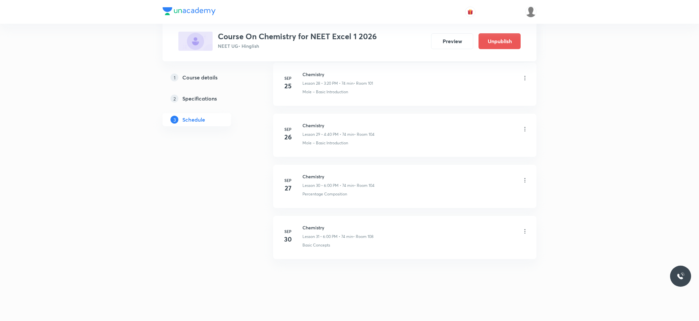
scroll to position [1745, 0]
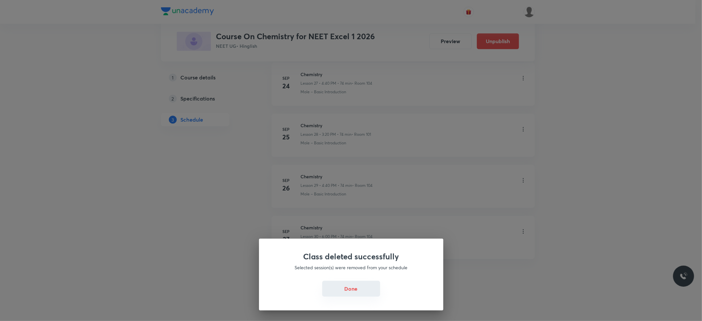
click at [349, 287] on button "Done" at bounding box center [351, 288] width 58 height 16
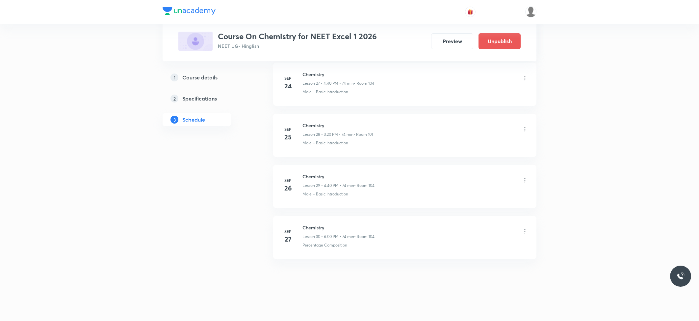
click at [317, 227] on h6 "Chemistry" at bounding box center [339, 227] width 72 height 7
copy h6 "Chemistry"
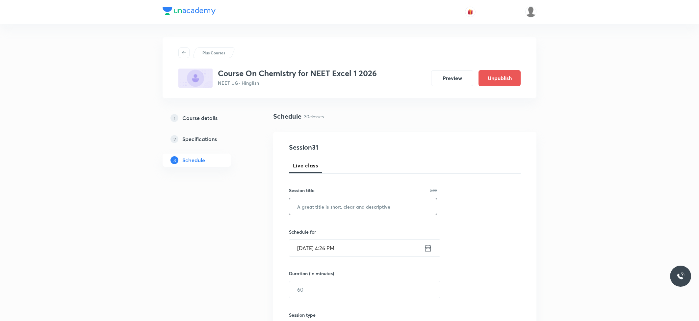
click at [342, 213] on input "text" at bounding box center [362, 206] width 147 height 17
paste input "Chemistry"
type input "Chemistry"
click at [357, 248] on input "[DATE] 4:26 PM" at bounding box center [356, 247] width 135 height 17
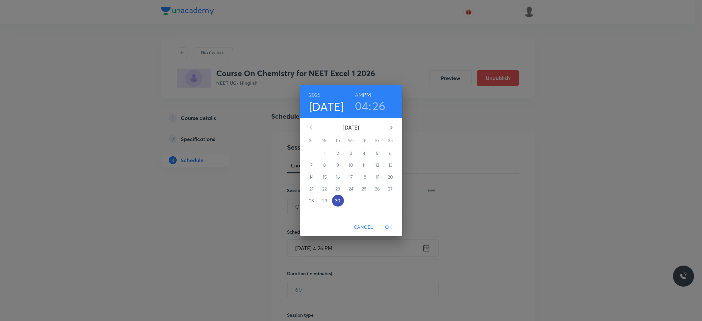
click at [338, 200] on p "30" at bounding box center [337, 200] width 5 height 7
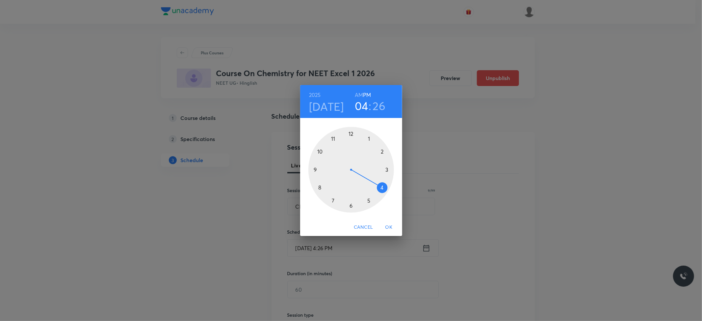
click at [382, 187] on div at bounding box center [351, 170] width 86 height 86
click at [319, 187] on div at bounding box center [351, 170] width 86 height 86
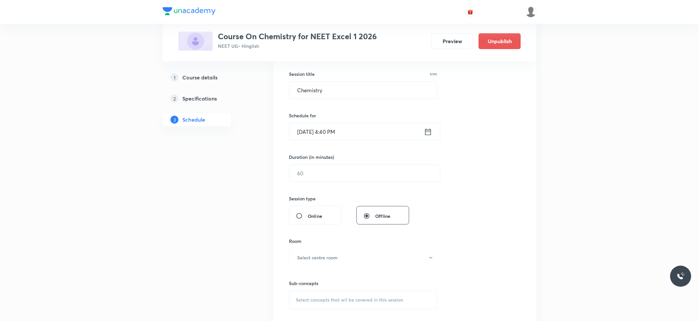
scroll to position [132, 0]
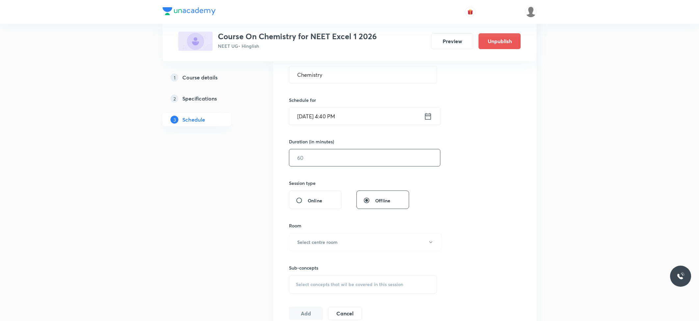
click at [331, 165] on input "text" at bounding box center [364, 157] width 151 height 17
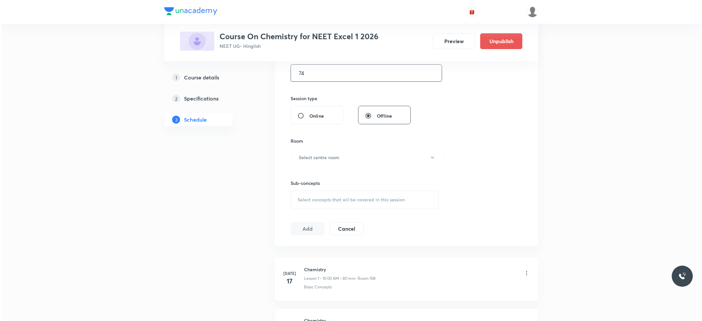
scroll to position [219, 0]
type input "74"
click at [335, 155] on h6 "Select centre room" at bounding box center [317, 154] width 40 height 7
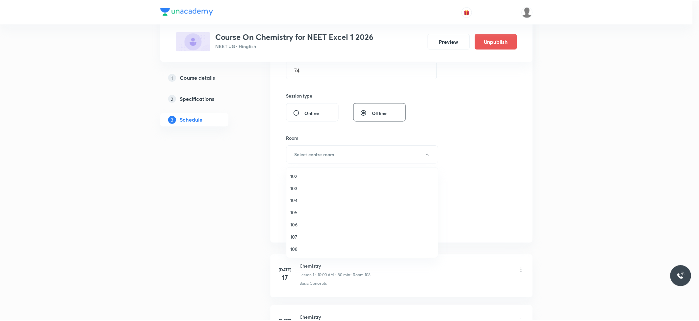
scroll to position [25, 0]
click at [302, 234] on span "108" at bounding box center [364, 236] width 144 height 7
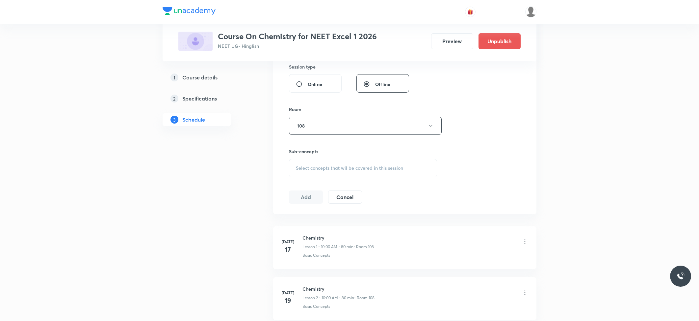
scroll to position [263, 0]
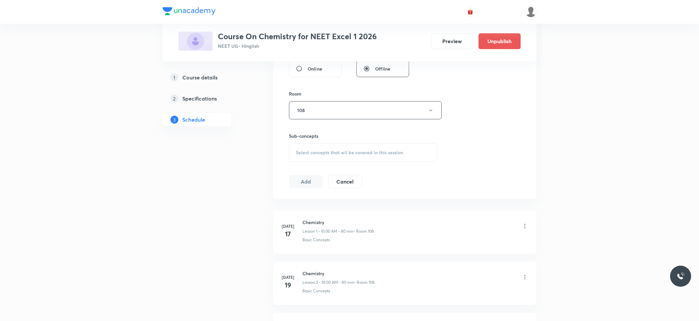
click at [331, 157] on div "Select concepts that wil be covered in this session" at bounding box center [363, 152] width 148 height 18
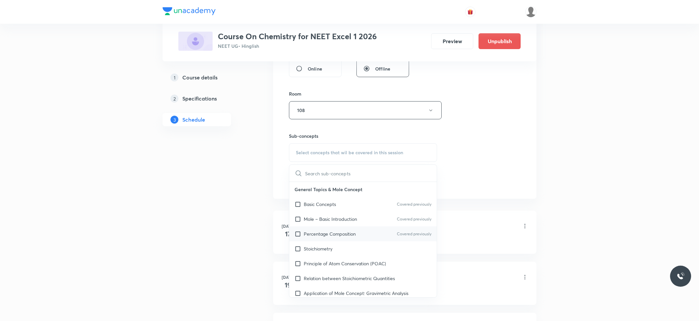
click at [310, 241] on div "Percentage Composition Covered previously" at bounding box center [362, 233] width 147 height 15
checkbox input "true"
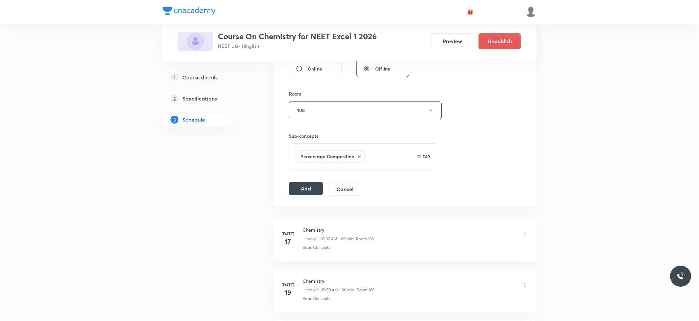
click at [298, 188] on button "Add" at bounding box center [306, 188] width 34 height 13
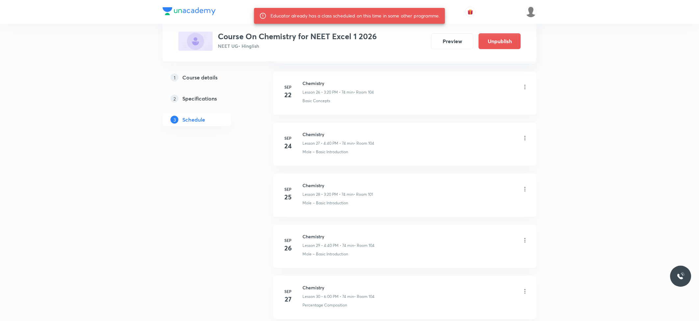
scroll to position [1753, 0]
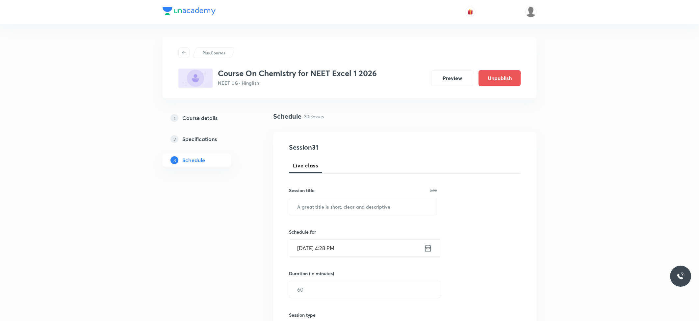
scroll to position [44, 0]
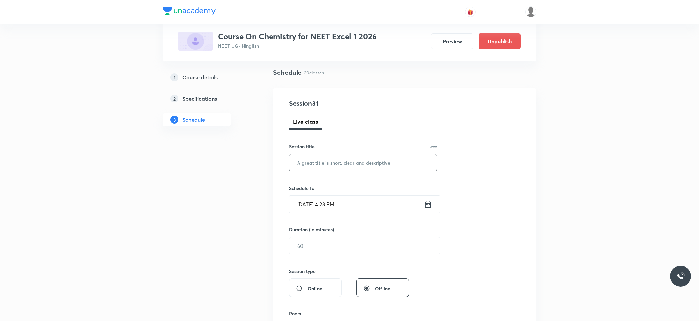
click at [386, 167] on input "text" at bounding box center [362, 162] width 147 height 17
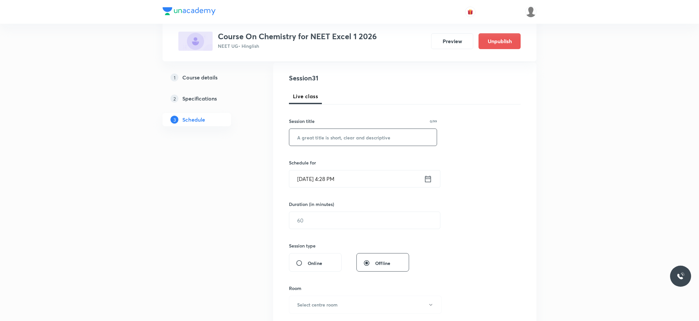
scroll to position [0, 0]
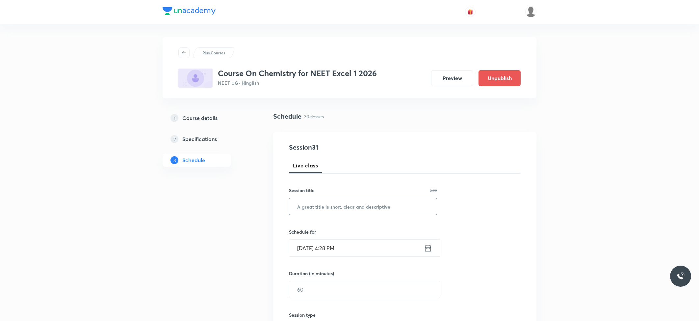
click at [386, 159] on div "Live class" at bounding box center [405, 165] width 232 height 16
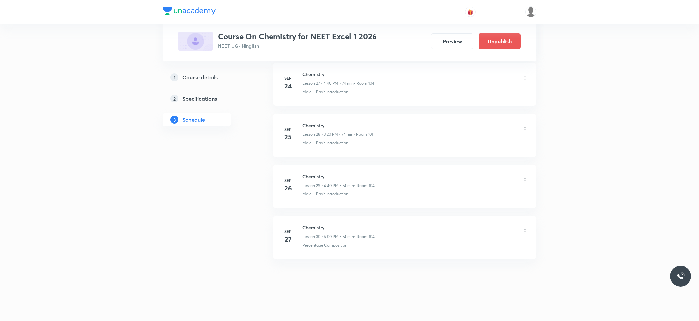
click at [306, 224] on h6 "Chemistry" at bounding box center [339, 227] width 72 height 7
copy h6 "Chemistry"
click at [310, 229] on h6 "Chemistry" at bounding box center [339, 227] width 72 height 7
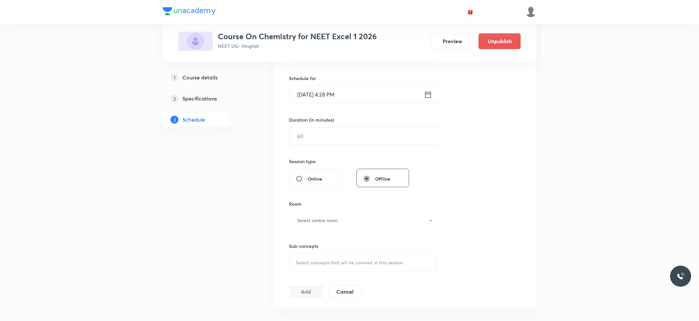
scroll to position [0, 0]
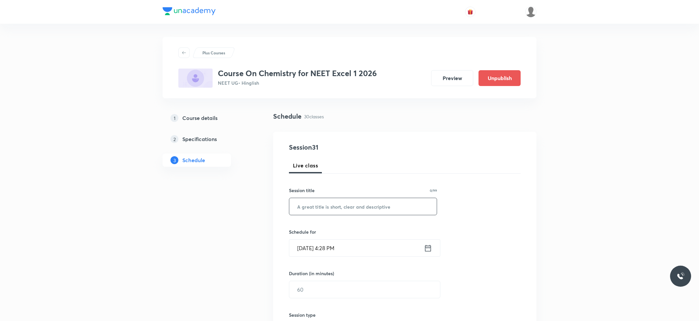
click at [326, 214] on input "text" at bounding box center [362, 206] width 147 height 17
paste input "Chemistry"
type input "Chemistry"
click at [332, 240] on input "Sep 30, 2025, 4:28 PM" at bounding box center [356, 247] width 135 height 17
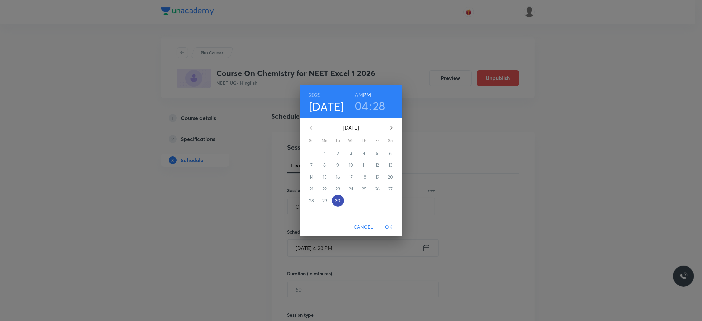
click at [336, 203] on p "30" at bounding box center [337, 200] width 5 height 7
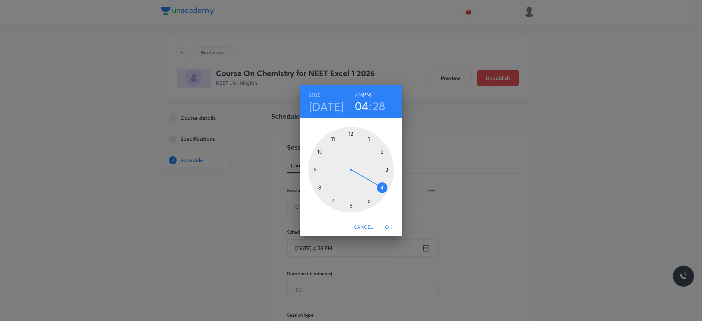
click at [382, 187] on div at bounding box center [351, 170] width 86 height 86
click at [320, 188] on div at bounding box center [351, 170] width 86 height 86
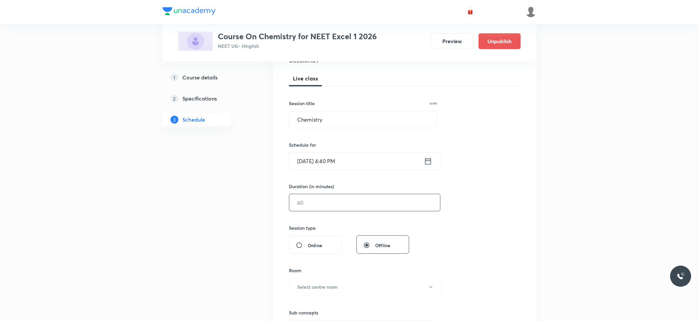
scroll to position [88, 0]
click at [326, 207] on input "text" at bounding box center [364, 201] width 151 height 17
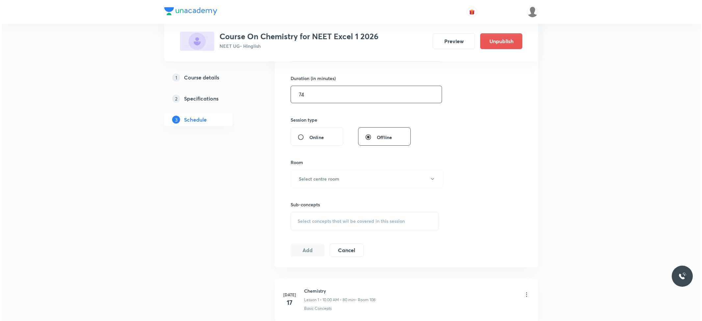
scroll to position [263, 0]
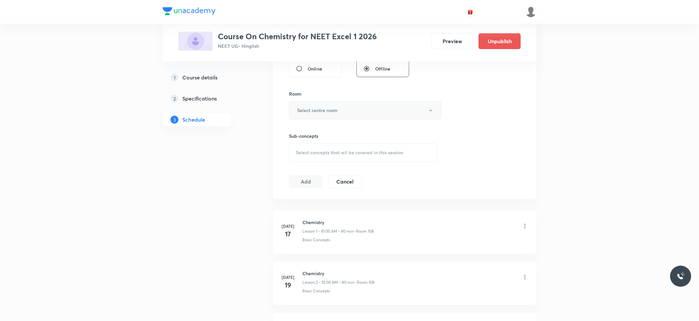
type input "74"
click at [318, 111] on h6 "Select centre room" at bounding box center [317, 110] width 40 height 7
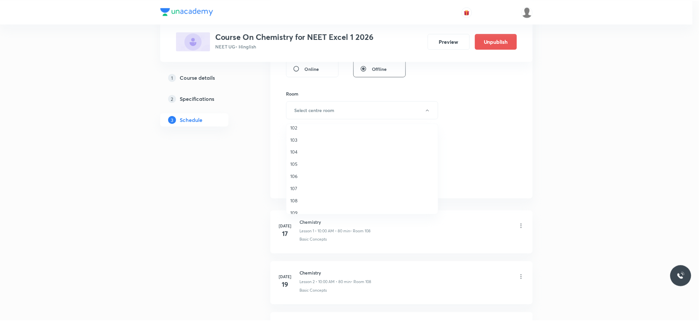
scroll to position [25, 0]
click at [295, 194] on span "108" at bounding box center [364, 193] width 144 height 7
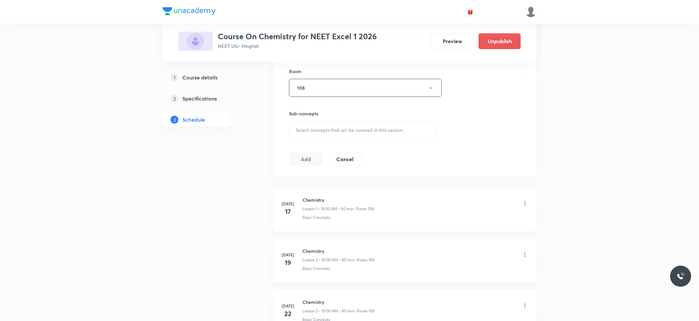
scroll to position [307, 0]
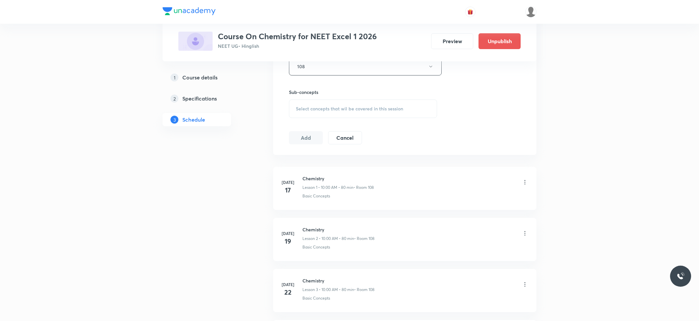
click at [316, 118] on div "Select concepts that wil be covered in this session" at bounding box center [363, 108] width 148 height 18
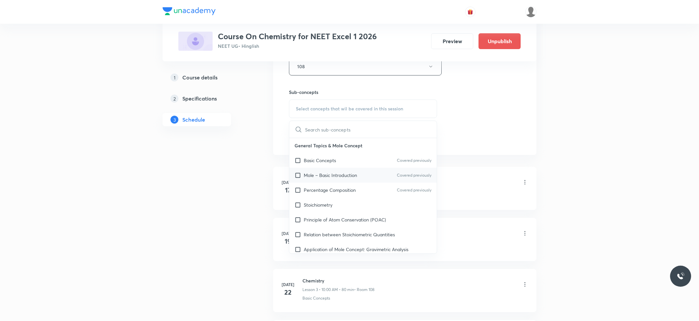
click at [304, 177] on input "checkbox" at bounding box center [299, 175] width 9 height 7
checkbox input "true"
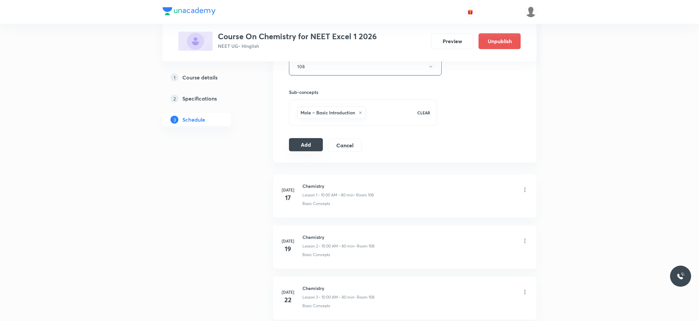
click at [294, 149] on button "Add" at bounding box center [306, 144] width 34 height 13
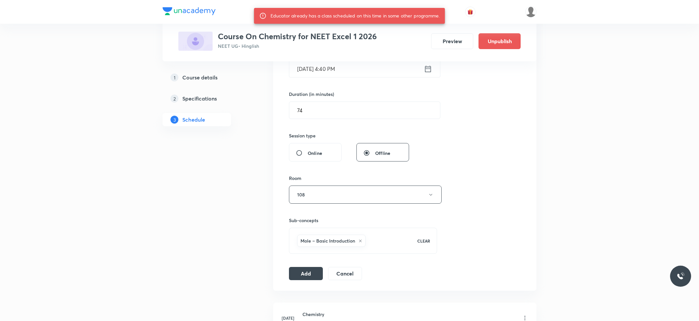
scroll to position [175, 0]
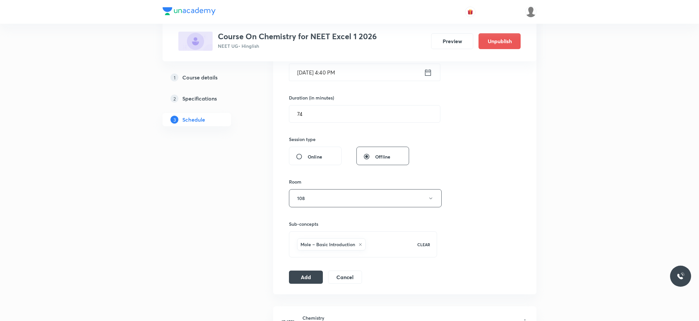
click at [343, 73] on input "Sep 30, 2025, 4:40 PM" at bounding box center [356, 72] width 135 height 17
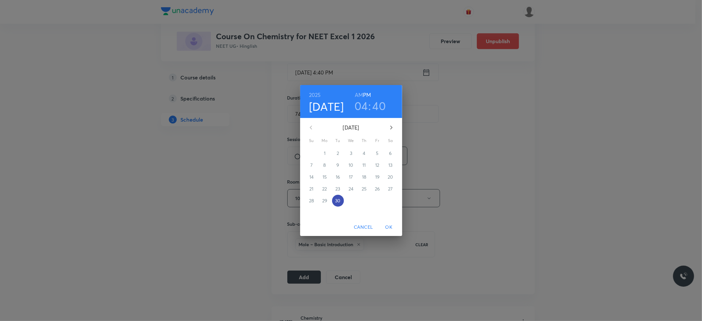
click at [337, 198] on p "30" at bounding box center [337, 200] width 5 height 7
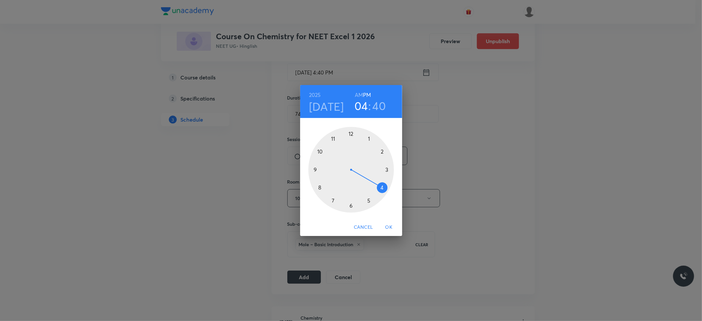
click at [381, 189] on div at bounding box center [351, 170] width 86 height 86
click at [317, 180] on div at bounding box center [351, 170] width 86 height 86
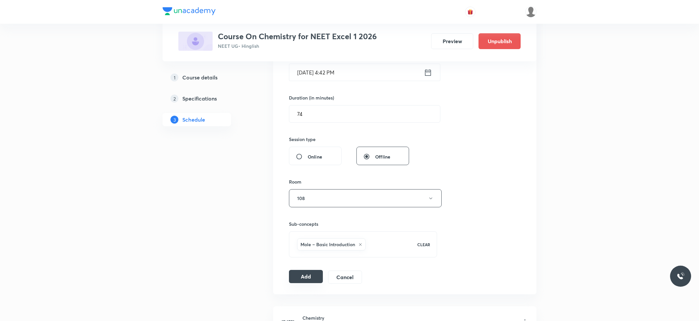
click at [306, 274] on button "Add" at bounding box center [306, 276] width 34 height 13
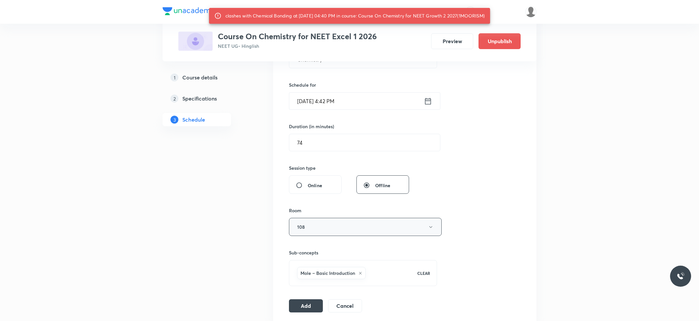
scroll to position [132, 0]
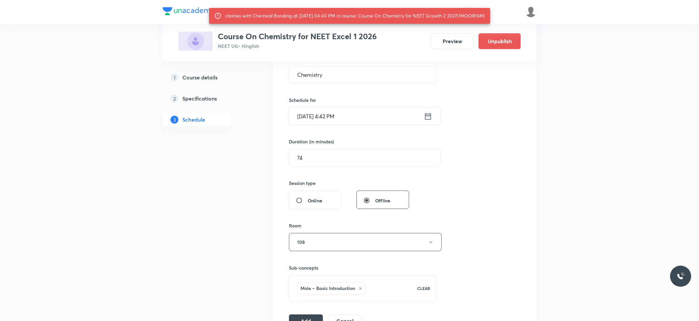
click at [480, 16] on div "clashes with Chemical Bonding at 30 Sep 2025 04:40 PM in course: Course On Chem…" at bounding box center [355, 16] width 259 height 12
copy div "1MOORISM"
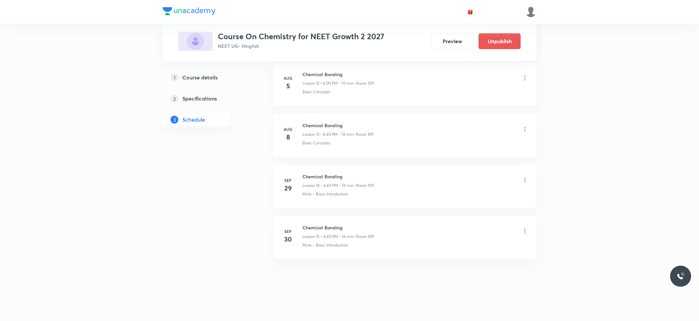
click at [525, 232] on icon at bounding box center [525, 231] width 7 height 7
click at [474, 258] on li "Delete" at bounding box center [490, 260] width 72 height 12
click at [444, 312] on button "Delete" at bounding box center [444, 307] width 58 height 16
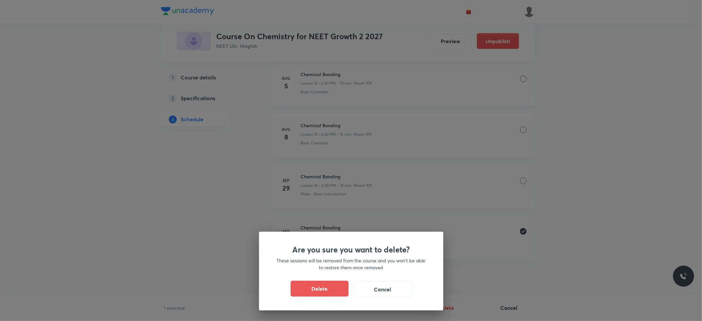
click at [333, 286] on button "Delete" at bounding box center [320, 288] width 58 height 16
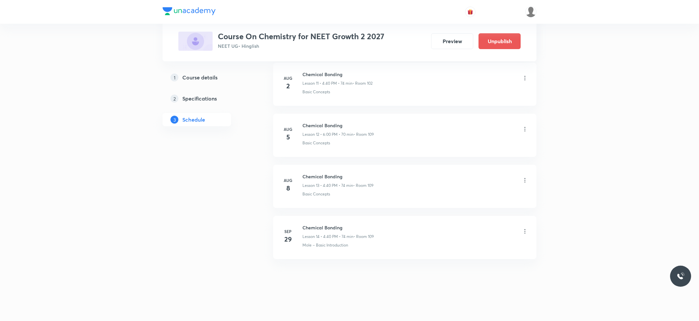
scroll to position [925, 0]
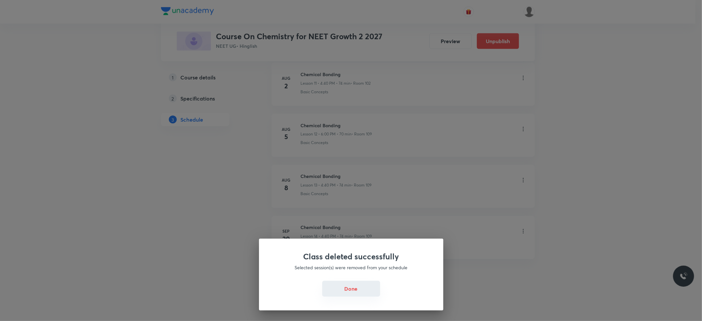
click at [359, 283] on button "Done" at bounding box center [351, 288] width 58 height 16
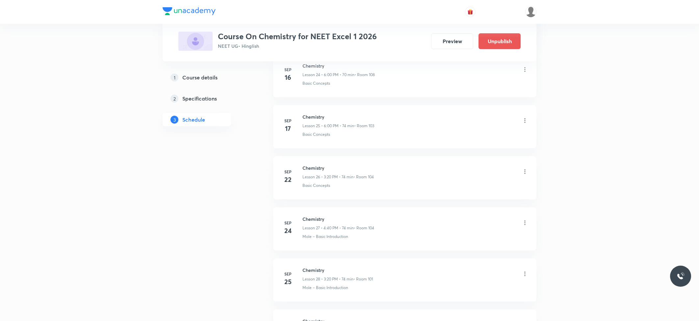
scroll to position [1745, 0]
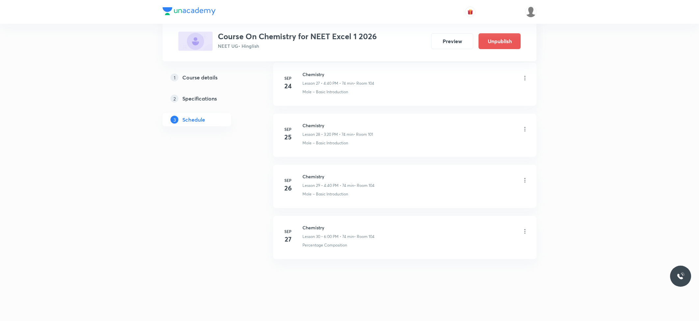
click at [318, 229] on h6 "Chemistry" at bounding box center [339, 227] width 72 height 7
click at [317, 229] on h6 "Chemistry" at bounding box center [339, 227] width 72 height 7
copy h6 "Chemistry"
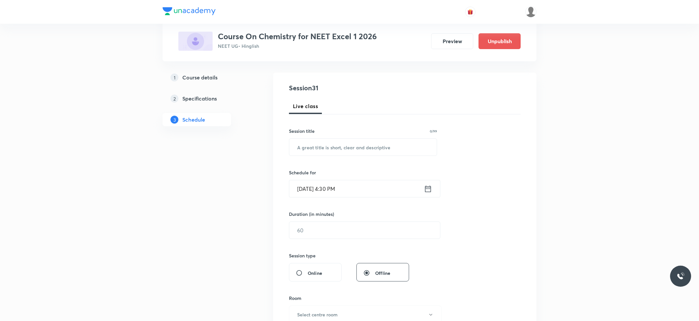
scroll to position [0, 0]
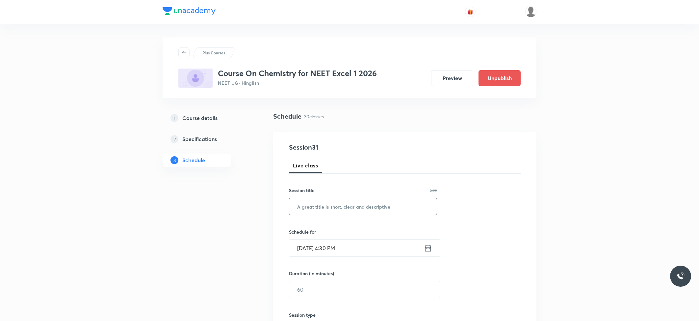
click at [327, 203] on input "text" at bounding box center [362, 206] width 147 height 17
paste input "Chemistry"
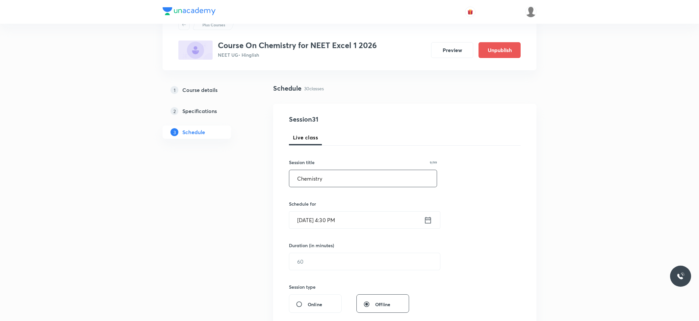
scroll to position [44, 0]
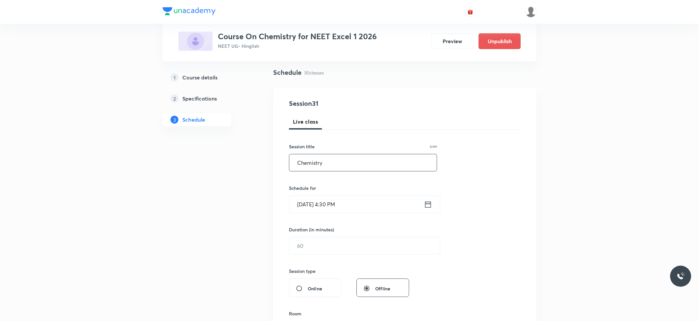
type input "Chemistry"
click at [344, 209] on input "[DATE] 4:30 PM" at bounding box center [356, 204] width 135 height 17
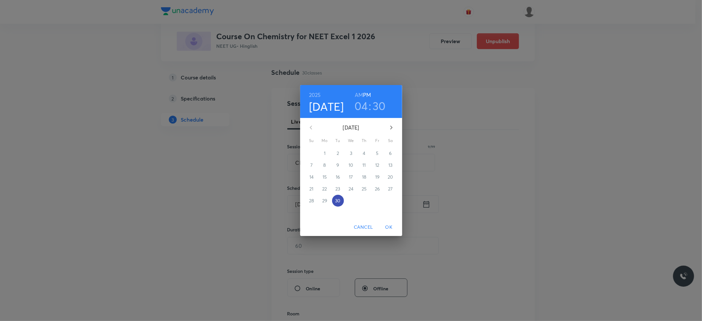
click at [338, 198] on p "30" at bounding box center [337, 200] width 5 height 7
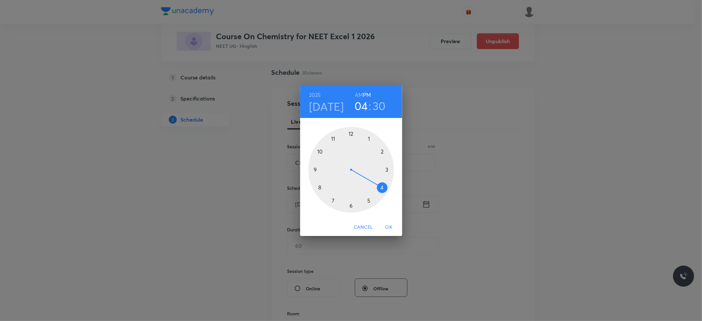
click at [380, 187] on div at bounding box center [351, 170] width 86 height 86
click at [320, 188] on div at bounding box center [351, 170] width 86 height 86
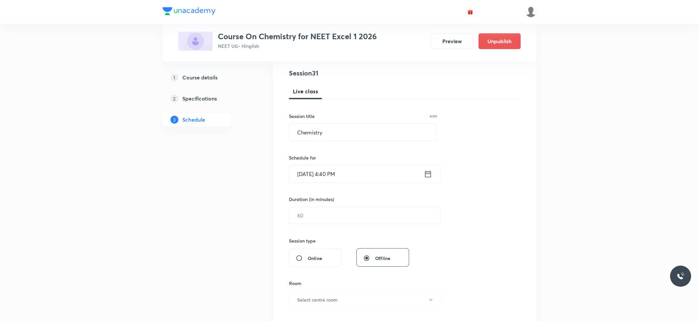
scroll to position [132, 0]
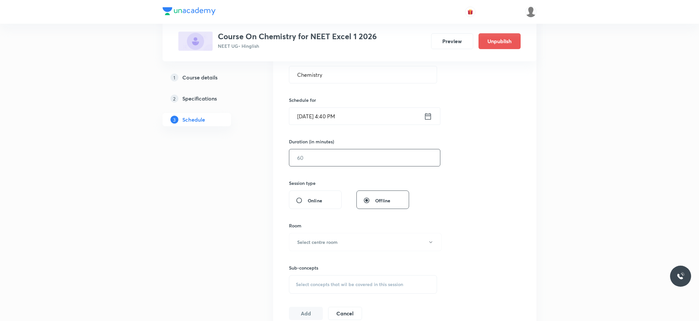
click at [329, 164] on input "text" at bounding box center [364, 157] width 151 height 17
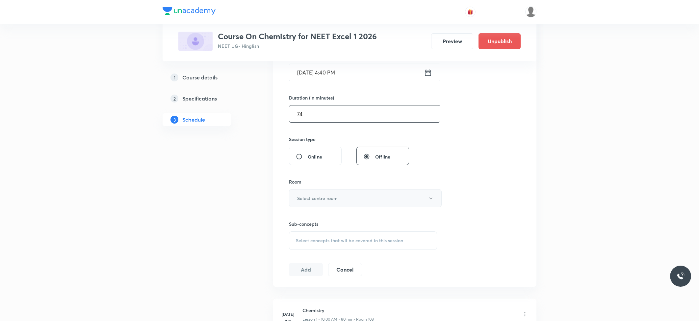
type input "74"
click at [385, 205] on button "Select centre room" at bounding box center [365, 198] width 153 height 18
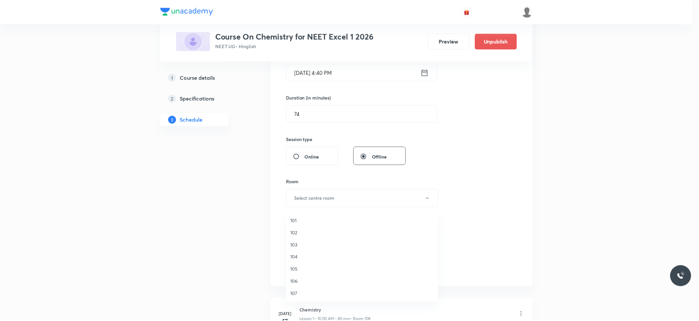
scroll to position [24, 0]
click at [297, 277] on li "108" at bounding box center [364, 281] width 152 height 12
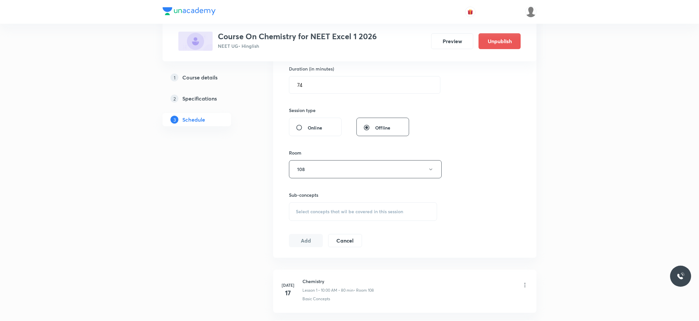
scroll to position [219, 0]
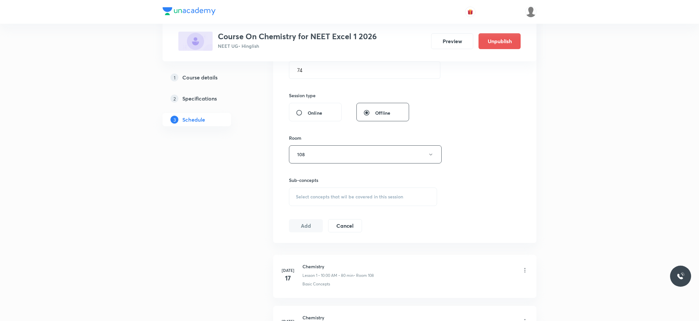
click at [328, 198] on span "Select concepts that wil be covered in this session" at bounding box center [349, 196] width 107 height 5
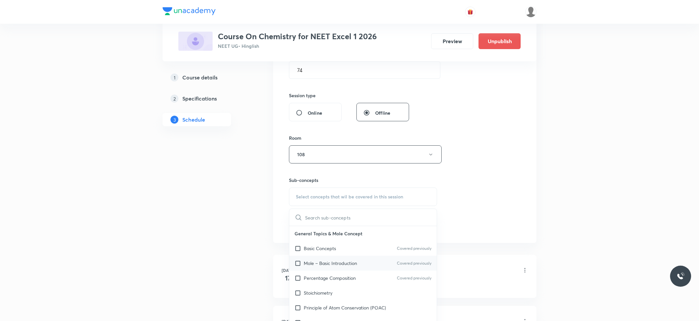
click at [316, 261] on p "Mole – Basic Introduction" at bounding box center [330, 262] width 53 height 7
checkbox input "true"
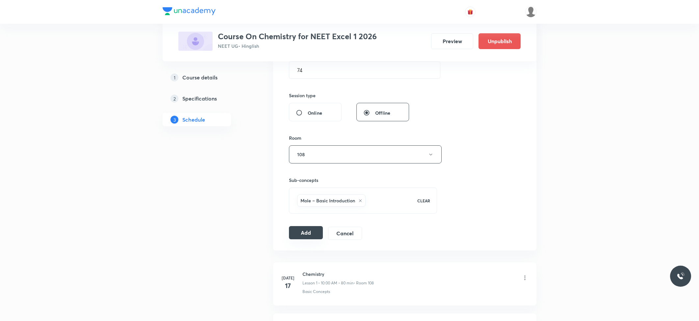
click at [305, 237] on button "Add" at bounding box center [306, 232] width 34 height 13
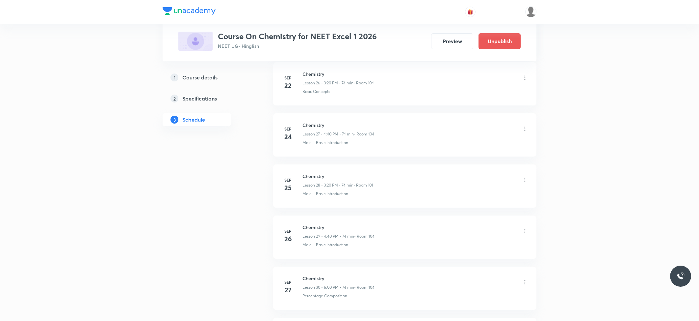
scroll to position [1493, 0]
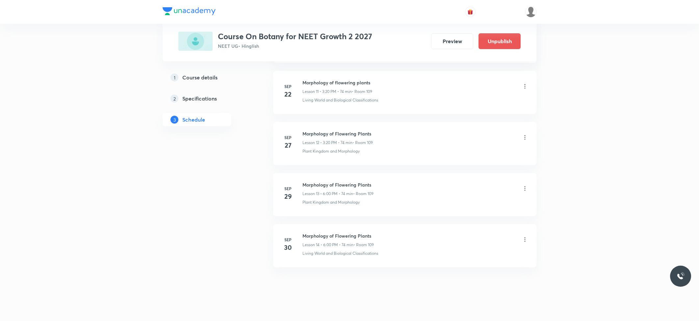
scroll to position [925, 0]
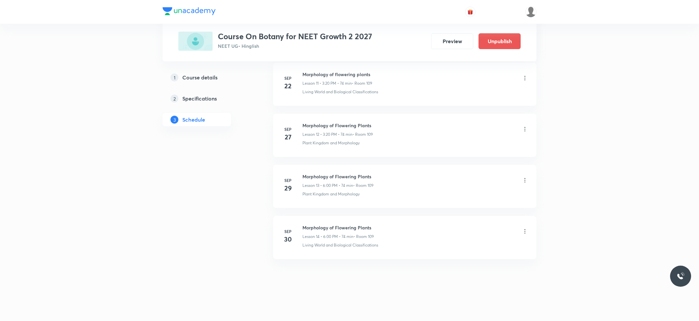
click at [333, 224] on h6 "Morphology of Flowering Plants" at bounding box center [338, 227] width 71 height 7
copy h6 "Morphology of Flowering Plants"
click at [526, 230] on icon at bounding box center [525, 231] width 7 height 7
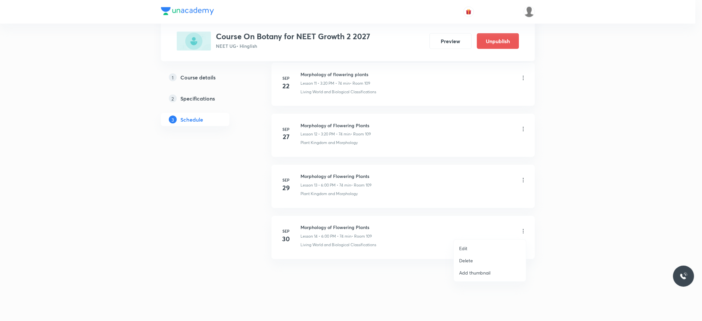
click at [474, 249] on li "Edit" at bounding box center [490, 248] width 72 height 12
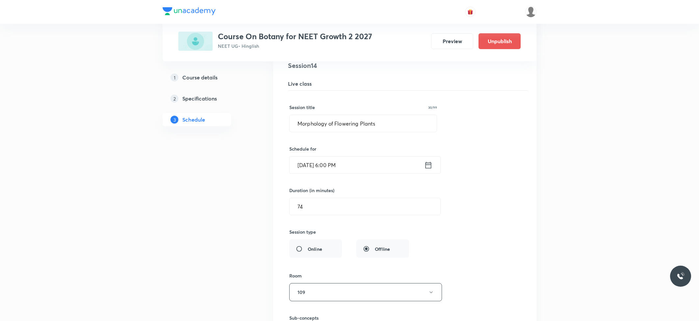
scroll to position [745, 0]
click at [346, 171] on input "[DATE] 6:00 PM" at bounding box center [357, 165] width 135 height 17
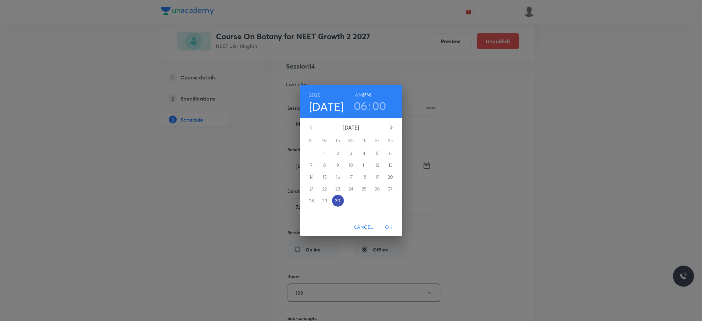
click at [336, 200] on p "30" at bounding box center [337, 200] width 5 height 7
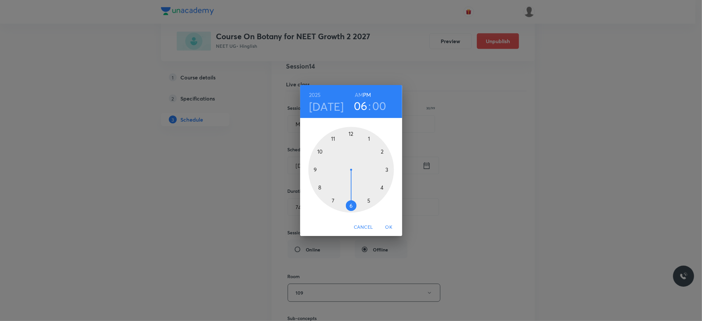
click at [381, 188] on div at bounding box center [351, 170] width 86 height 86
click at [318, 187] on div at bounding box center [351, 170] width 86 height 86
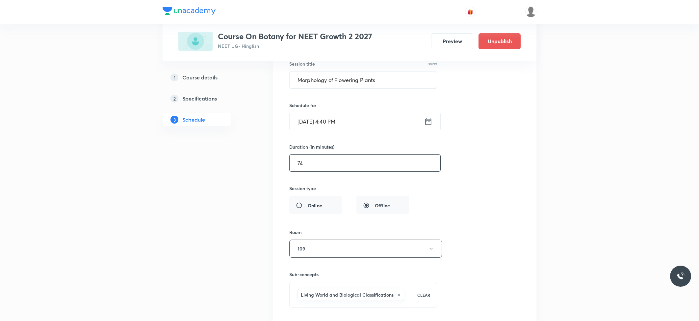
scroll to position [833, 0]
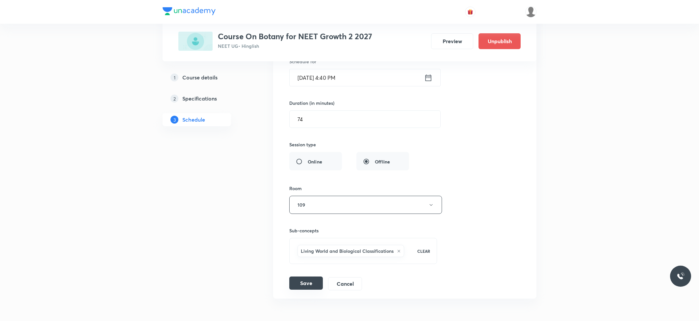
click at [309, 282] on button "Save" at bounding box center [306, 282] width 34 height 13
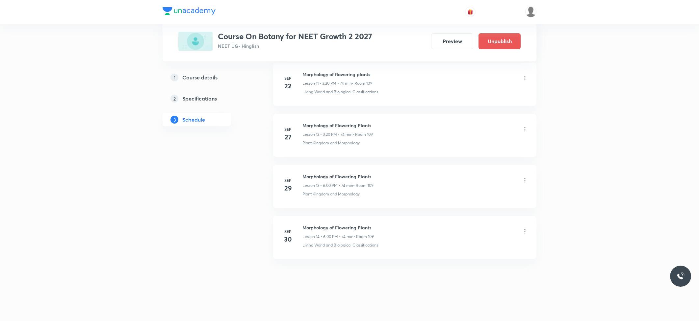
scroll to position [622, 0]
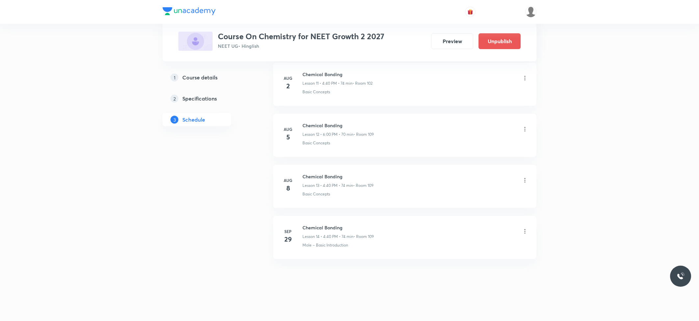
click at [319, 227] on h6 "Chemical Bonding" at bounding box center [338, 227] width 71 height 7
copy h6 "Chemical Bonding"
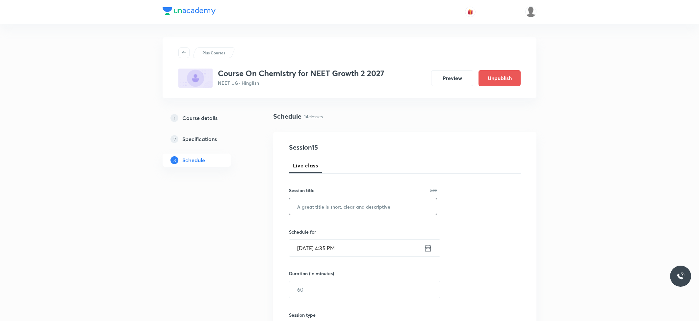
click at [321, 210] on input "text" at bounding box center [362, 206] width 147 height 17
paste input "Chemical Bonding"
type input "Chemical Bonding"
click at [341, 245] on input "[DATE] 4:35 PM" at bounding box center [356, 247] width 135 height 17
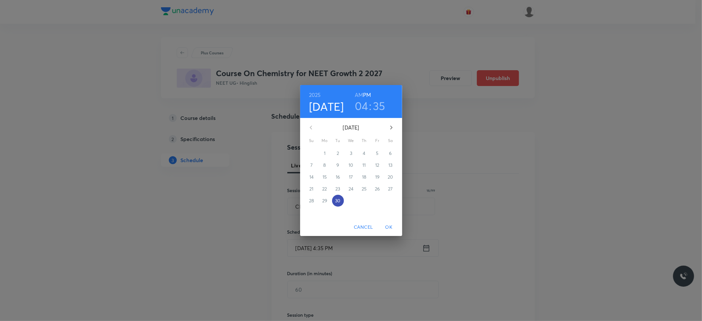
click at [338, 200] on p "30" at bounding box center [337, 200] width 5 height 7
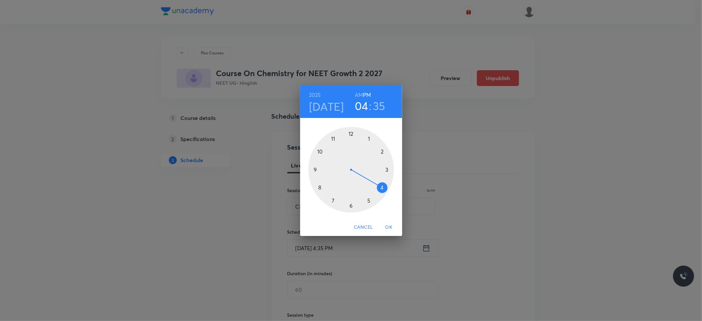
click at [351, 205] on div at bounding box center [351, 170] width 86 height 86
click at [352, 135] on div at bounding box center [351, 170] width 86 height 86
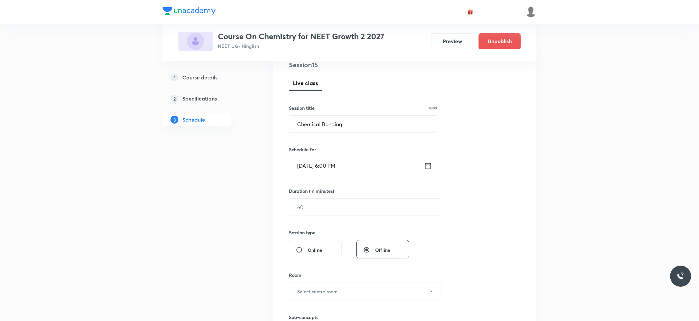
scroll to position [88, 0]
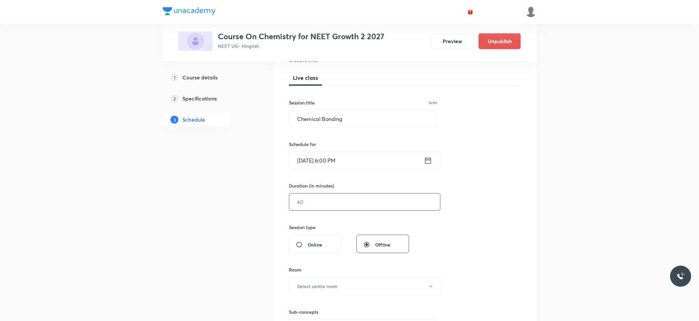
click at [332, 201] on input "text" at bounding box center [364, 201] width 151 height 17
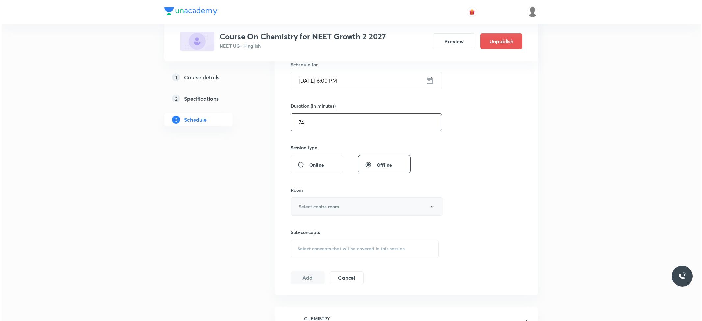
scroll to position [175, 0]
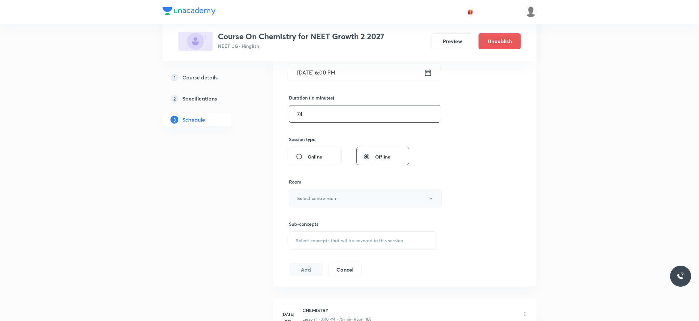
type input "74"
click at [324, 198] on h6 "Select centre room" at bounding box center [317, 198] width 40 height 7
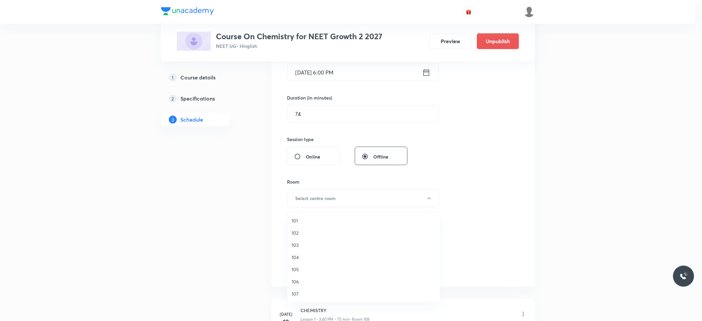
scroll to position [24, 0]
click at [301, 286] on li "108" at bounding box center [364, 281] width 152 height 12
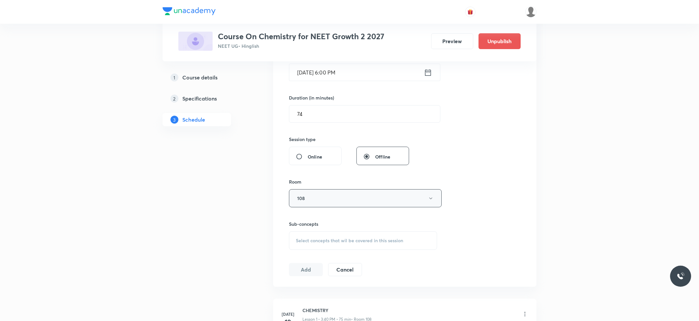
click at [309, 203] on button "108" at bounding box center [365, 198] width 153 height 18
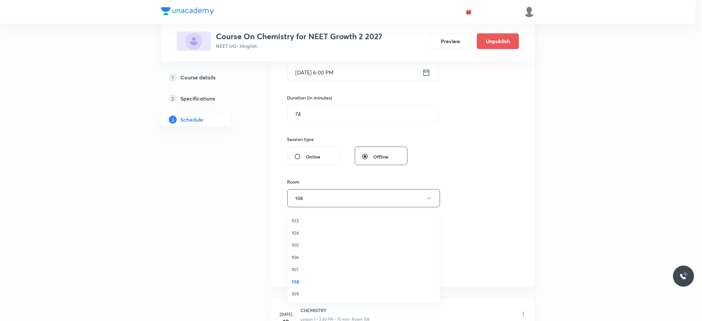
click at [298, 291] on span "109" at bounding box center [364, 293] width 144 height 7
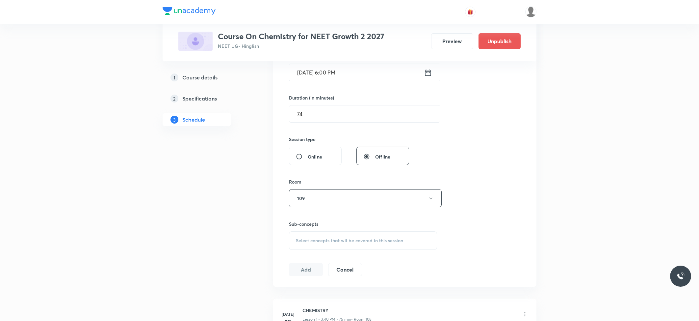
scroll to position [219, 0]
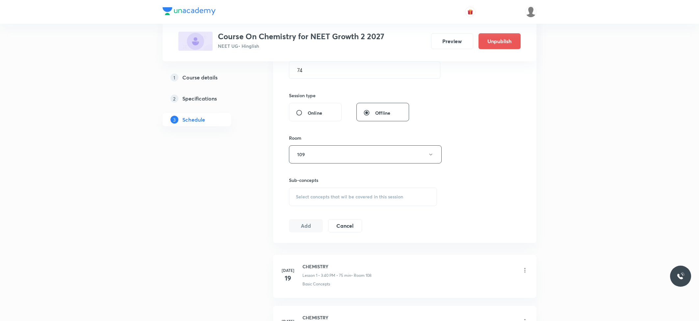
click at [323, 192] on div "Select concepts that wil be covered in this session" at bounding box center [363, 196] width 148 height 18
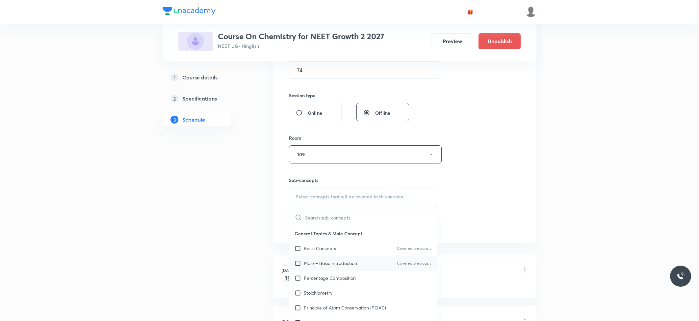
click at [298, 259] on div "Mole – Basic Introduction Covered previously" at bounding box center [362, 262] width 147 height 15
checkbox input "true"
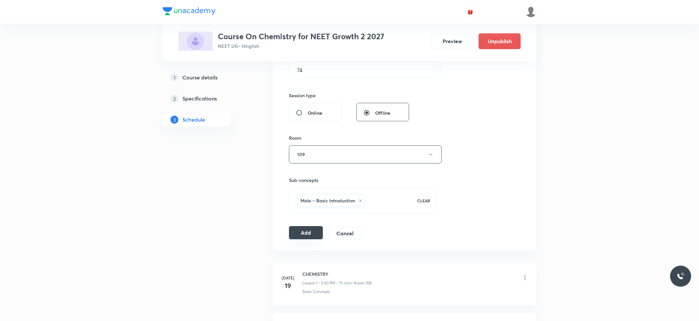
click at [306, 237] on button "Add" at bounding box center [306, 232] width 34 height 13
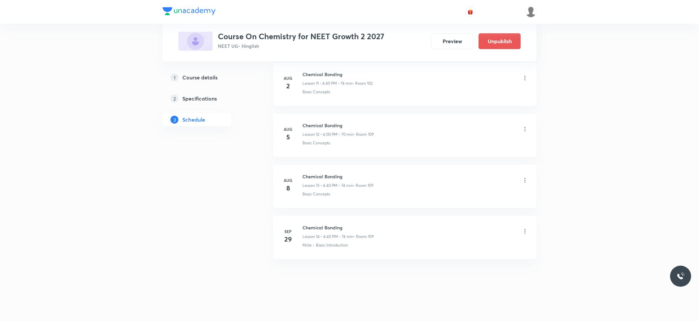
scroll to position [622, 0]
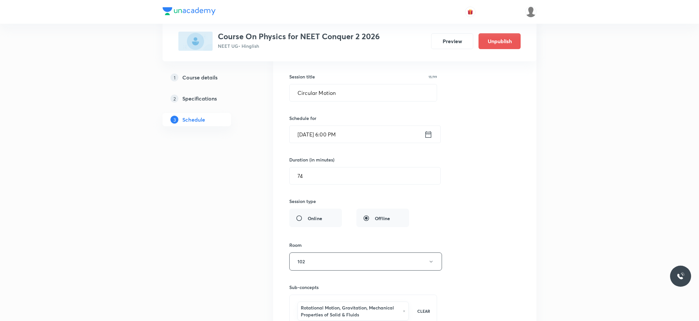
scroll to position [1366, 0]
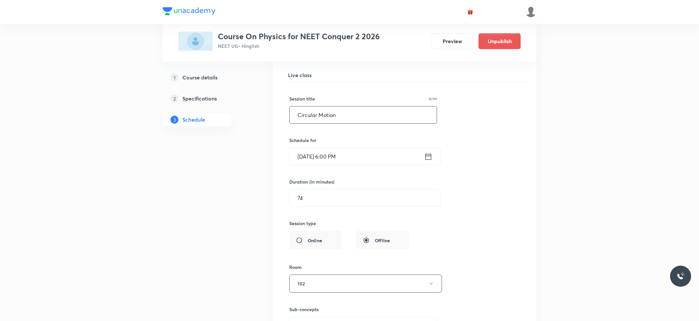
drag, startPoint x: 340, startPoint y: 120, endPoint x: 260, endPoint y: 119, distance: 80.3
type input "c"
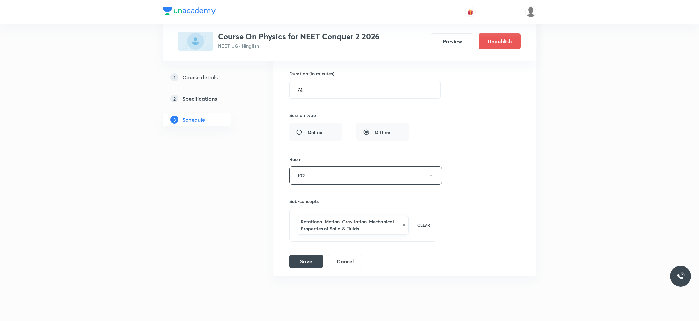
scroll to position [1498, 0]
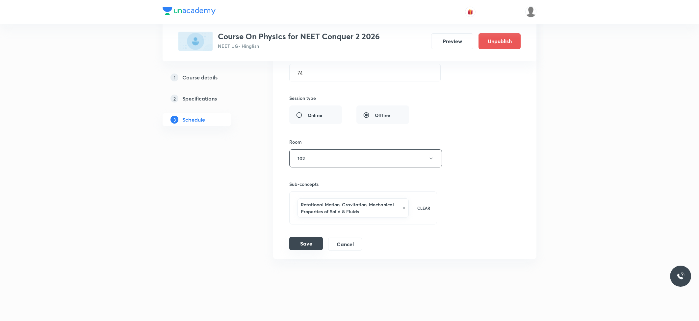
type input "CENTRE OF MASS, MOMENTUM & COLLISION"
click at [306, 246] on button "Save" at bounding box center [306, 243] width 34 height 13
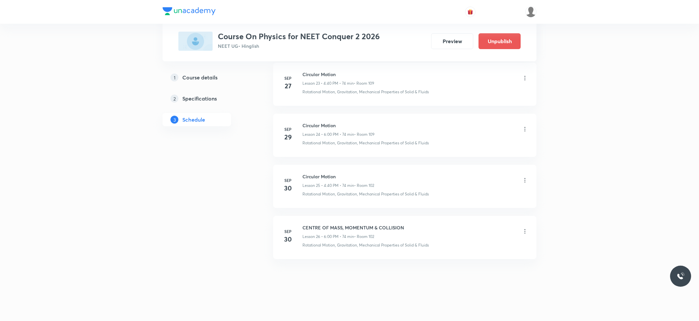
scroll to position [1237, 0]
